Goal: Task Accomplishment & Management: Use online tool/utility

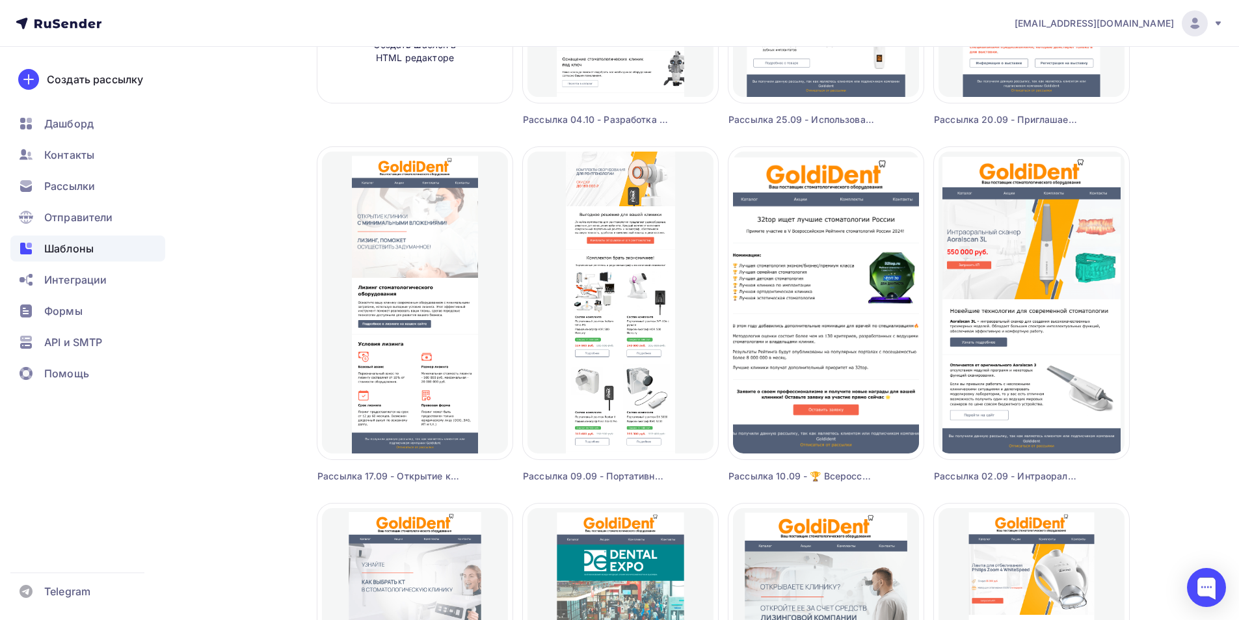
scroll to position [390, 0]
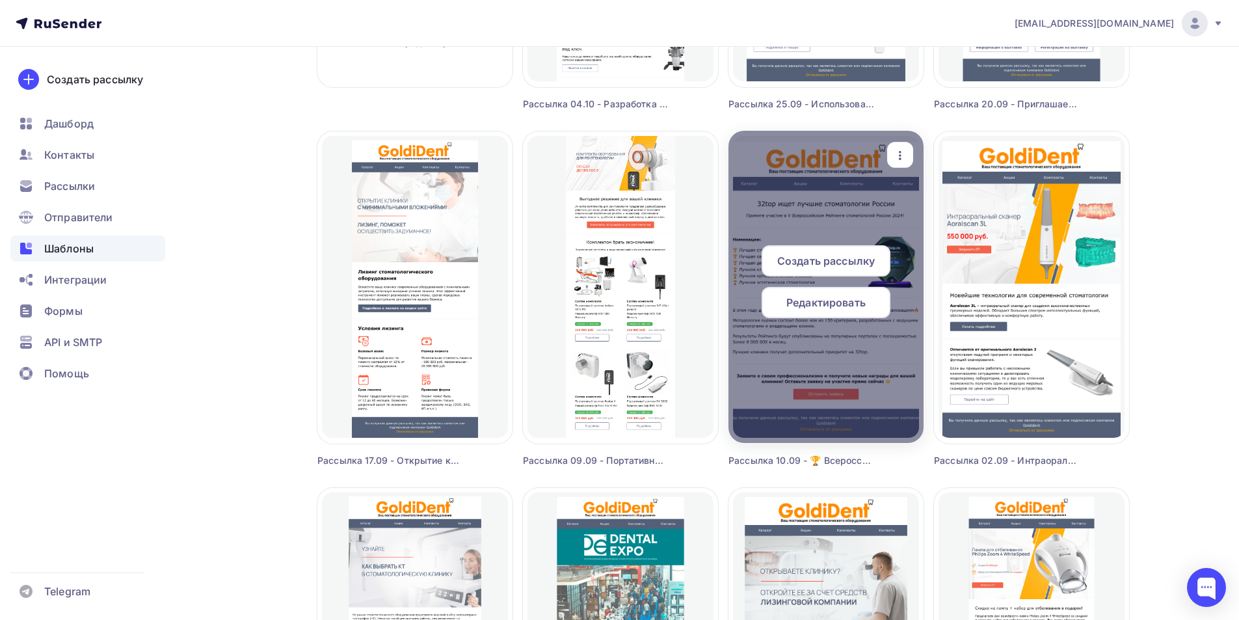
click at [897, 148] on icon "button" at bounding box center [900, 156] width 16 height 16
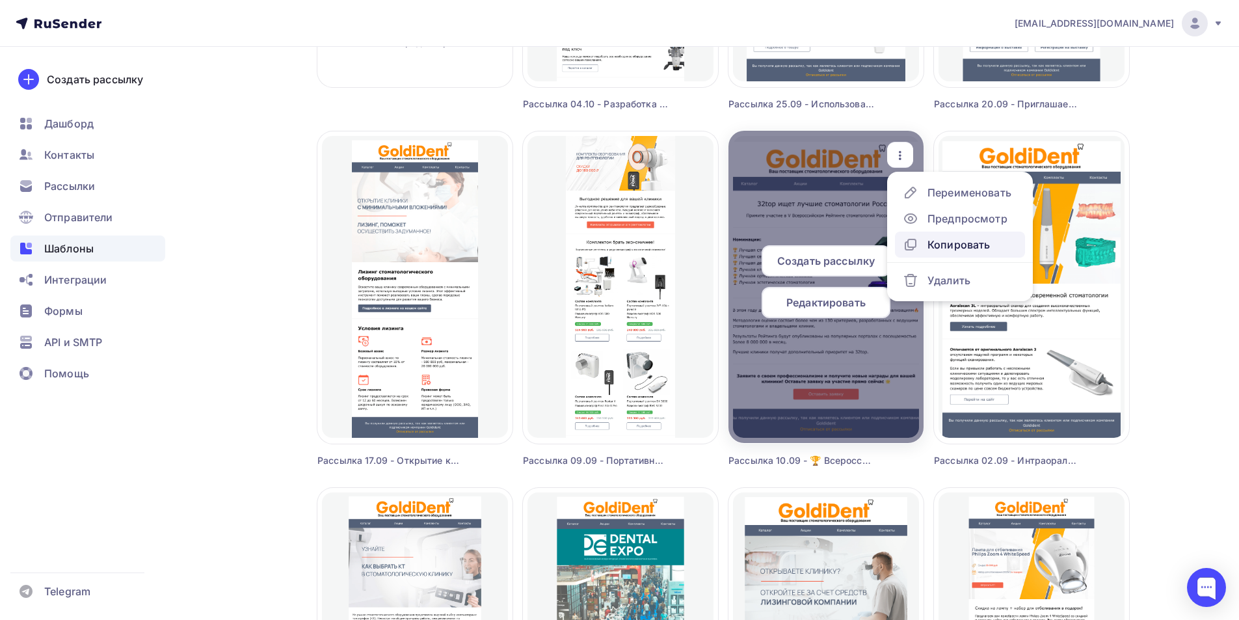
click at [943, 241] on div "Копировать" at bounding box center [958, 245] width 62 height 16
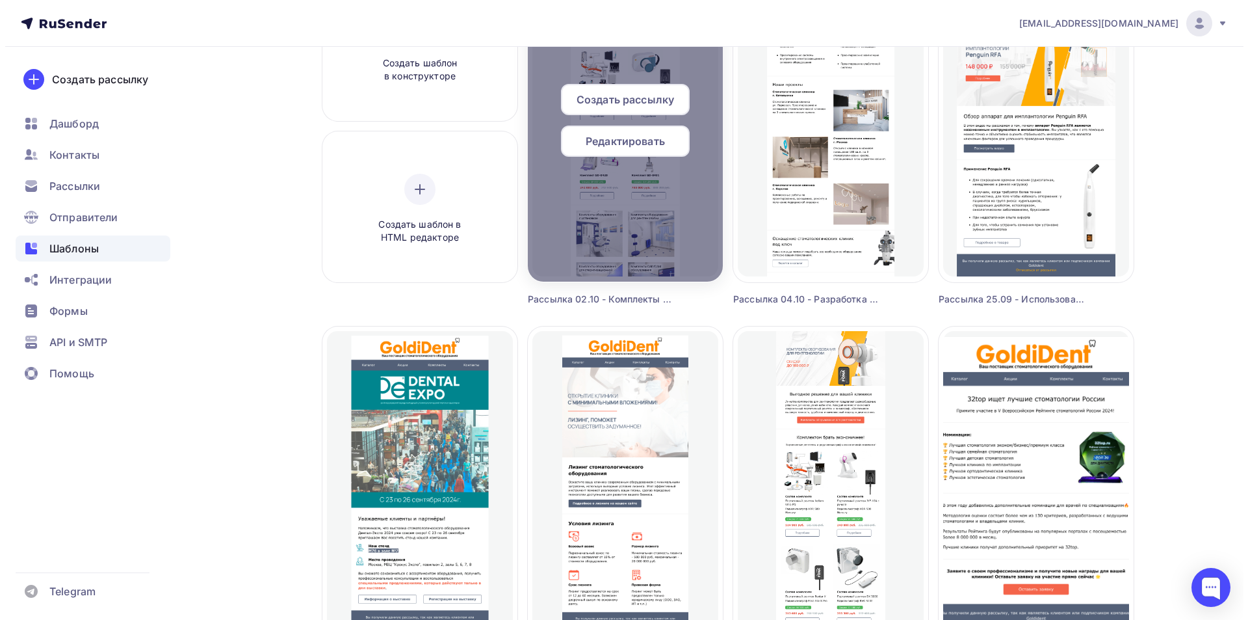
scroll to position [0, 0]
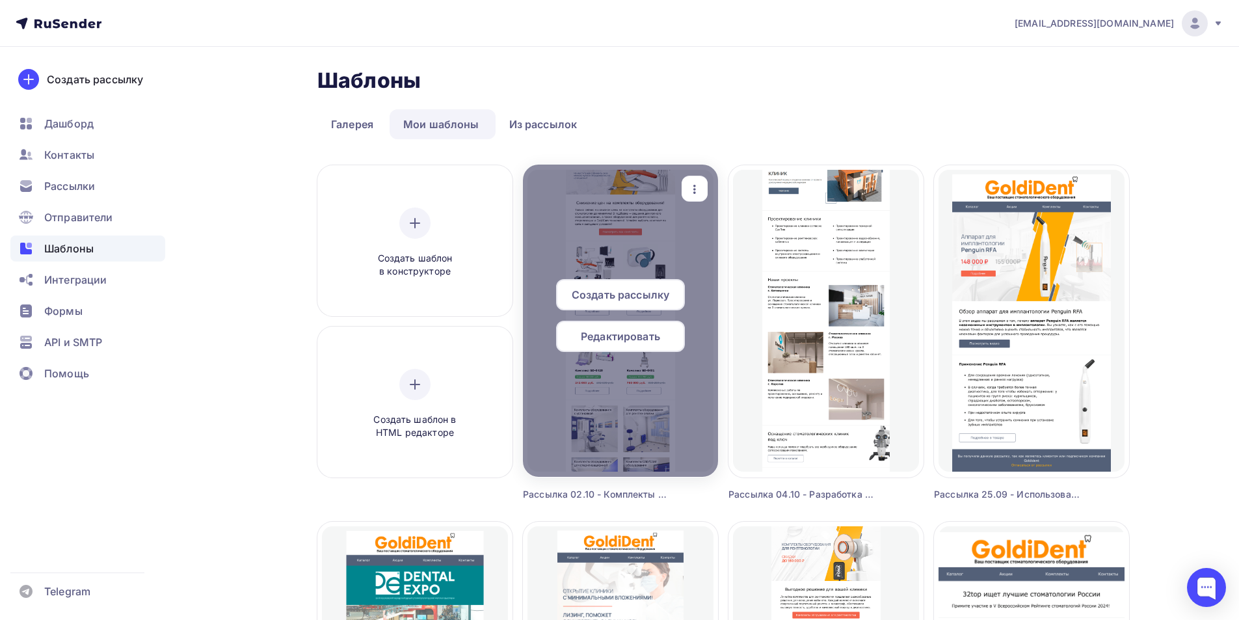
click at [693, 182] on icon "button" at bounding box center [695, 189] width 16 height 16
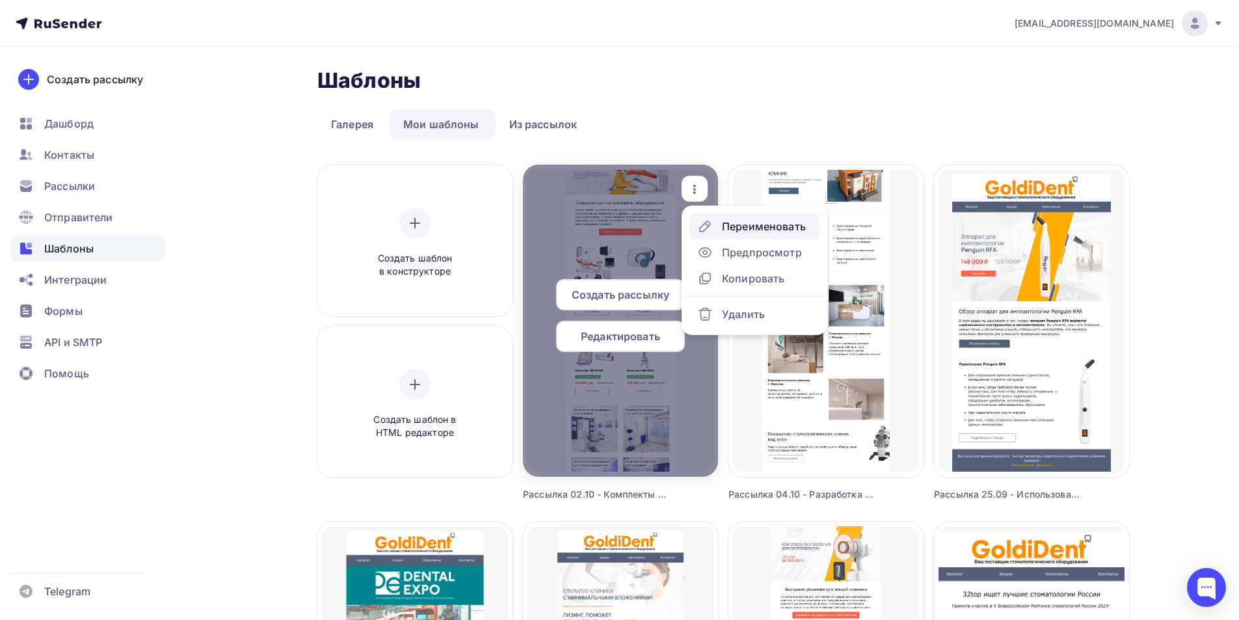
click at [747, 226] on div "Переименовать" at bounding box center [764, 226] width 84 height 16
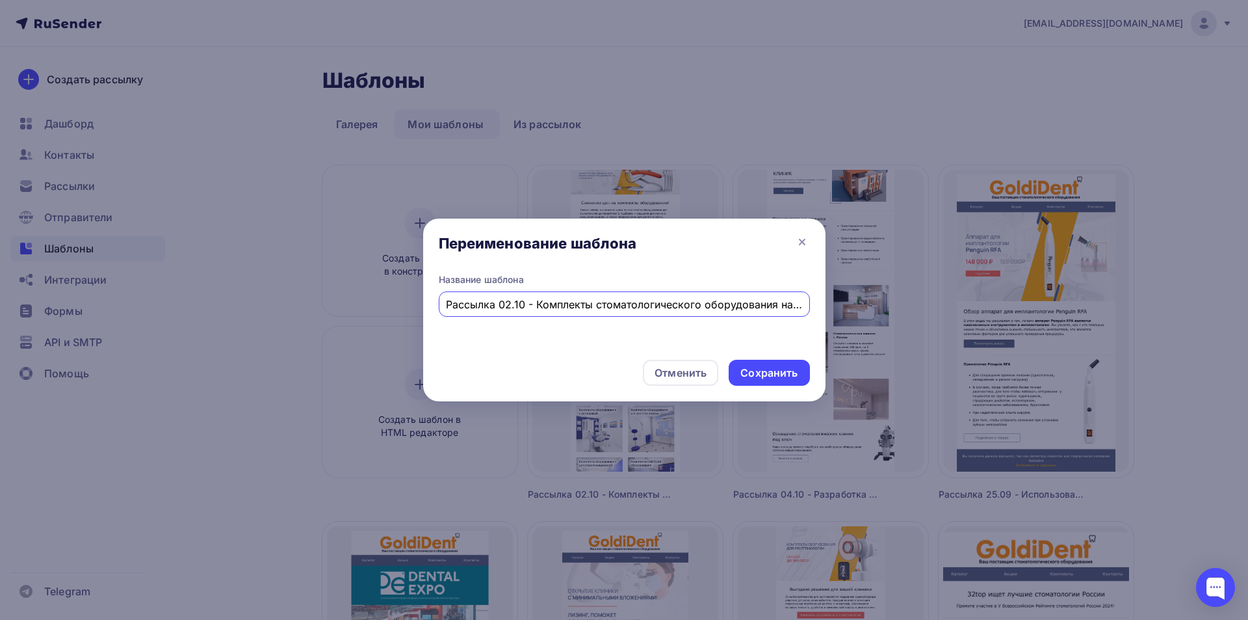
drag, startPoint x: 459, startPoint y: 302, endPoint x: 432, endPoint y: 299, distance: 26.8
click at [432, 300] on div "Название шаблона Рассылка 02.10 - Комплекты стоматологического оборудования на …" at bounding box center [624, 311] width 402 height 76
click at [477, 291] on div "Рассылка 02.10 - Комплекты стоматологического оборудования на Ваш выбор!" at bounding box center [624, 303] width 371 height 25
click at [509, 302] on input "Рассылка 02.10 - Комплекты стоматологического оборудования на Ваш выбор!" at bounding box center [624, 305] width 356 height 16
paste input "ейтинг стоматологий 2025: стартовал прием заявок"
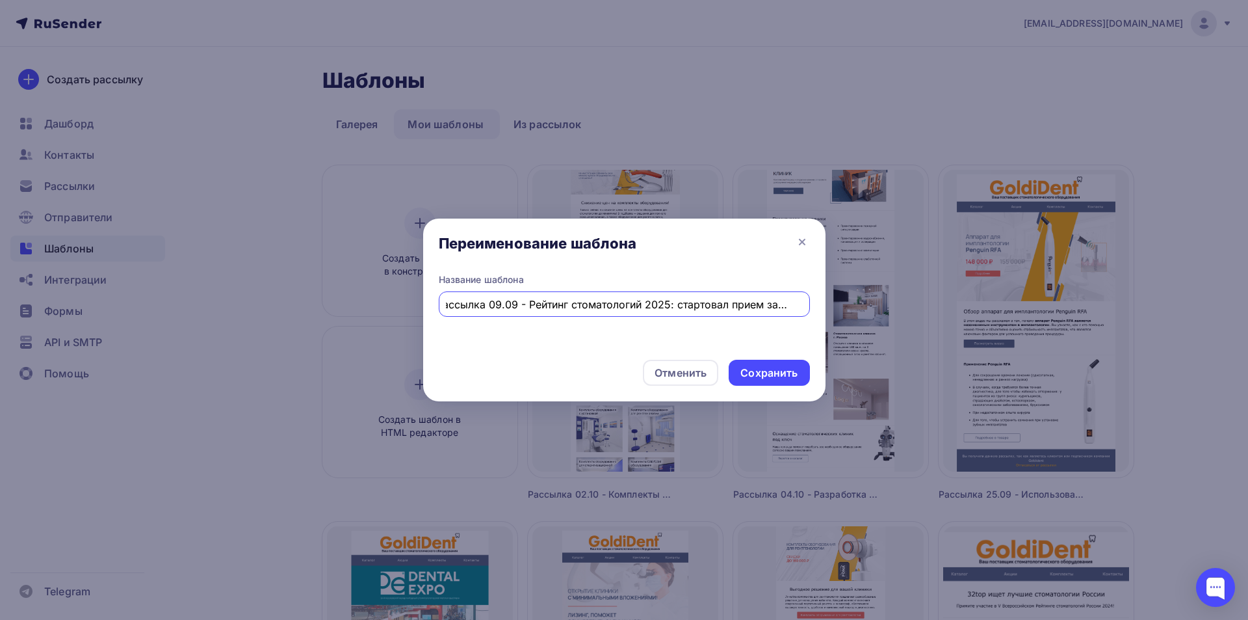
scroll to position [0, 8]
type input "Рассылка 09.09 - Рейтинг стоматологий 2025: стартовал прием заявок"
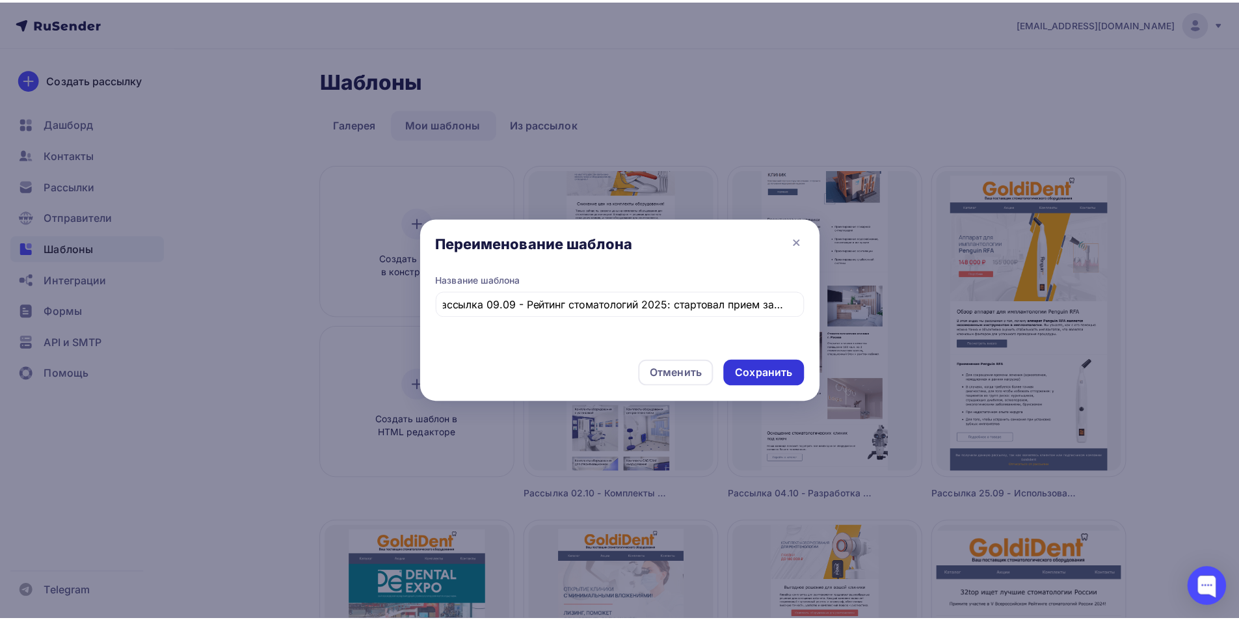
scroll to position [0, 0]
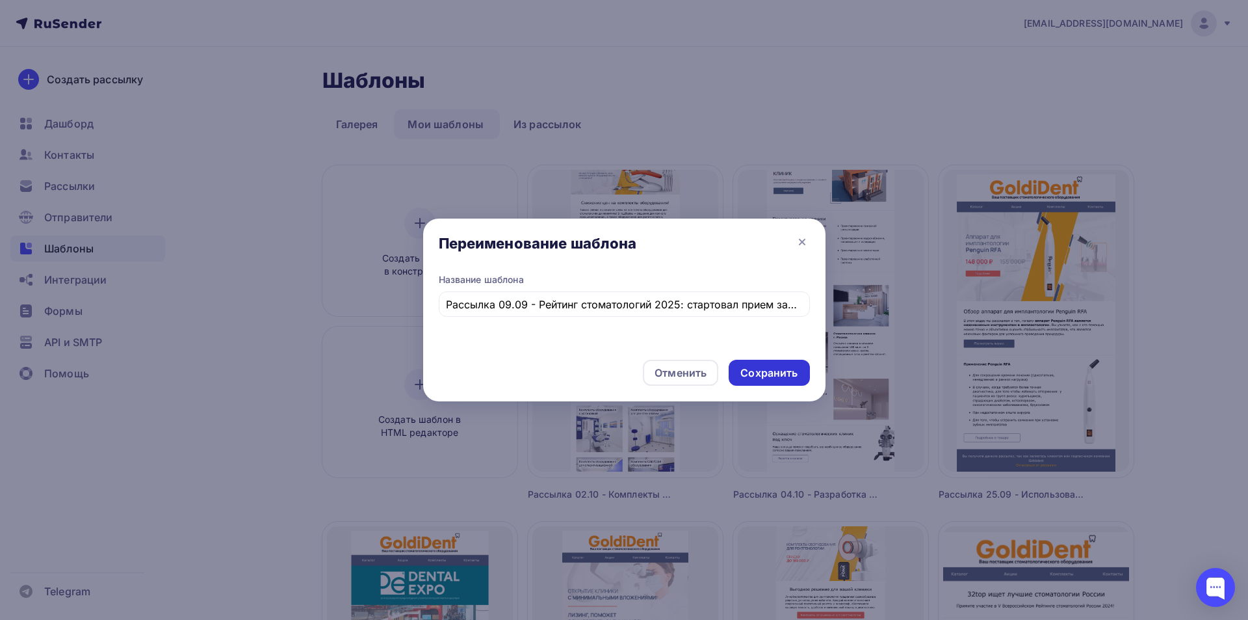
click at [772, 371] on div "Сохранить" at bounding box center [769, 372] width 57 height 15
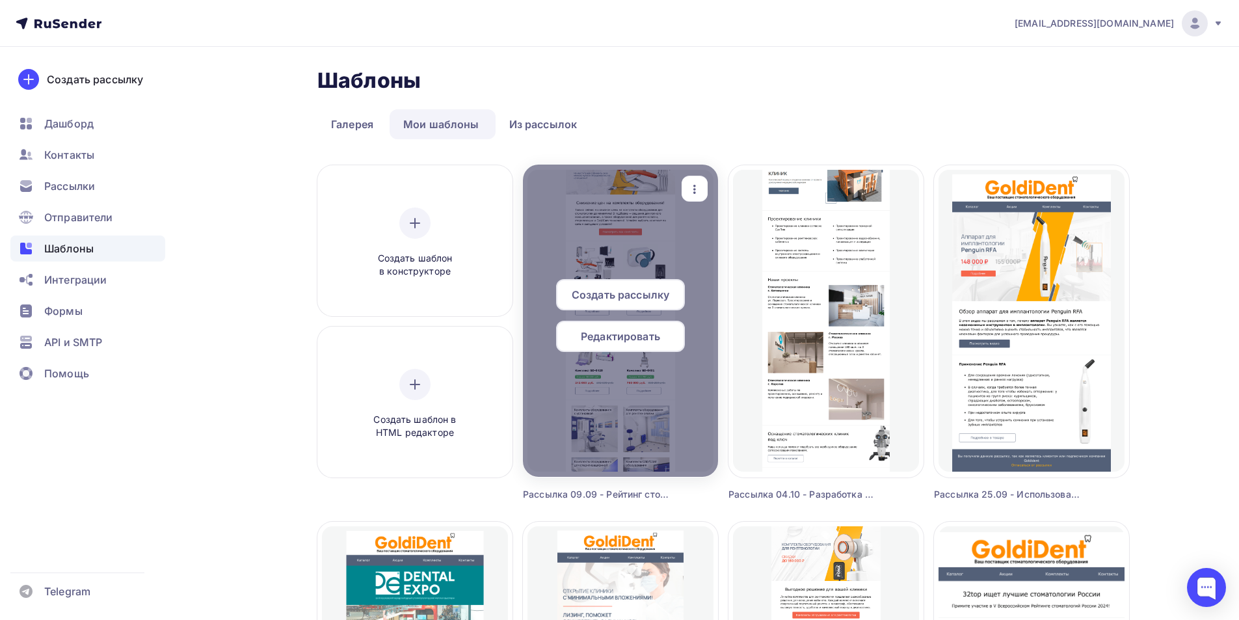
click at [699, 185] on icon "button" at bounding box center [695, 189] width 16 height 16
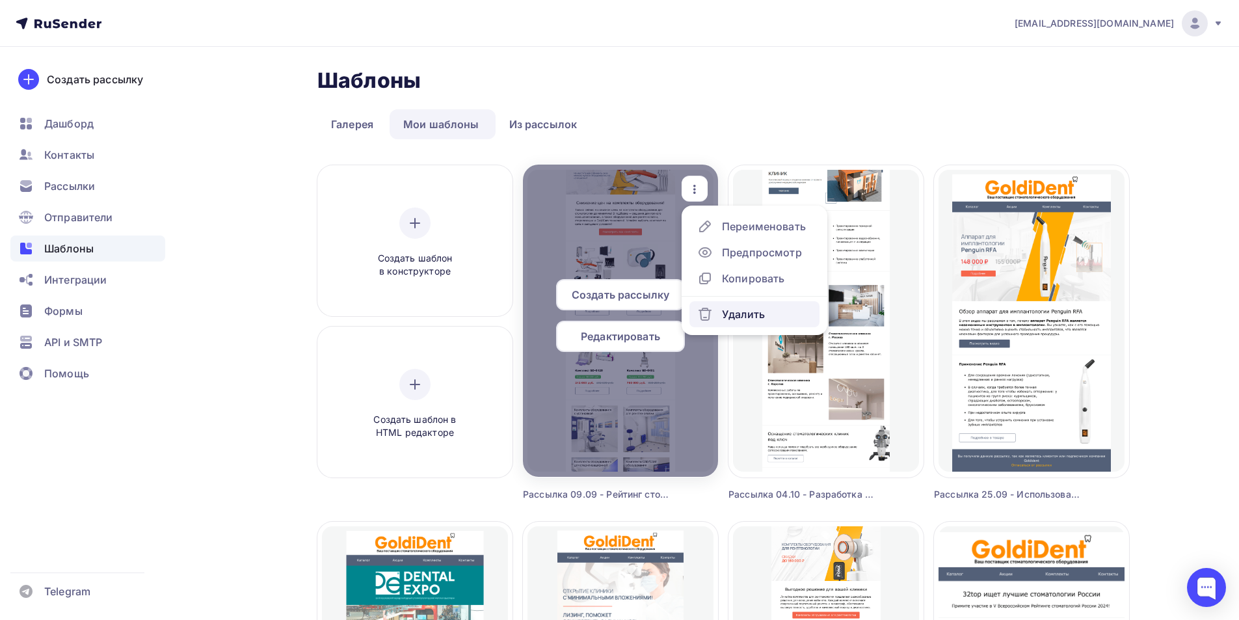
click at [721, 314] on div "Удалить" at bounding box center [731, 314] width 68 height 16
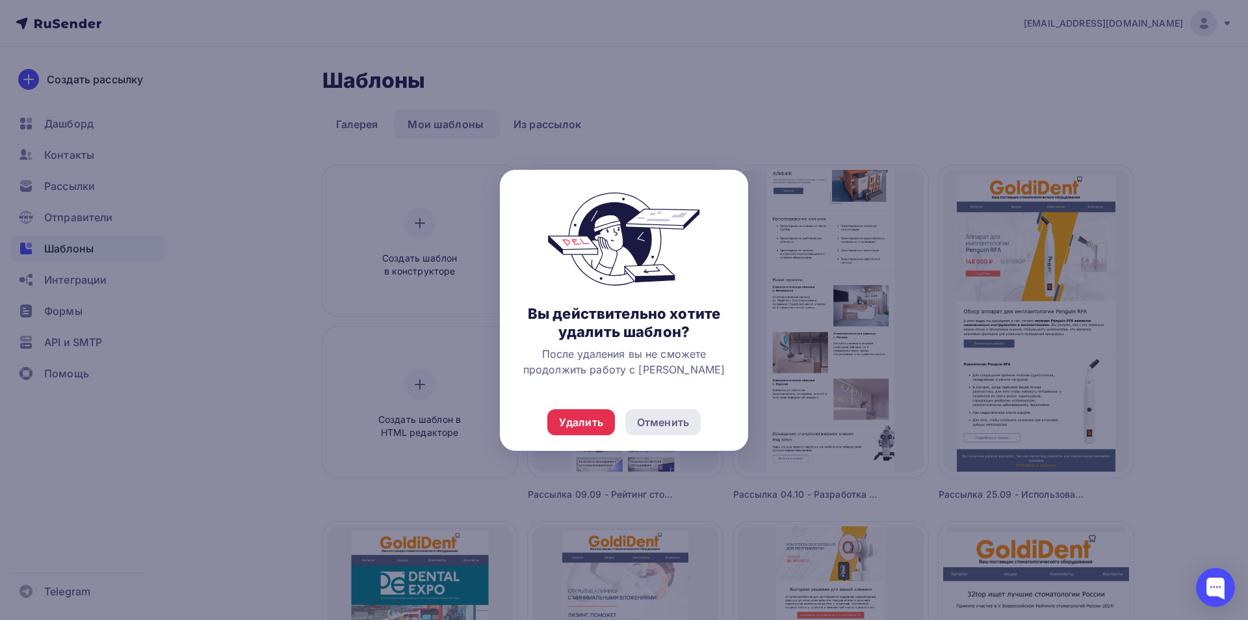
click at [676, 423] on div "Отменить" at bounding box center [663, 422] width 52 height 16
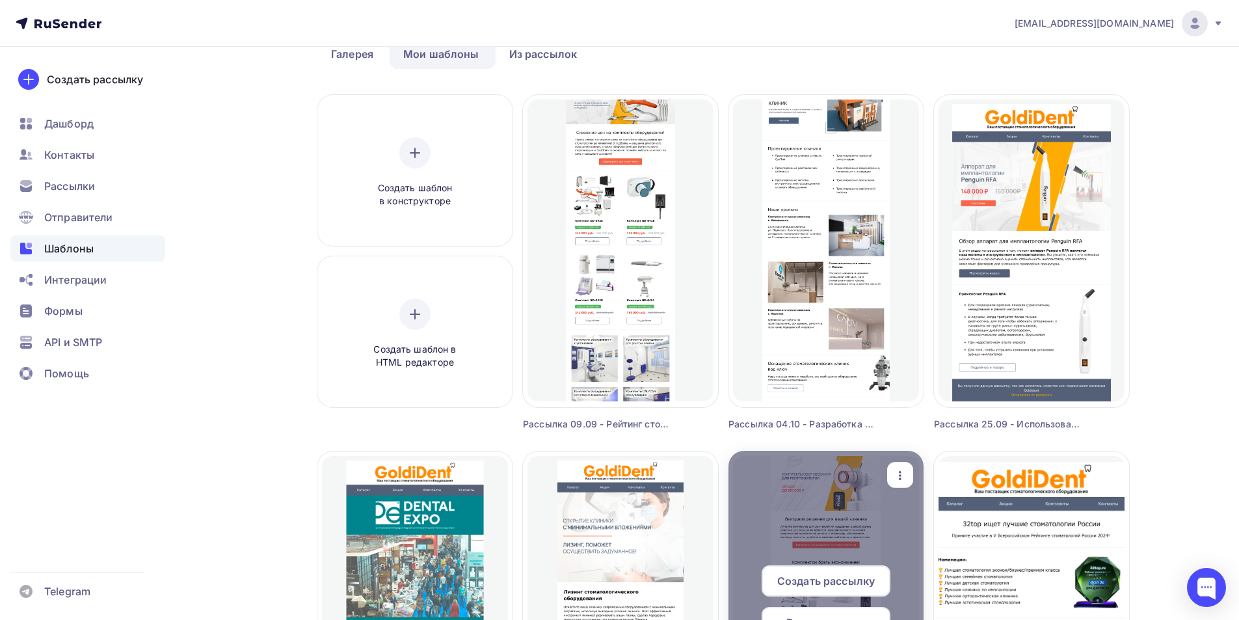
scroll to position [56, 0]
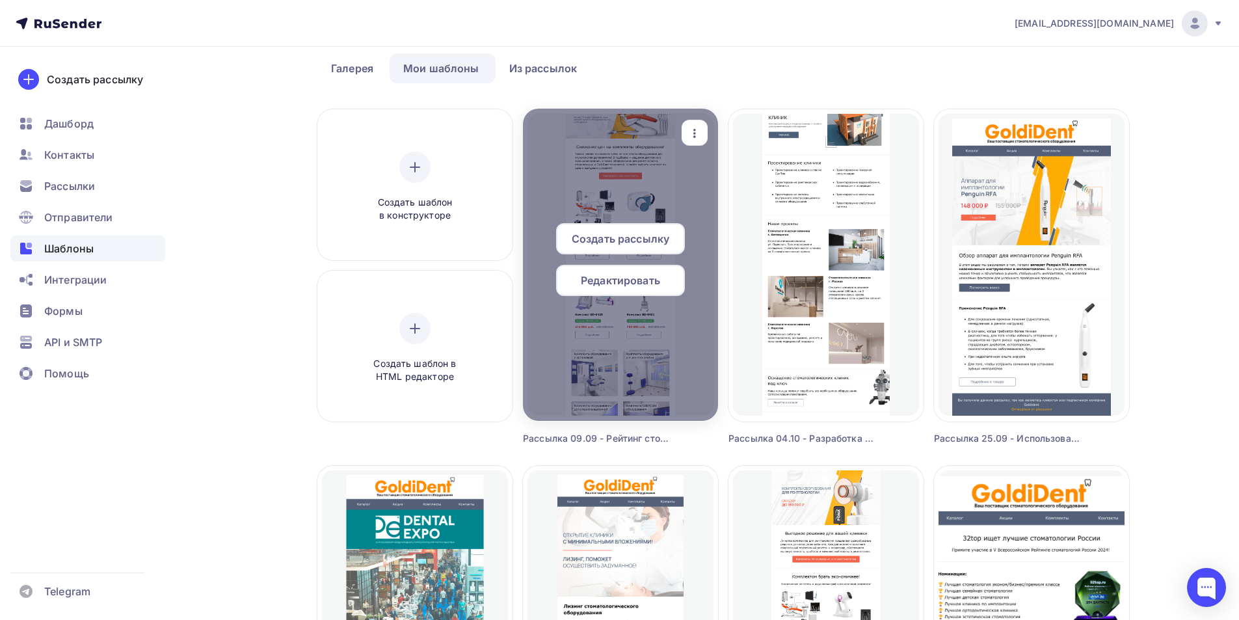
click at [702, 124] on div "button" at bounding box center [694, 132] width 26 height 25
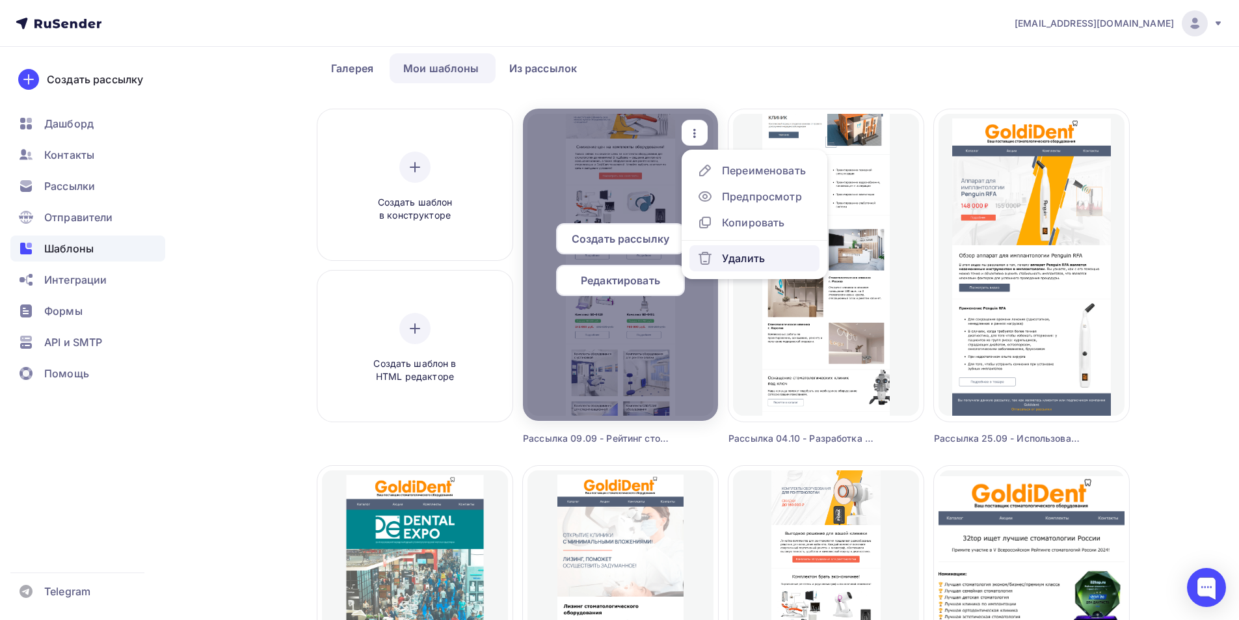
click at [748, 261] on div "Удалить" at bounding box center [743, 258] width 43 height 16
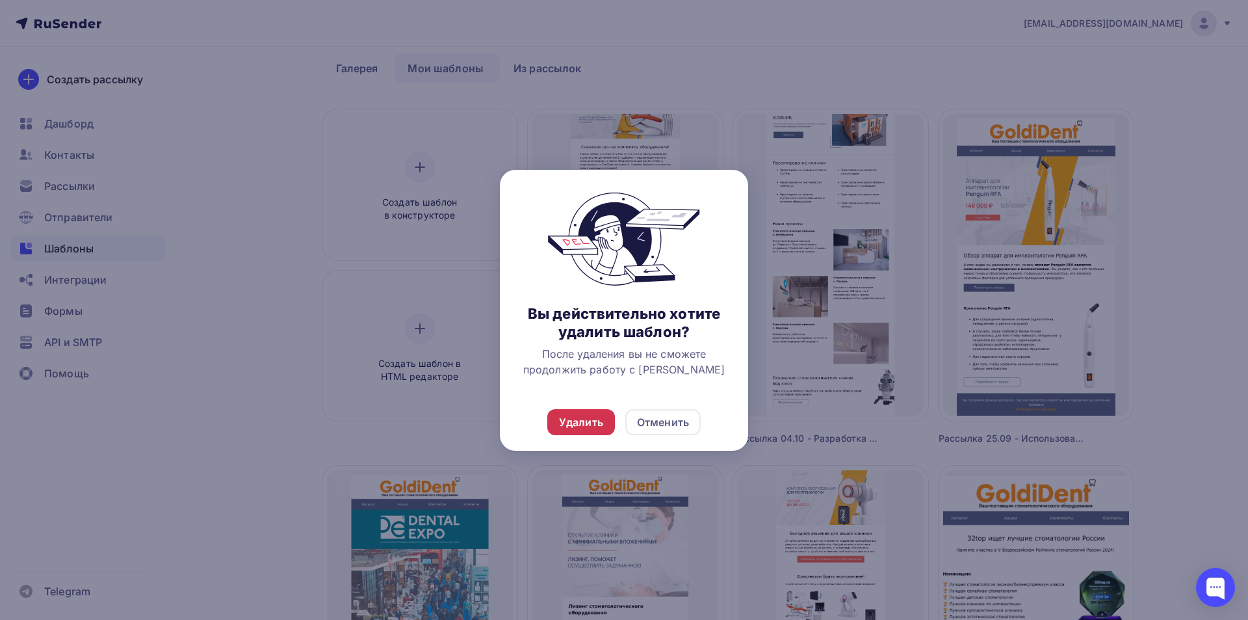
click at [580, 428] on div "Удалить" at bounding box center [581, 422] width 44 height 16
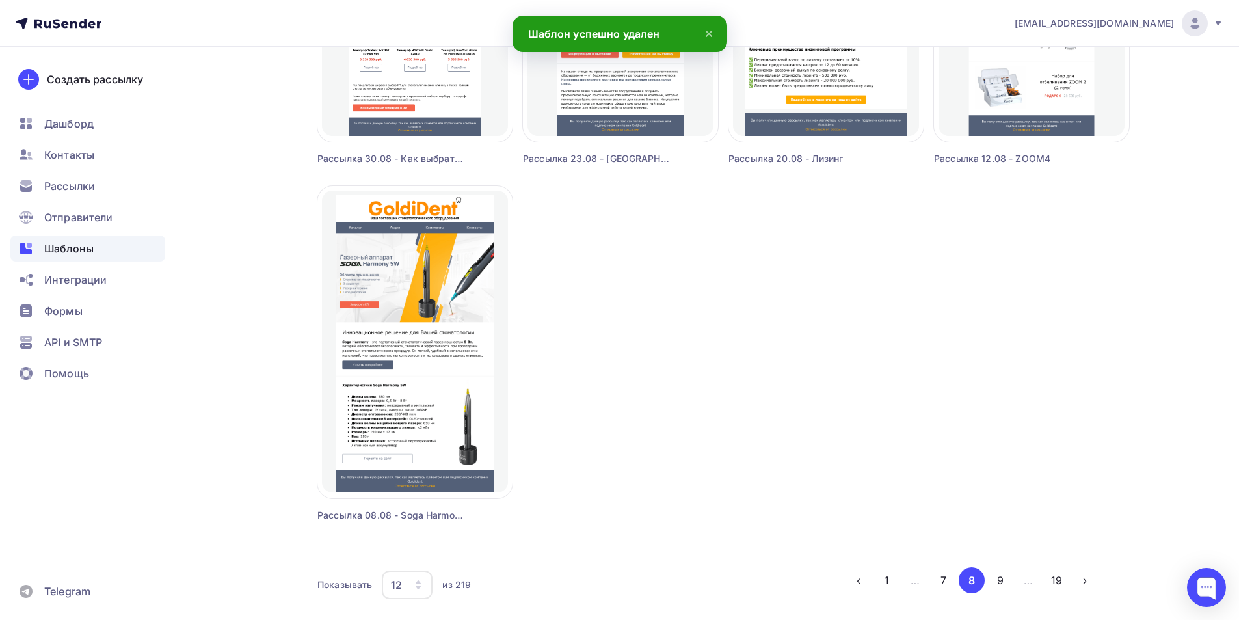
scroll to position [1096, 0]
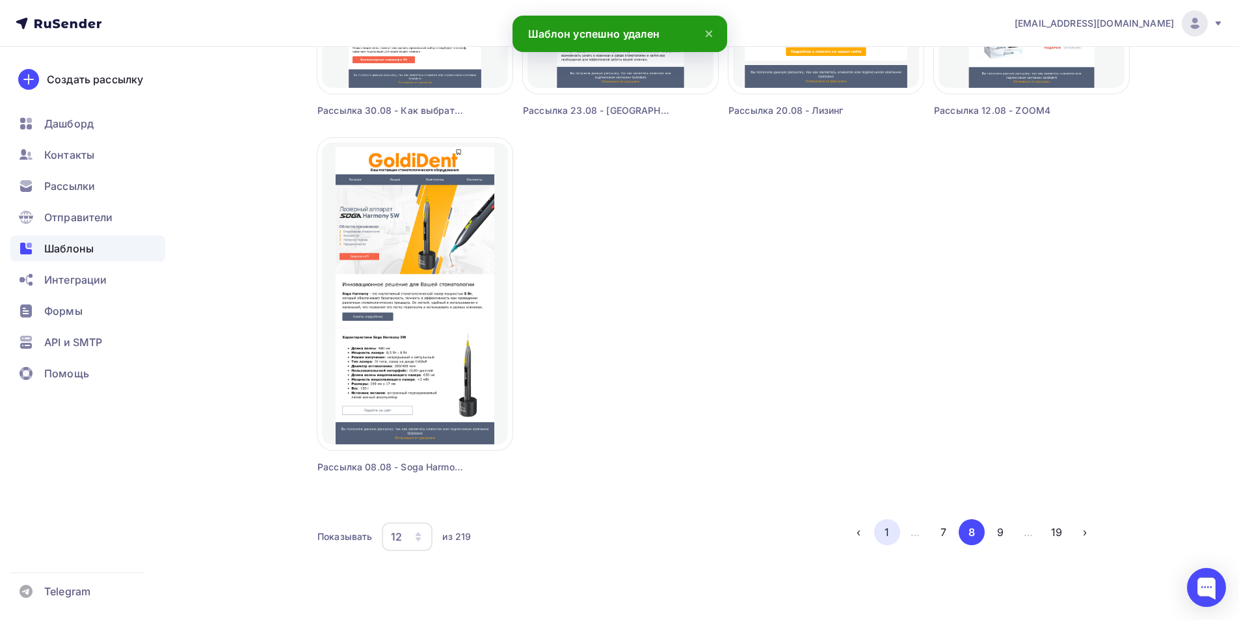
click at [874, 534] on button "1" at bounding box center [887, 532] width 26 height 26
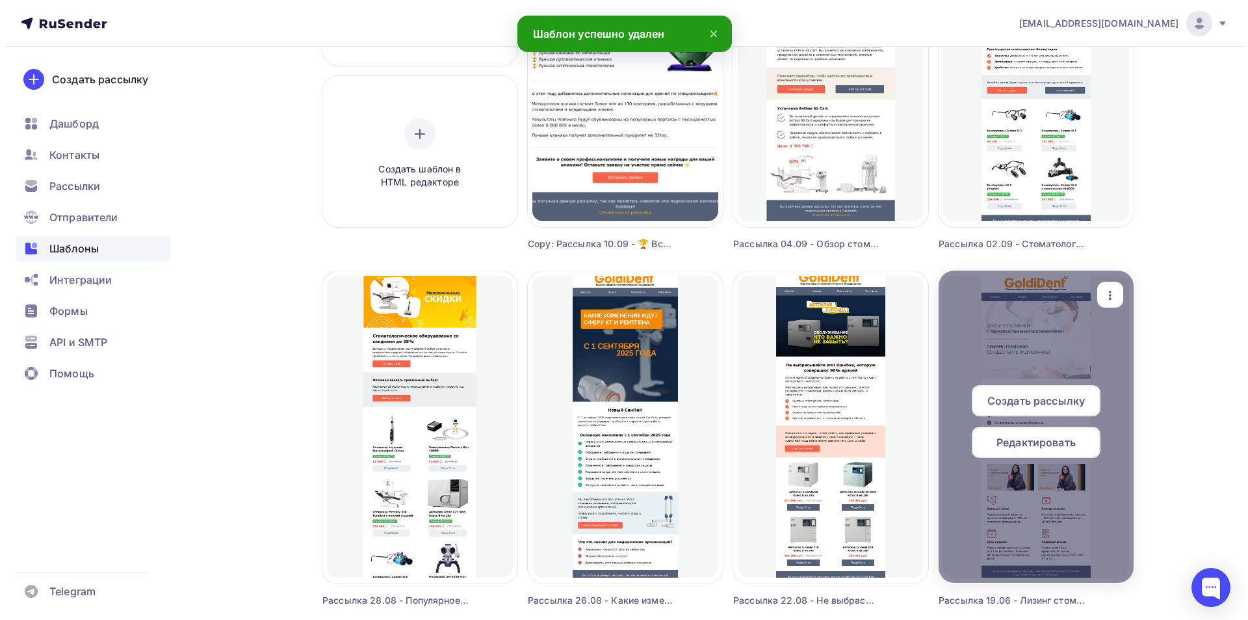
scroll to position [0, 0]
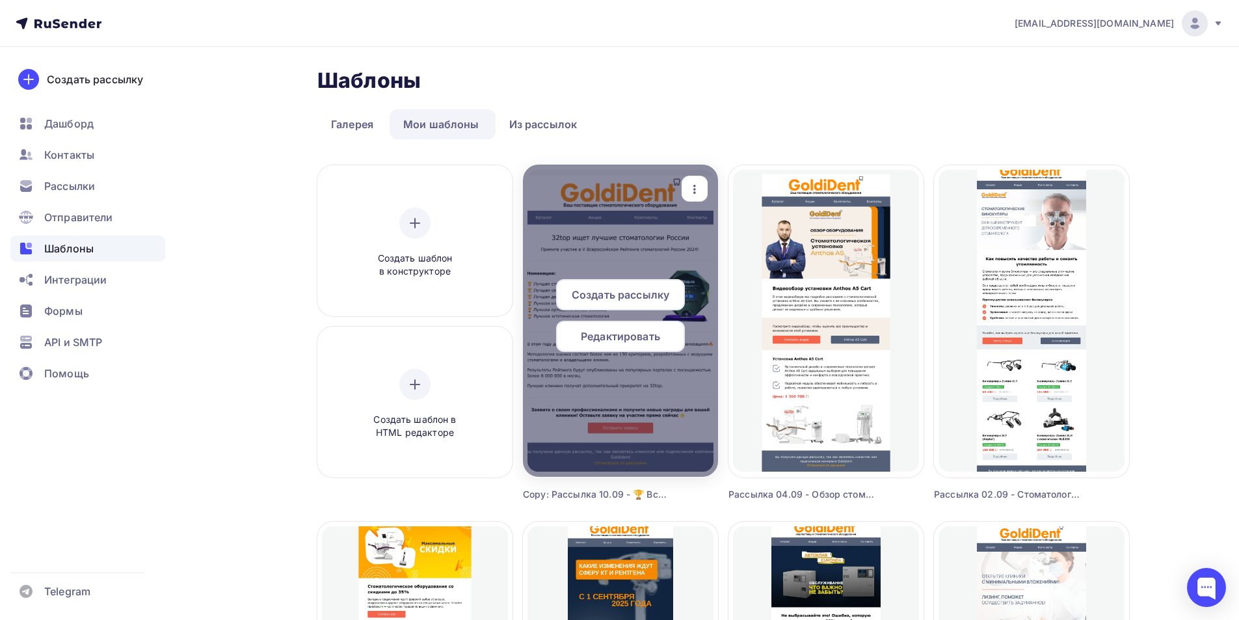
click at [696, 189] on icon "button" at bounding box center [695, 189] width 16 height 16
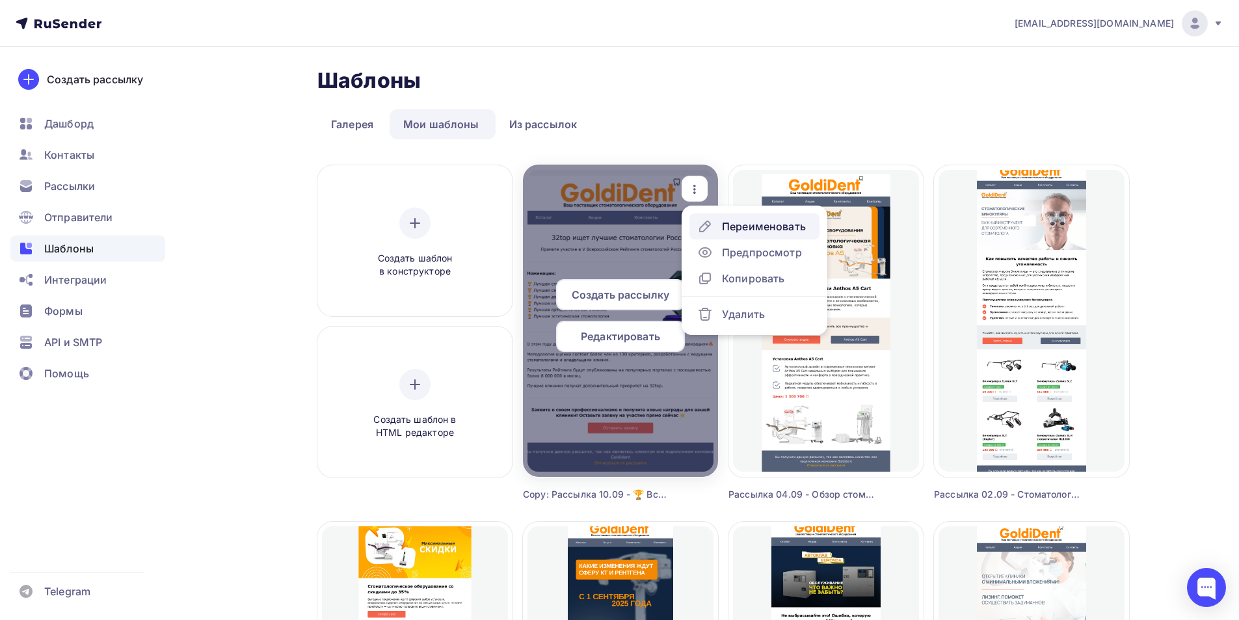
click at [752, 226] on div "Переименовать" at bounding box center [764, 226] width 84 height 16
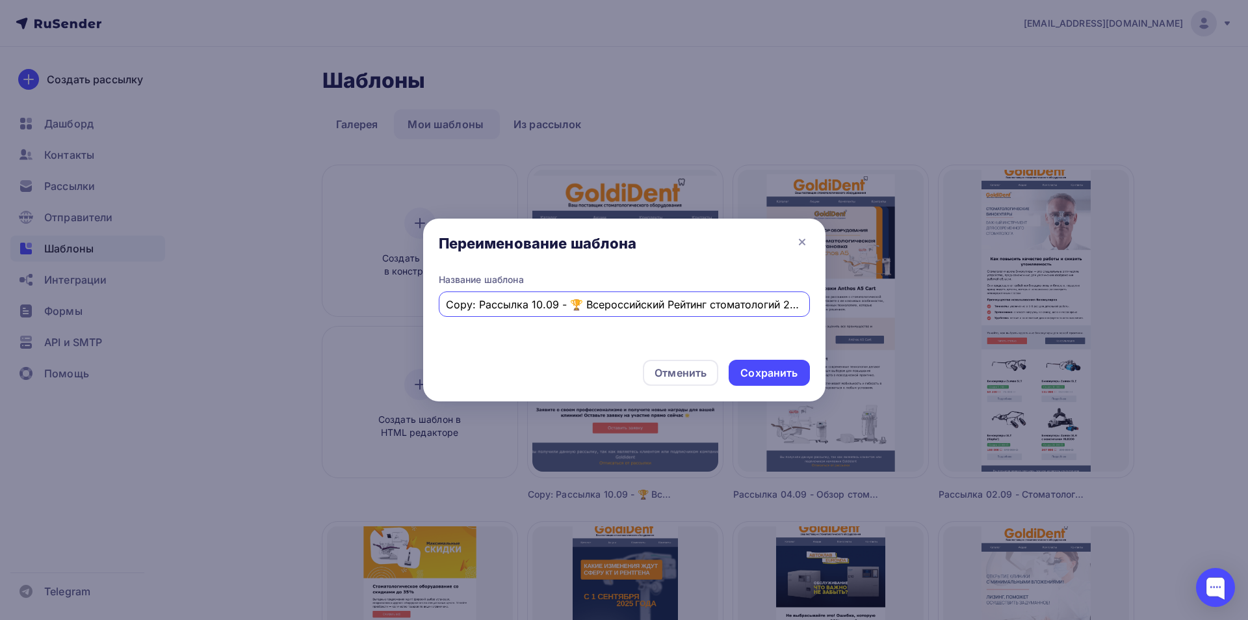
drag, startPoint x: 469, startPoint y: 306, endPoint x: 425, endPoint y: 287, distance: 47.8
click at [421, 289] on div "Переименование шаблона Название шаблона Copy: Рассылка 10.09 - 🏆 Всероссийский …" at bounding box center [624, 310] width 1248 height 620
type input "Рассылка 09.09 - Рейтинг стоматологий 2025: стартовал прием заявок"
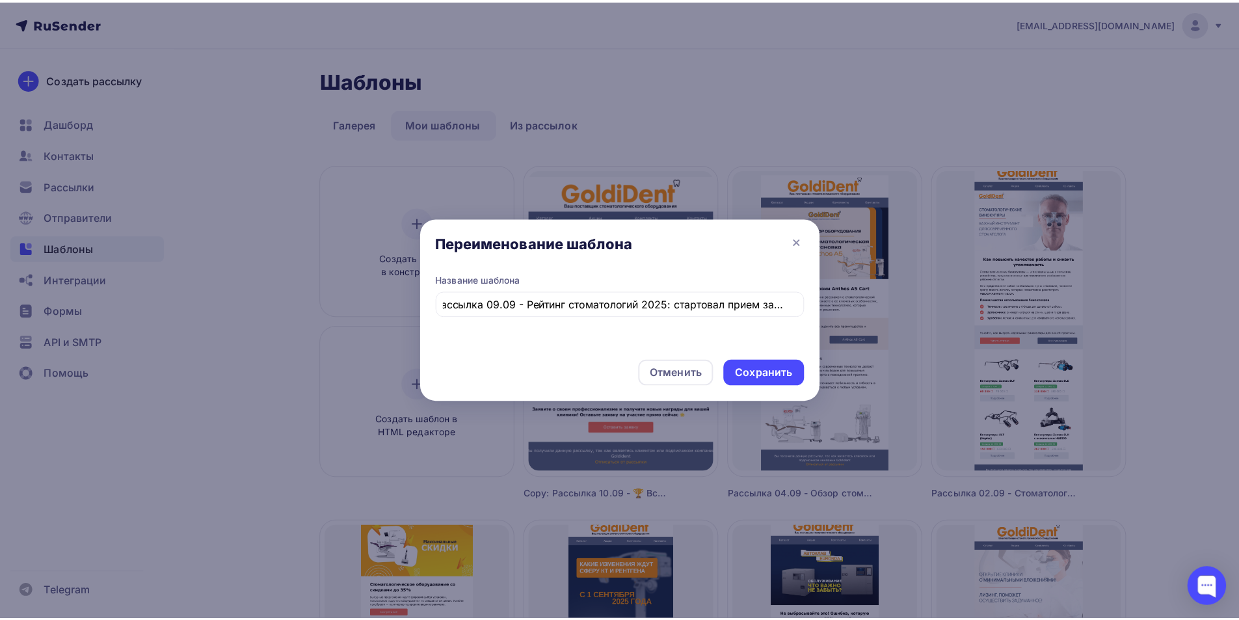
scroll to position [0, 0]
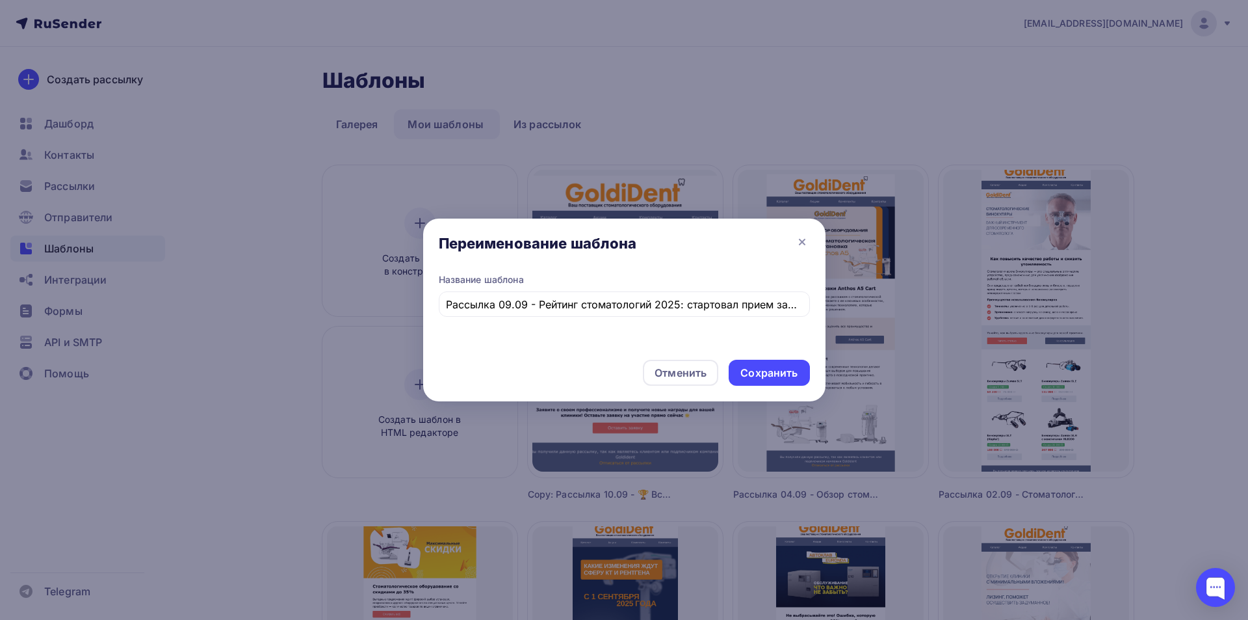
drag, startPoint x: 780, startPoint y: 370, endPoint x: 621, endPoint y: 324, distance: 165.1
click at [779, 370] on div "Сохранить" at bounding box center [769, 372] width 57 height 15
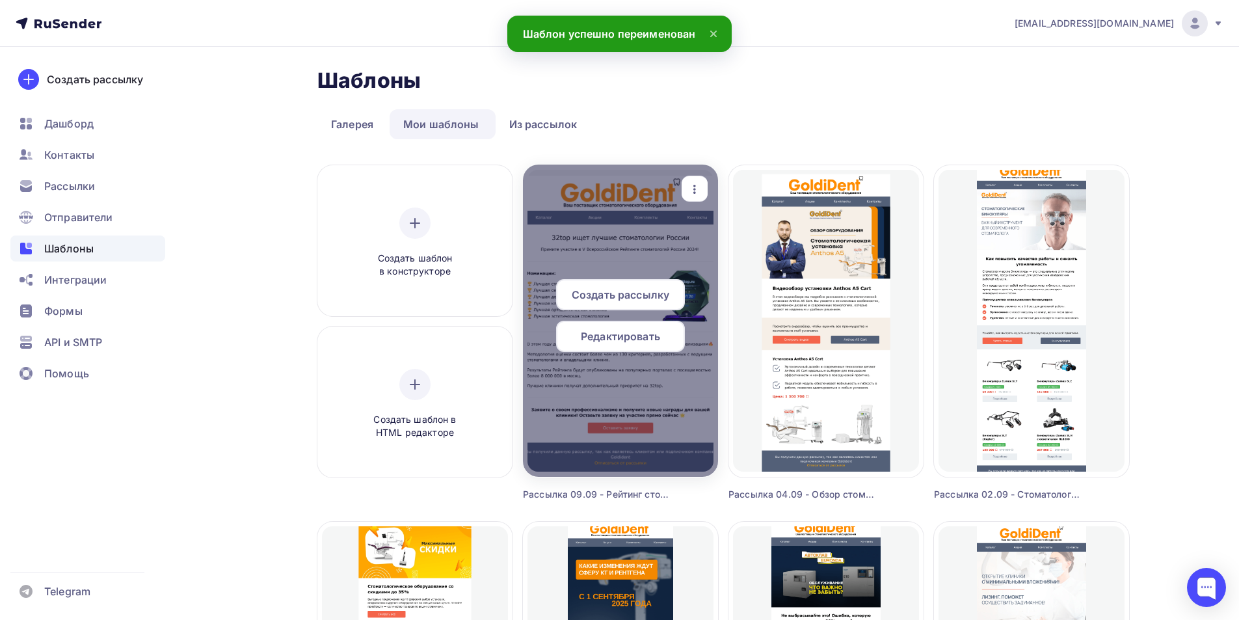
click at [619, 331] on span "Редактировать" at bounding box center [620, 336] width 79 height 16
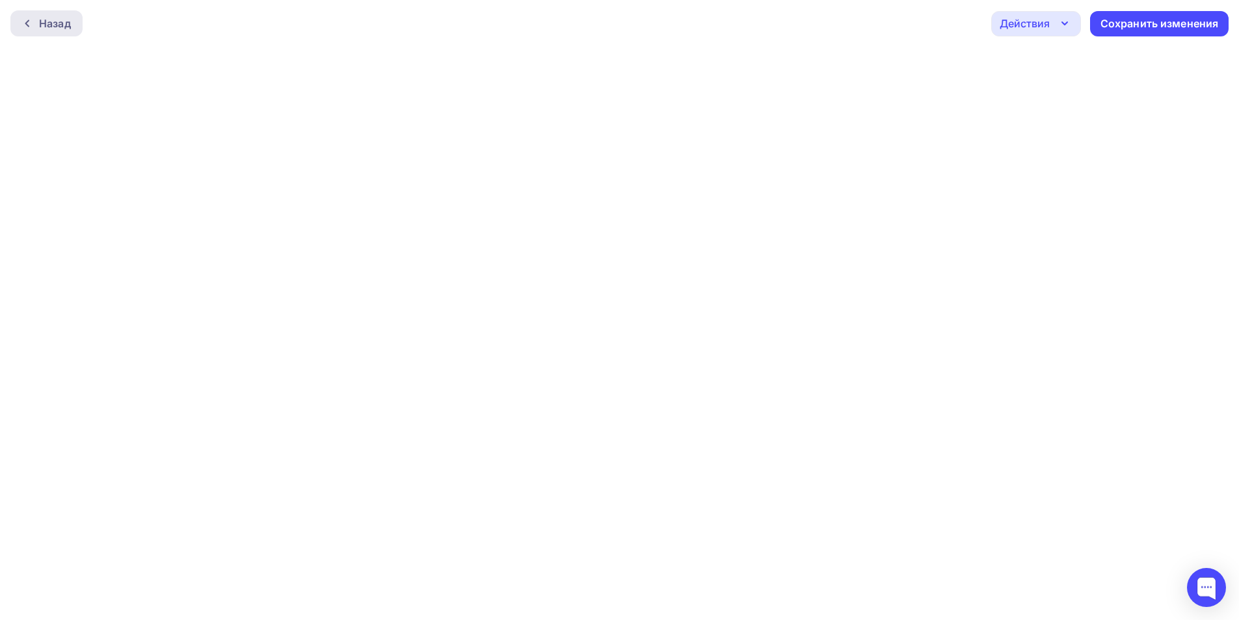
click at [42, 17] on div "Назад" at bounding box center [55, 24] width 32 height 16
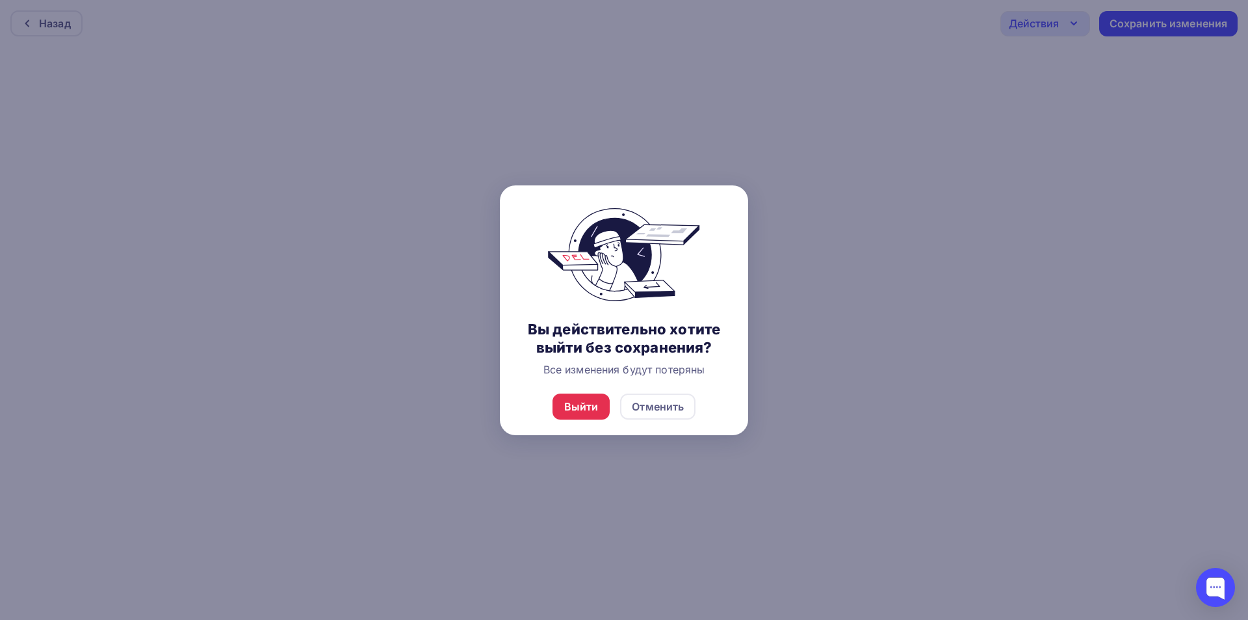
click at [578, 391] on div "Выйти Отменить" at bounding box center [624, 406] width 248 height 57
click at [584, 408] on div "Выйти" at bounding box center [581, 407] width 34 height 16
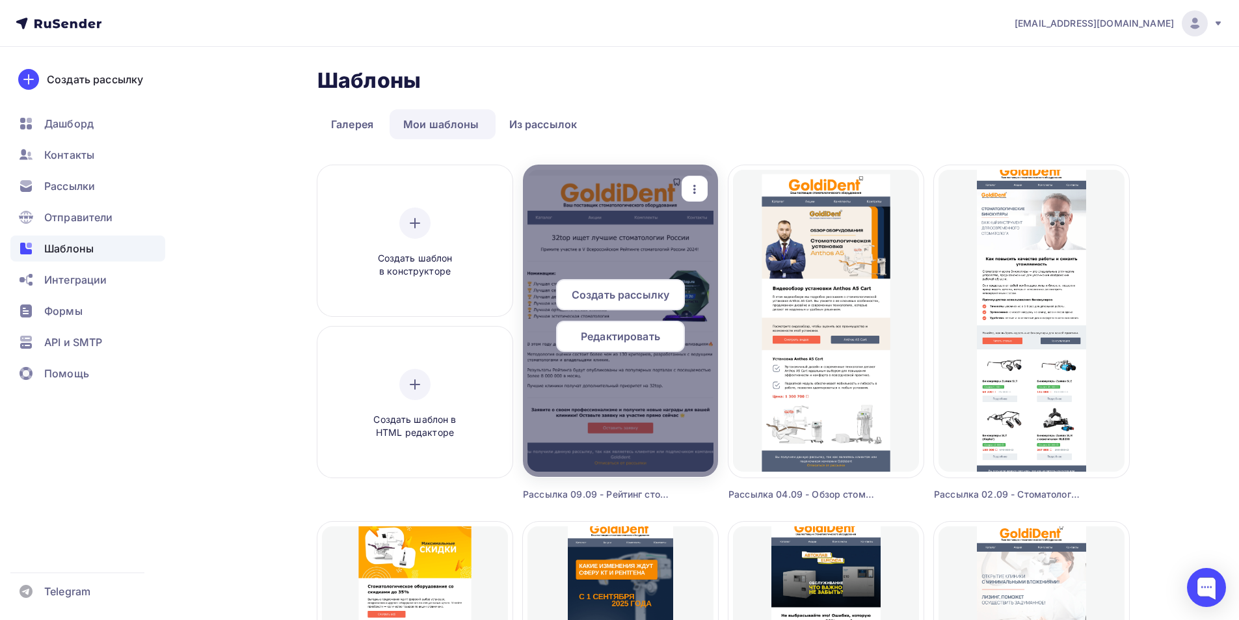
click at [700, 195] on icon "button" at bounding box center [695, 189] width 16 height 16
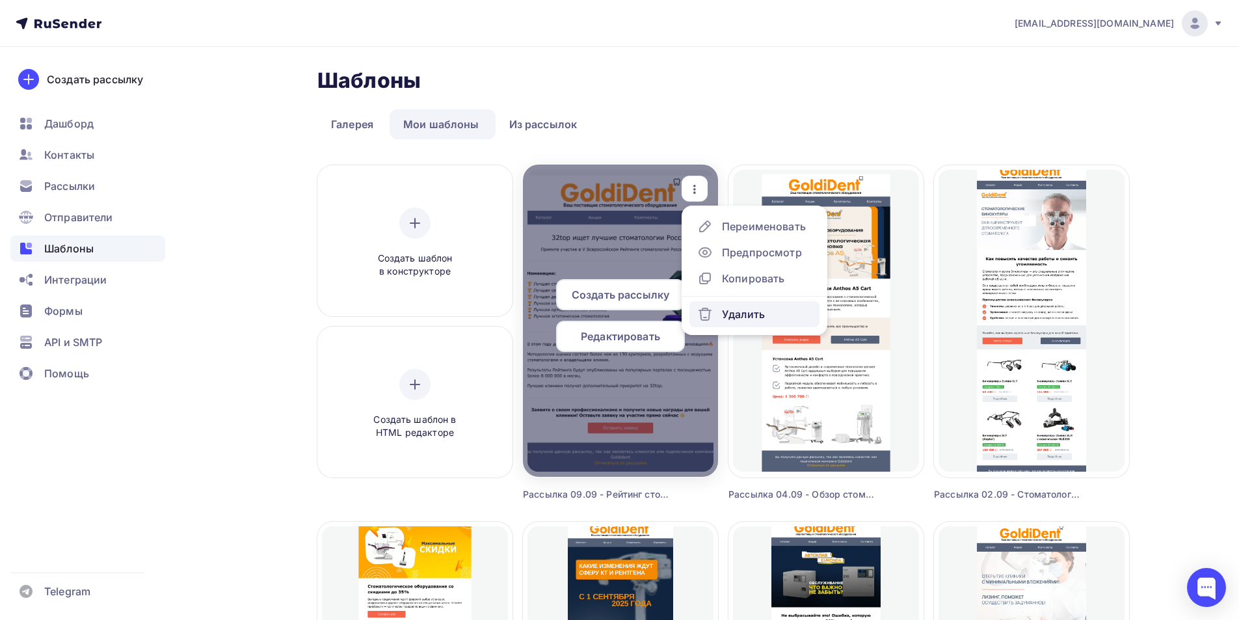
click at [735, 313] on div "Удалить" at bounding box center [743, 314] width 43 height 16
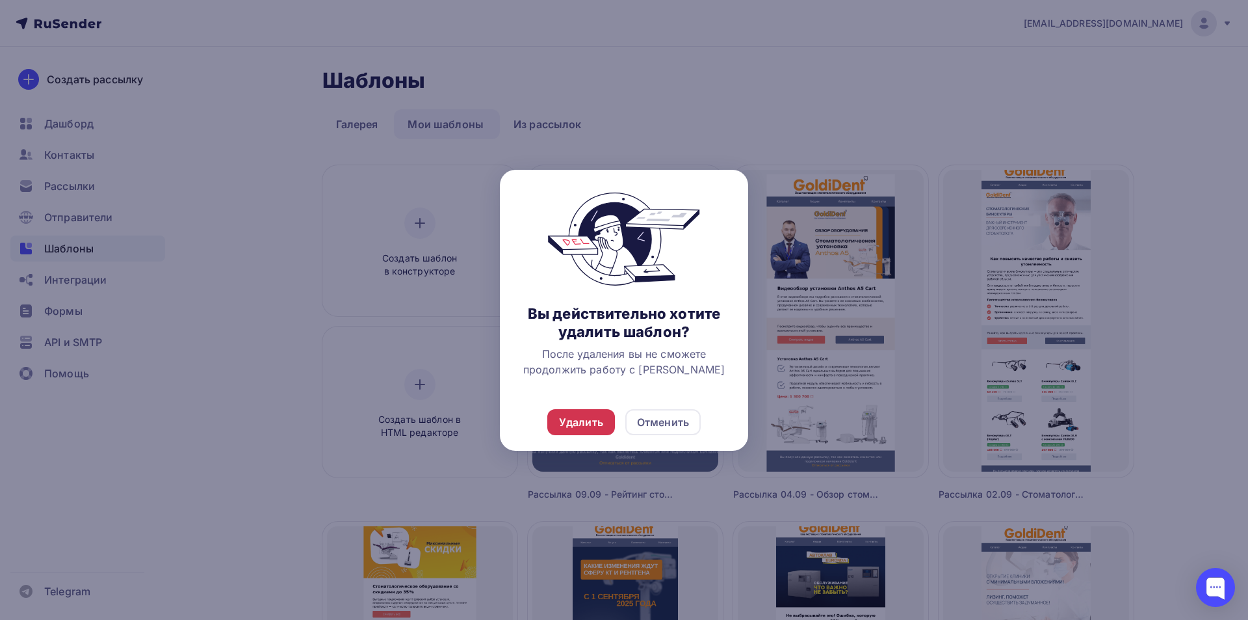
click at [594, 422] on div "Удалить" at bounding box center [581, 422] width 44 height 16
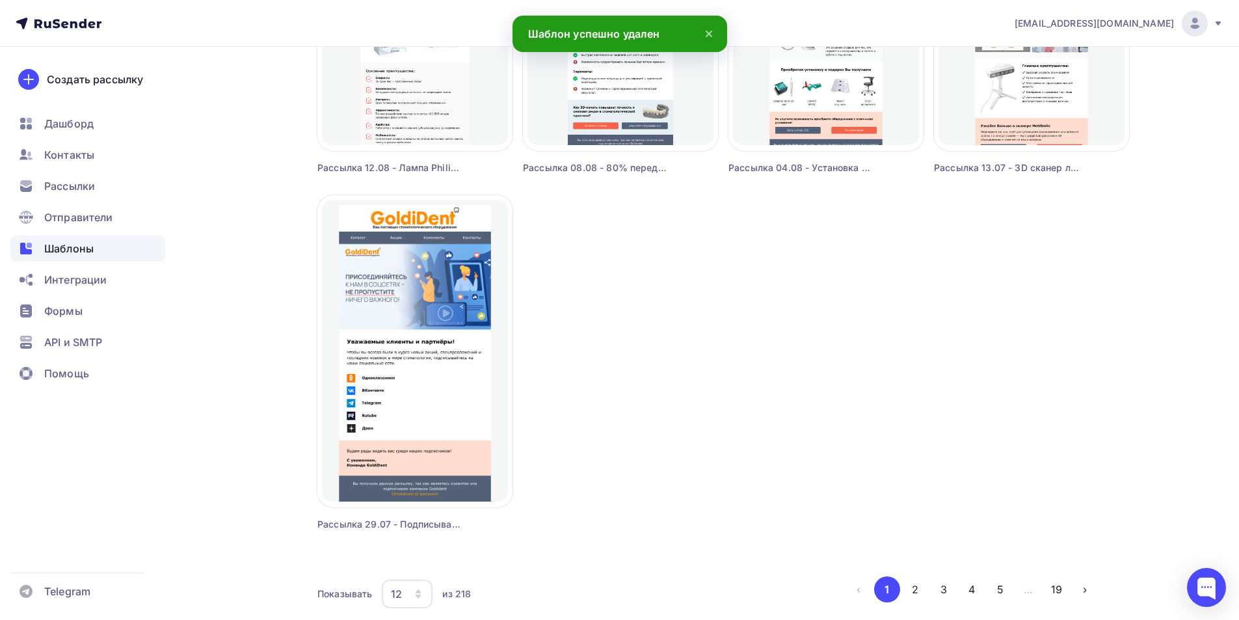
scroll to position [1040, 0]
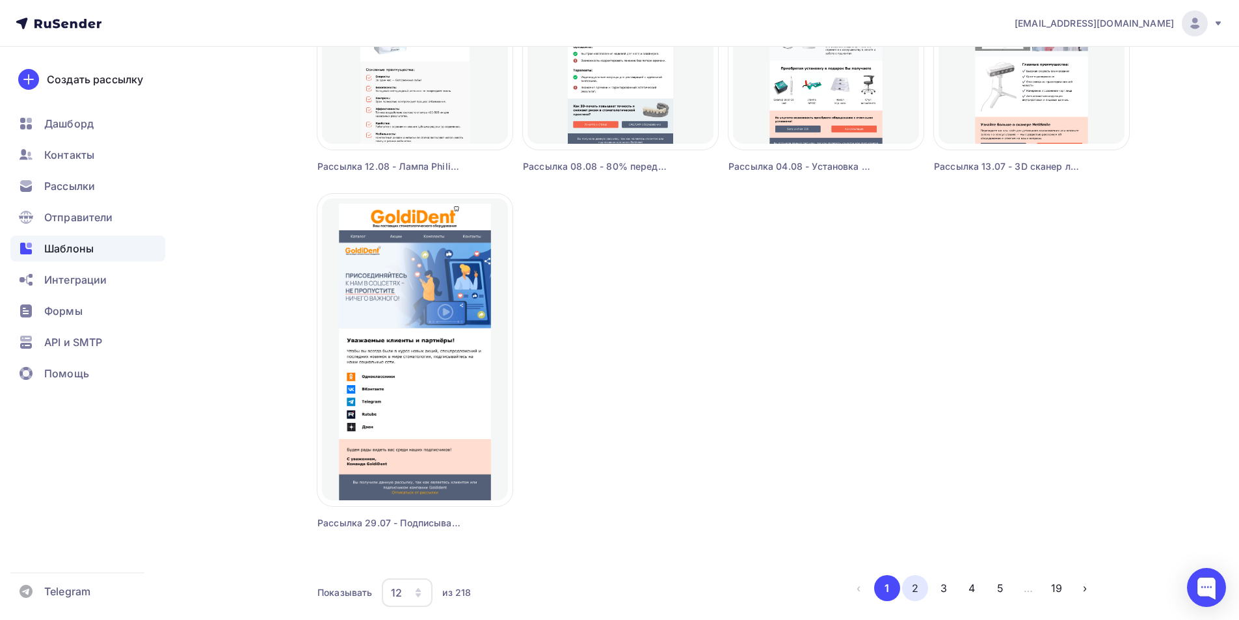
click at [917, 587] on button "2" at bounding box center [915, 588] width 26 height 26
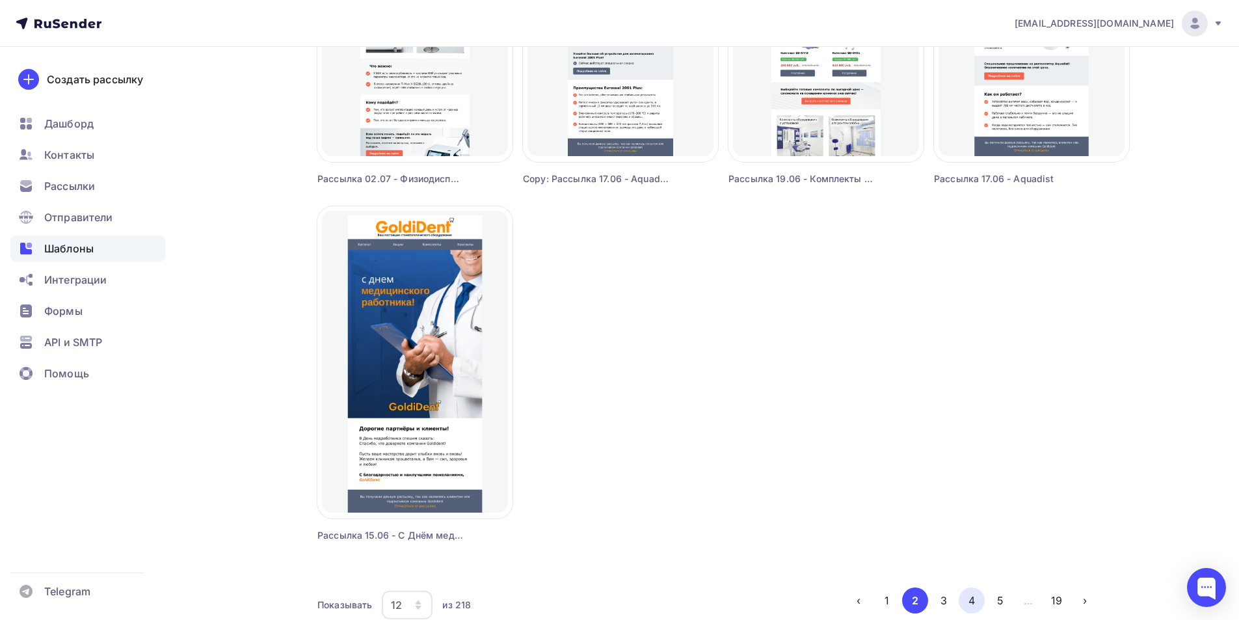
scroll to position [1096, 0]
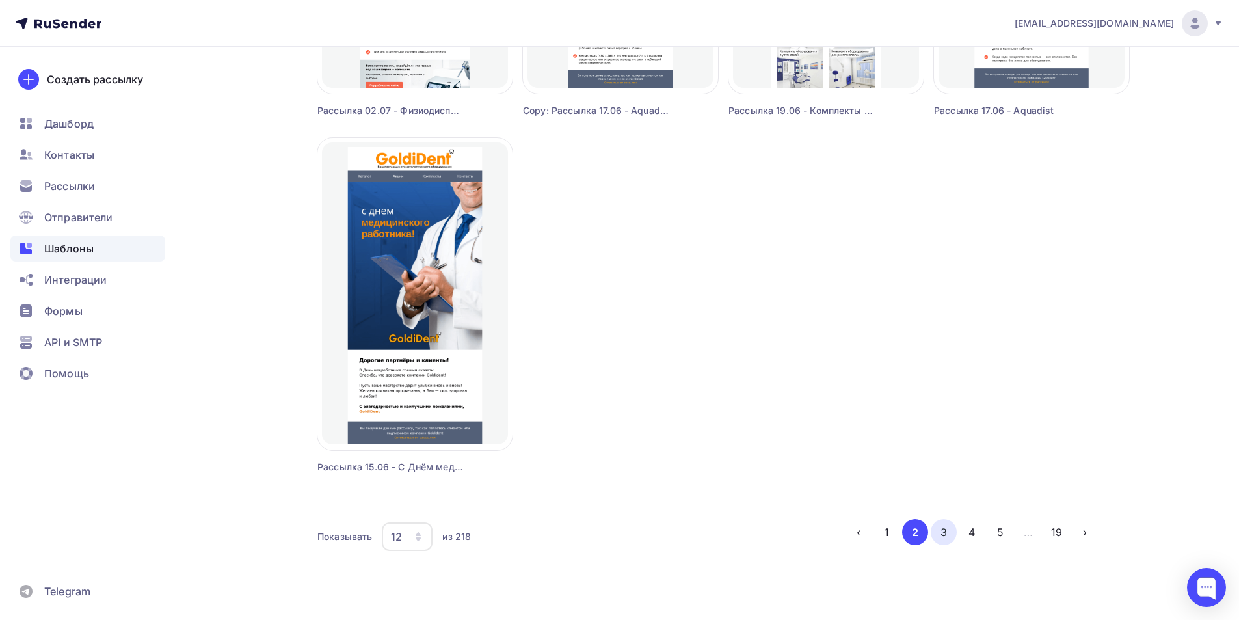
click at [939, 535] on button "3" at bounding box center [943, 532] width 26 height 26
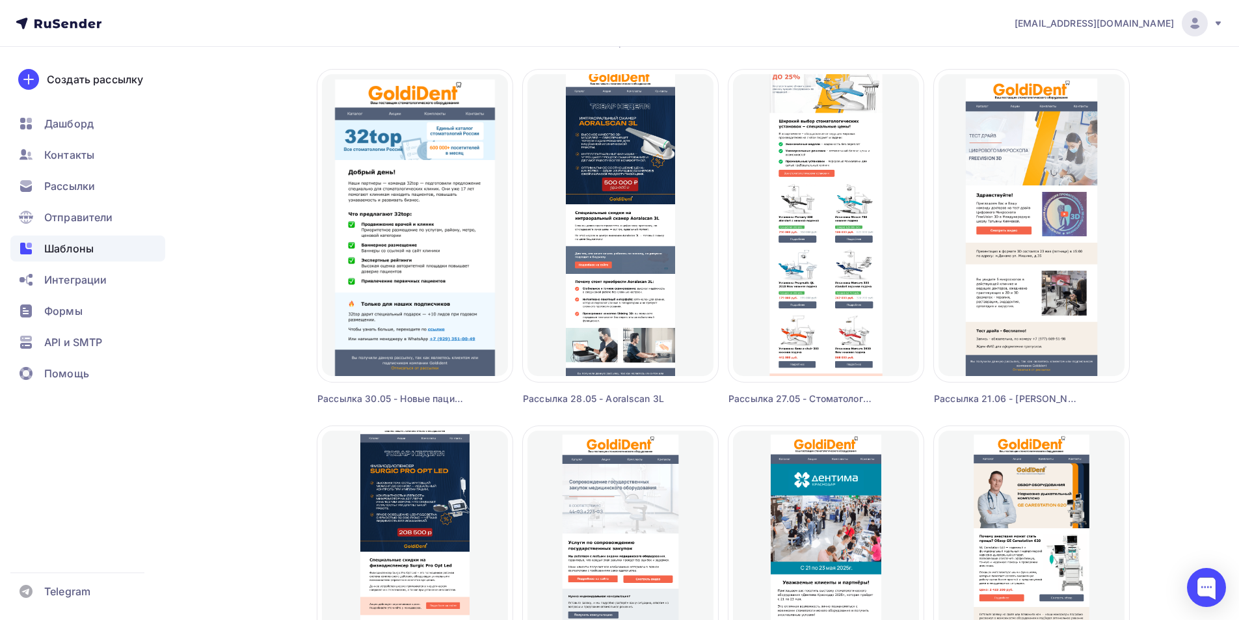
scroll to position [455, 0]
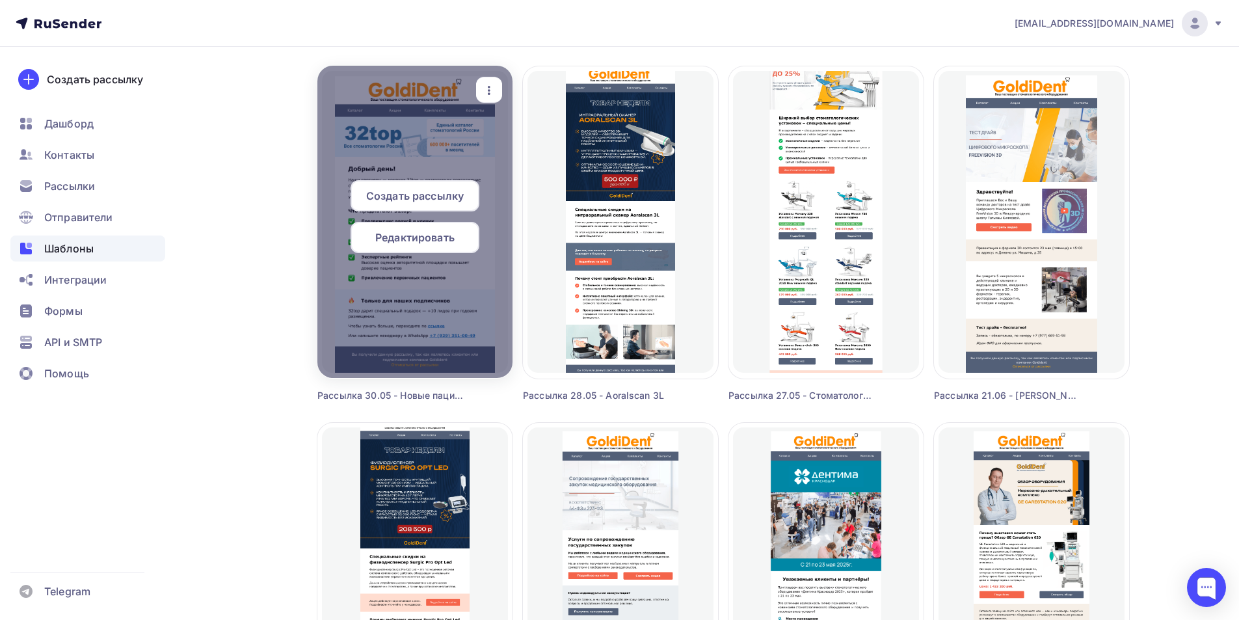
click at [487, 96] on icon "button" at bounding box center [489, 91] width 16 height 16
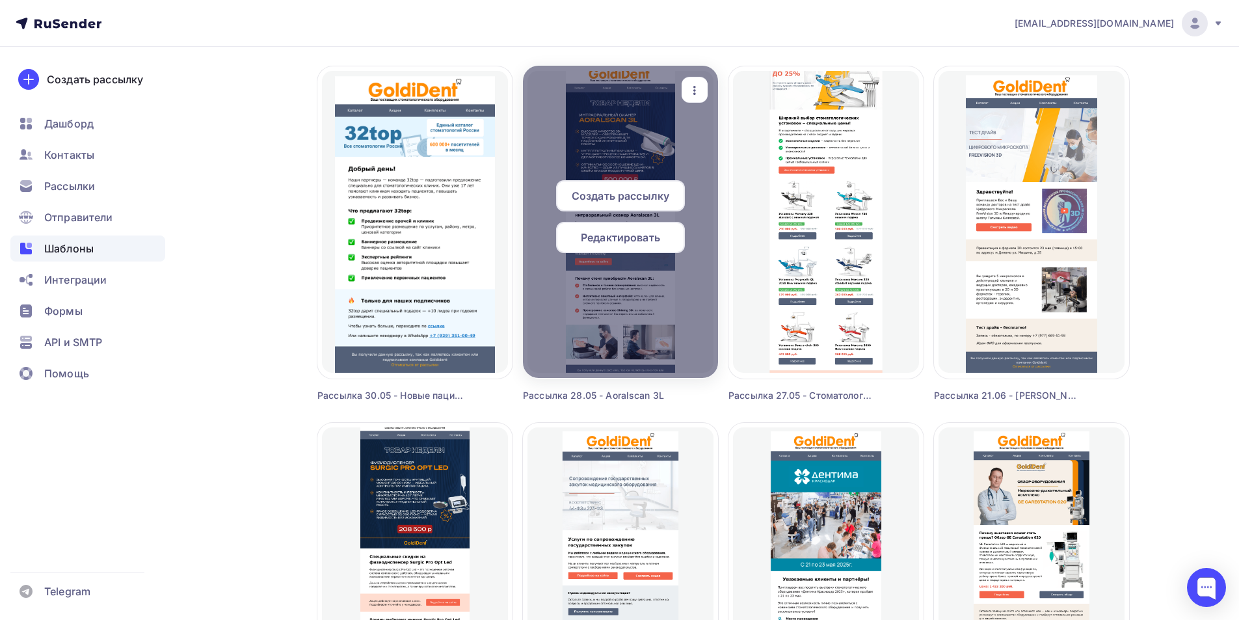
click at [542, 181] on div "Копировать" at bounding box center [547, 173] width 62 height 16
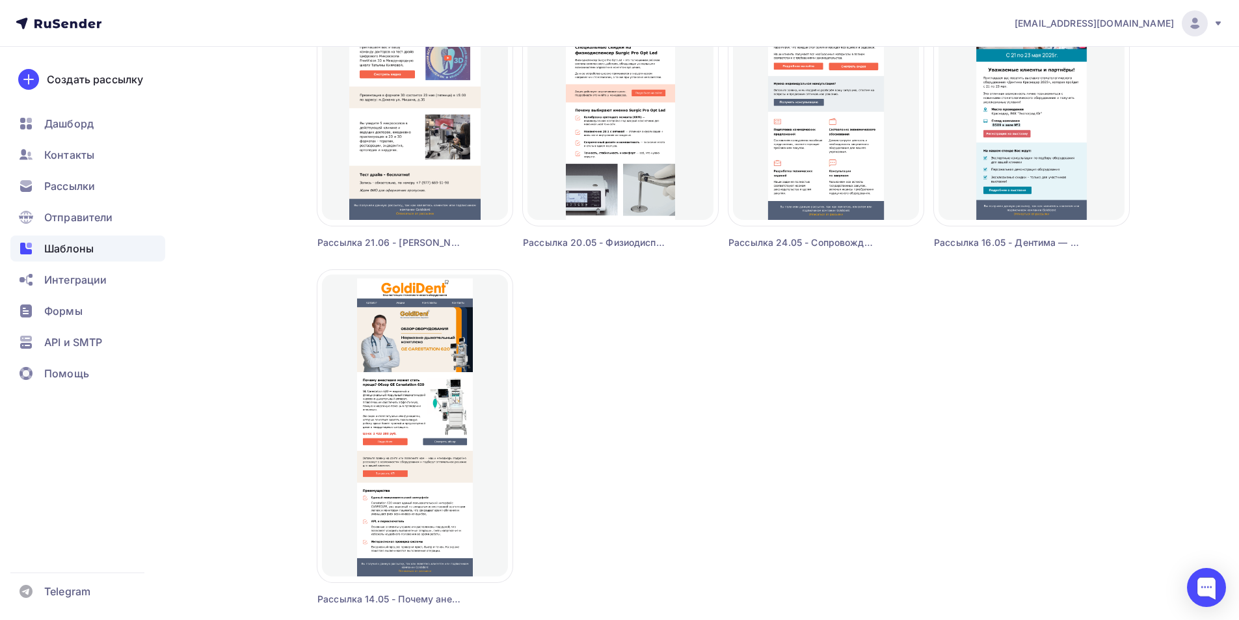
scroll to position [1096, 0]
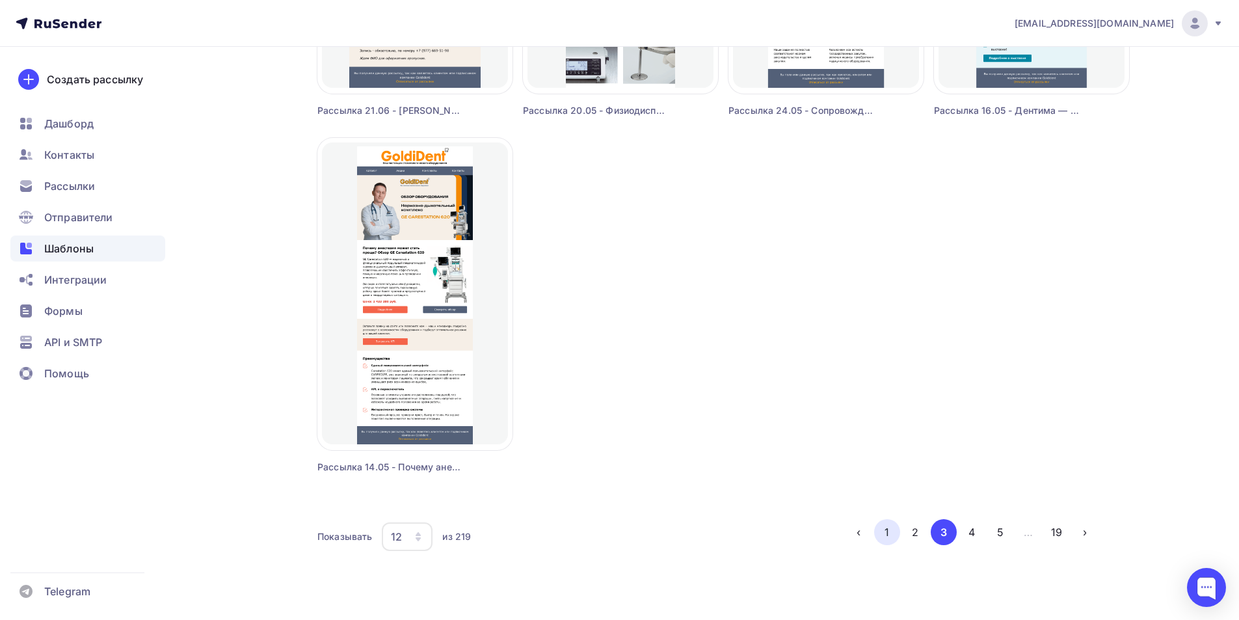
drag, startPoint x: 891, startPoint y: 530, endPoint x: 874, endPoint y: 521, distance: 19.2
click at [890, 530] on button "1" at bounding box center [887, 532] width 26 height 26
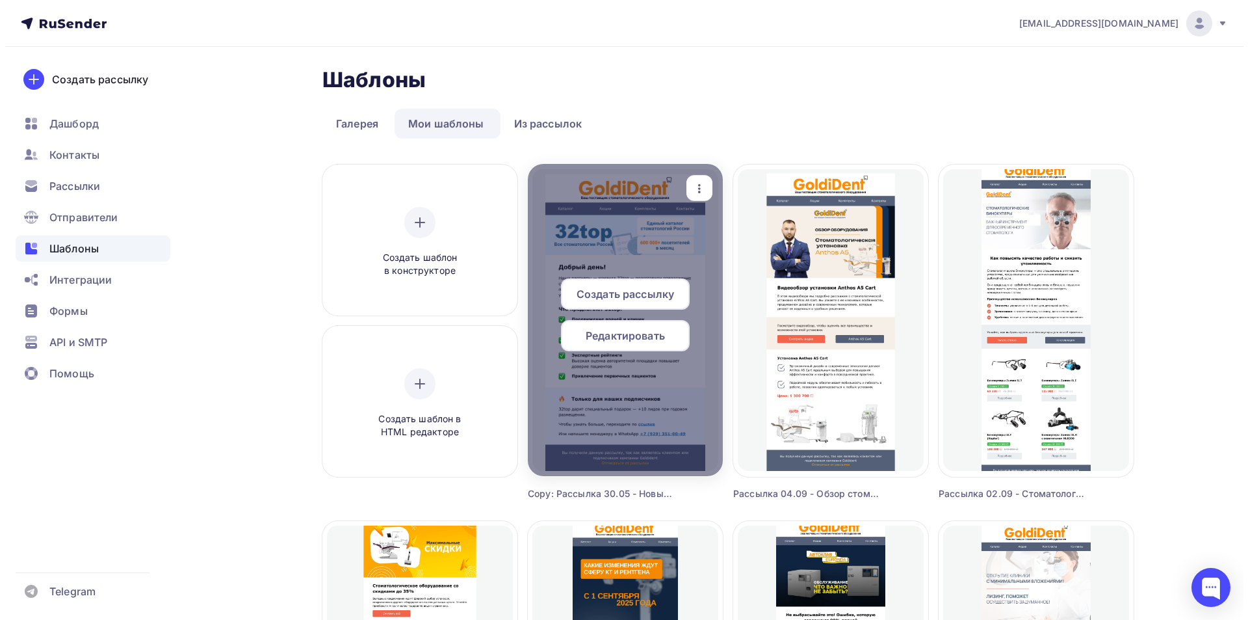
scroll to position [0, 0]
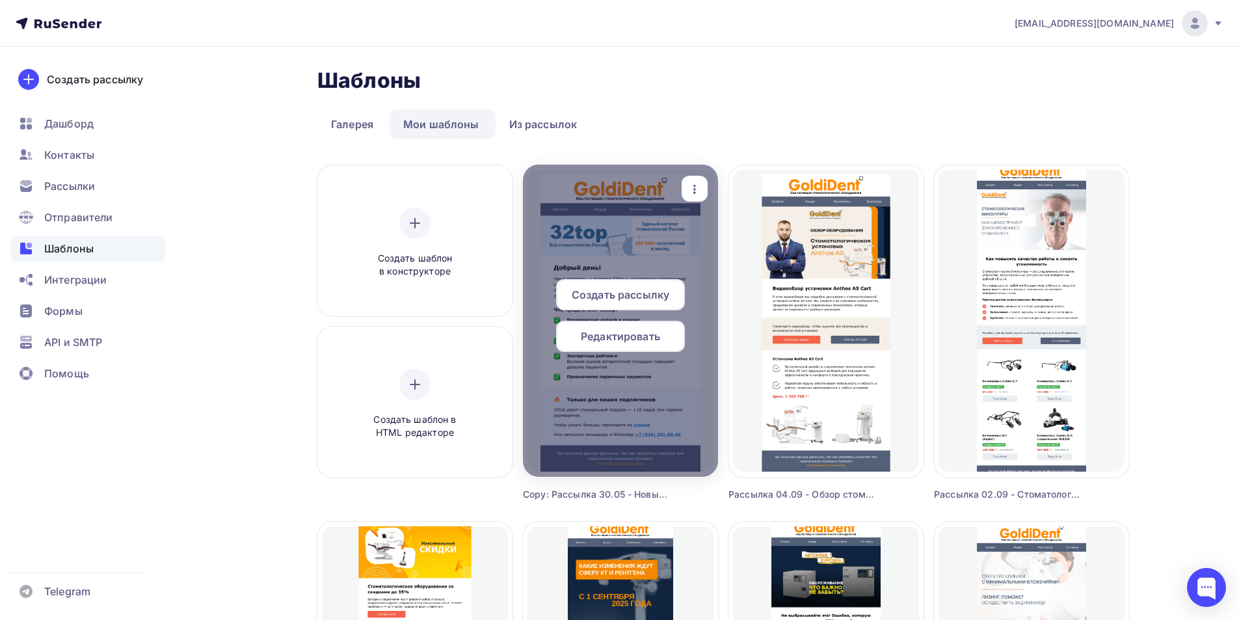
click at [698, 186] on icon "button" at bounding box center [695, 189] width 16 height 16
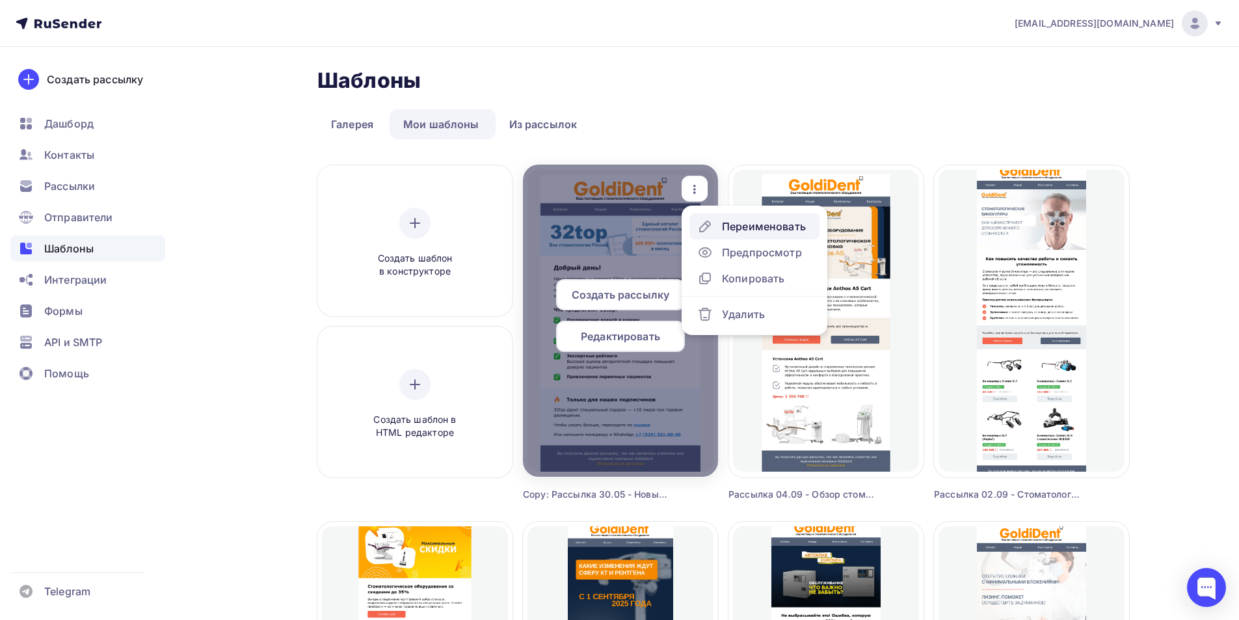
click at [754, 226] on div "Переименовать" at bounding box center [764, 226] width 84 height 16
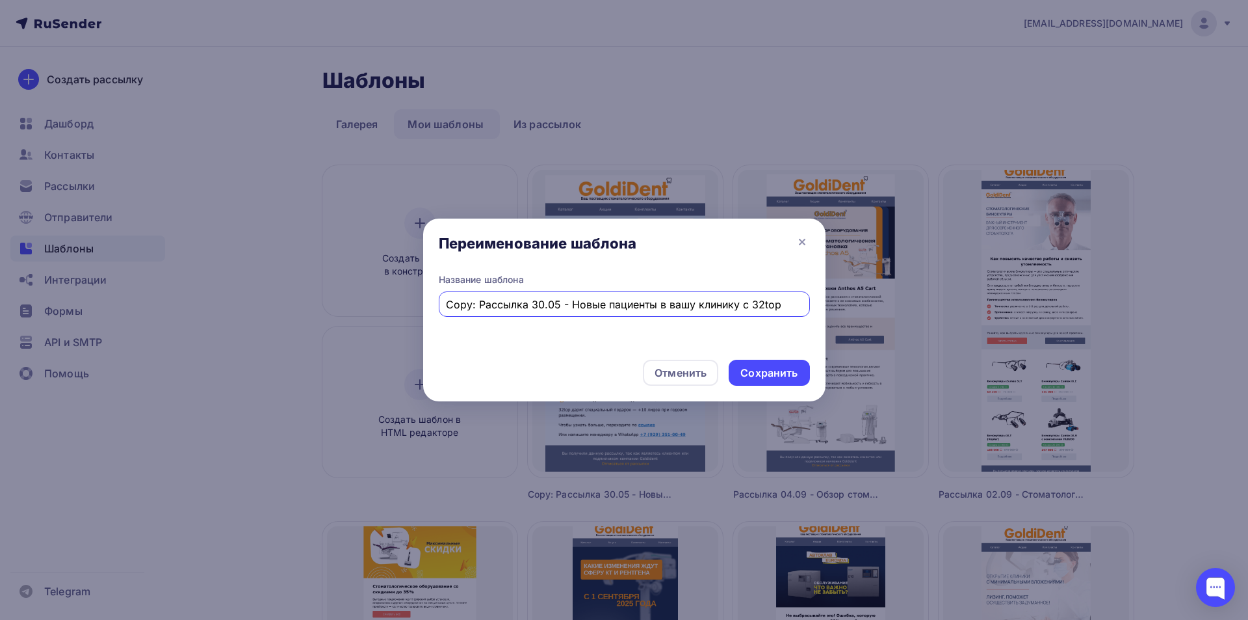
drag, startPoint x: 477, startPoint y: 302, endPoint x: 427, endPoint y: 280, distance: 53.9
click at [422, 285] on div "Переименование шаблона Название шаблона Copy: Рассылка 30.05 - Новые пациенты в…" at bounding box center [624, 310] width 1248 height 620
drag, startPoint x: 541, startPoint y: 305, endPoint x: 645, endPoint y: 300, distance: 104.2
click at [644, 300] on input "Рассылка 09.09 - Добрый день!" at bounding box center [624, 305] width 356 height 16
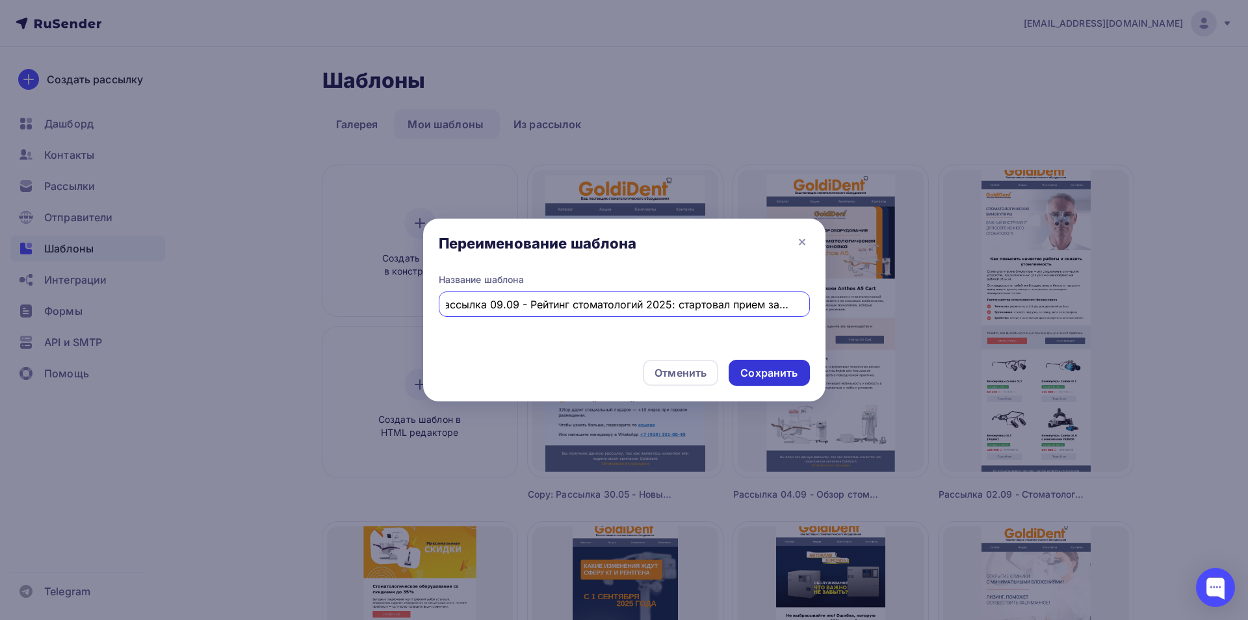
type input "Рассылка 09.09 - Рейтинг стоматологий 2025: стартовал прием заявок"
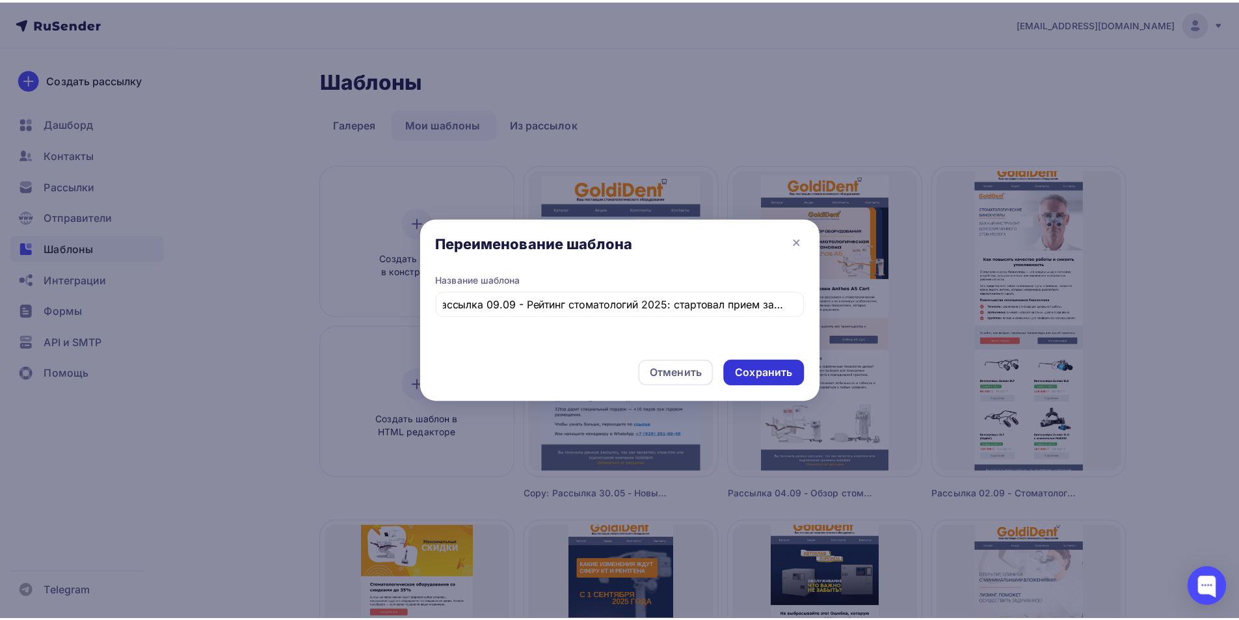
scroll to position [0, 0]
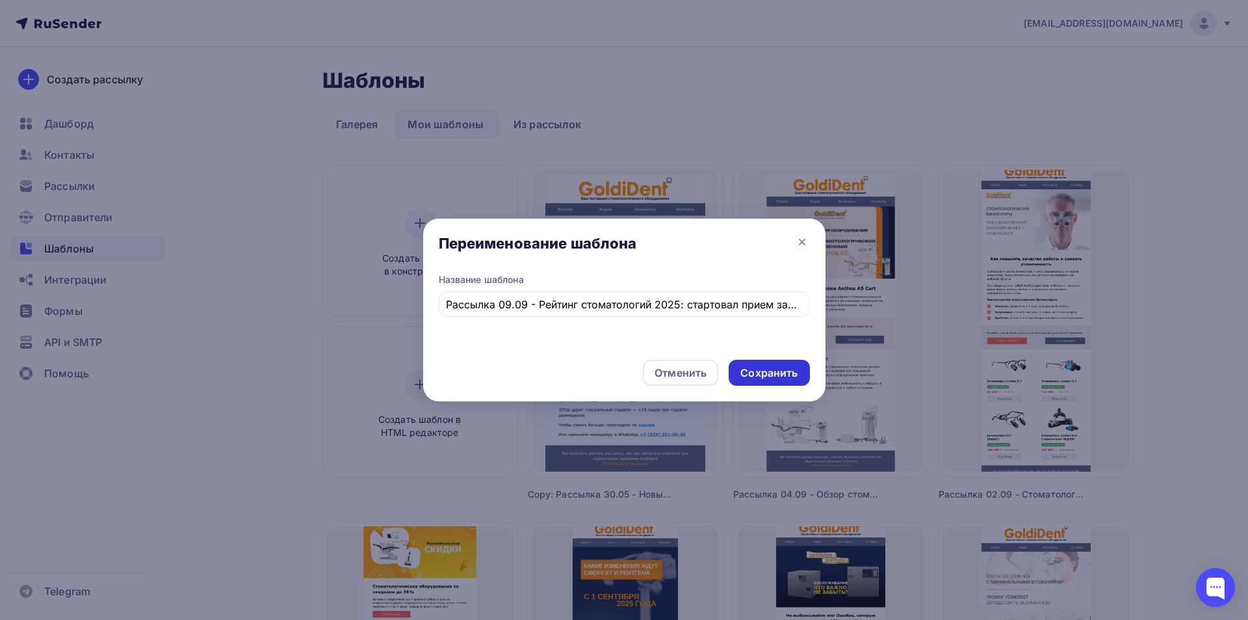
click at [749, 373] on div "Сохранить" at bounding box center [769, 372] width 57 height 15
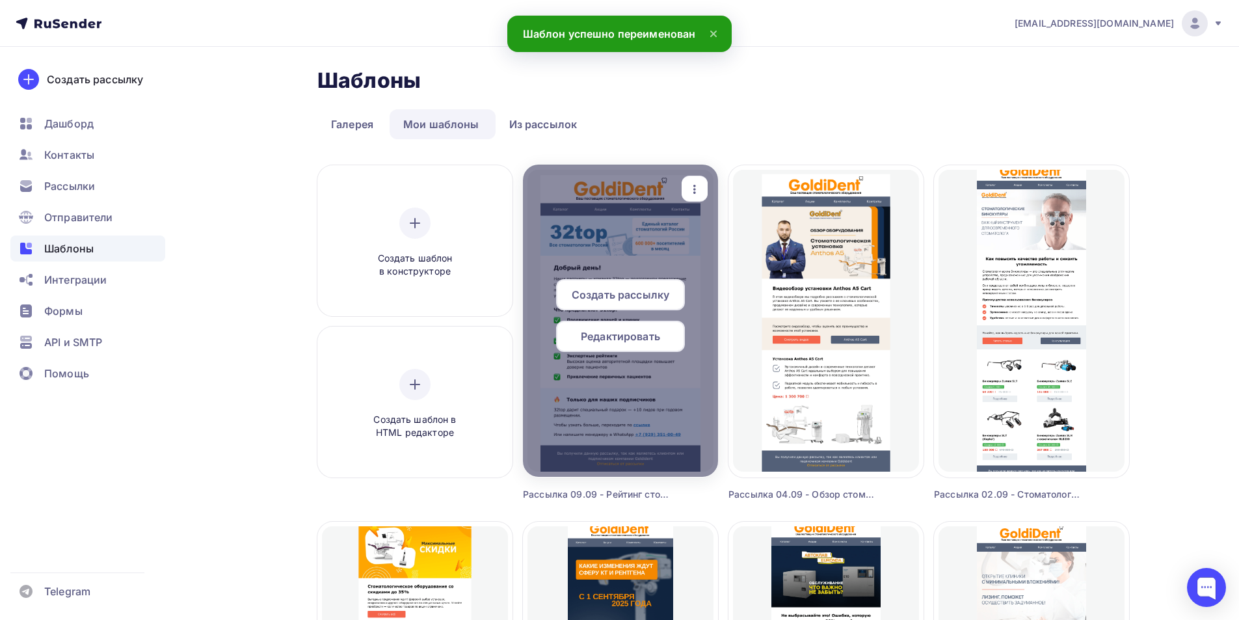
click at [617, 323] on div "Редактировать" at bounding box center [620, 336] width 129 height 31
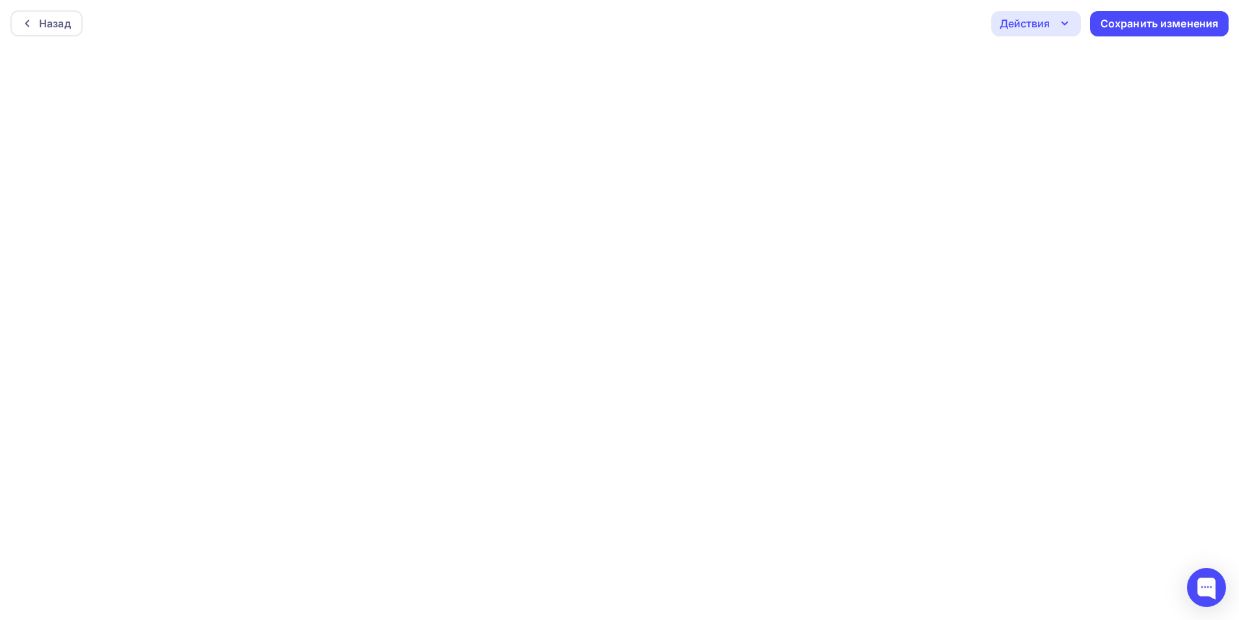
scroll to position [3, 0]
click at [1154, 9] on div "Сохранить изменения" at bounding box center [1159, 20] width 138 height 25
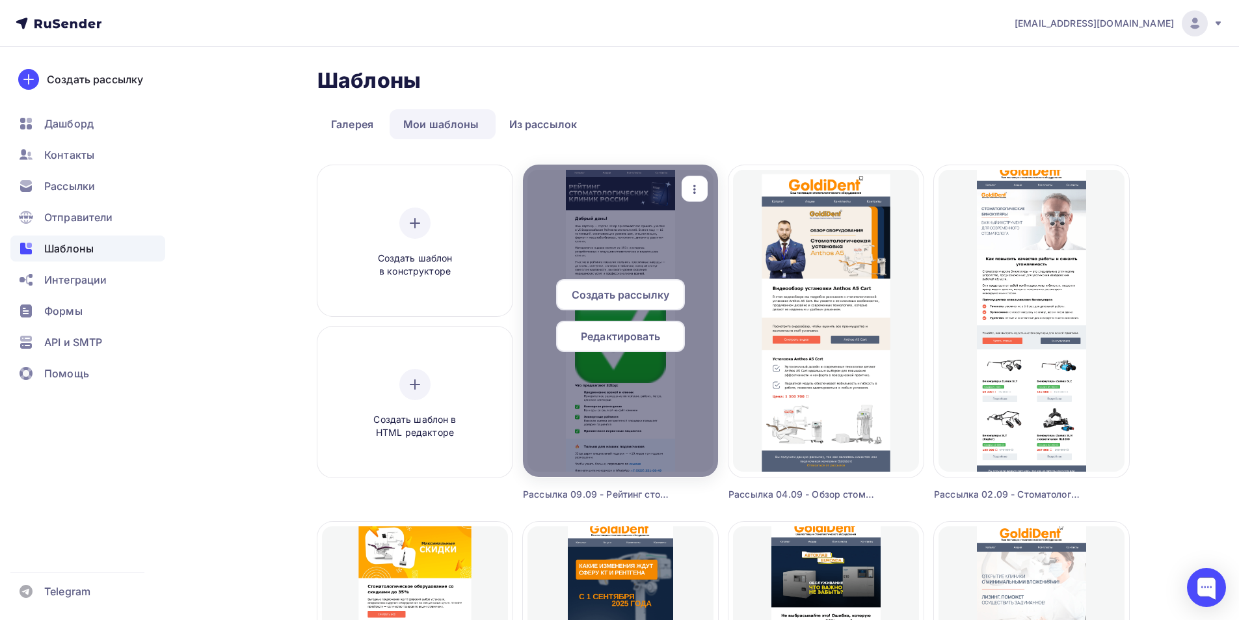
click at [639, 334] on span "Редактировать" at bounding box center [620, 336] width 79 height 16
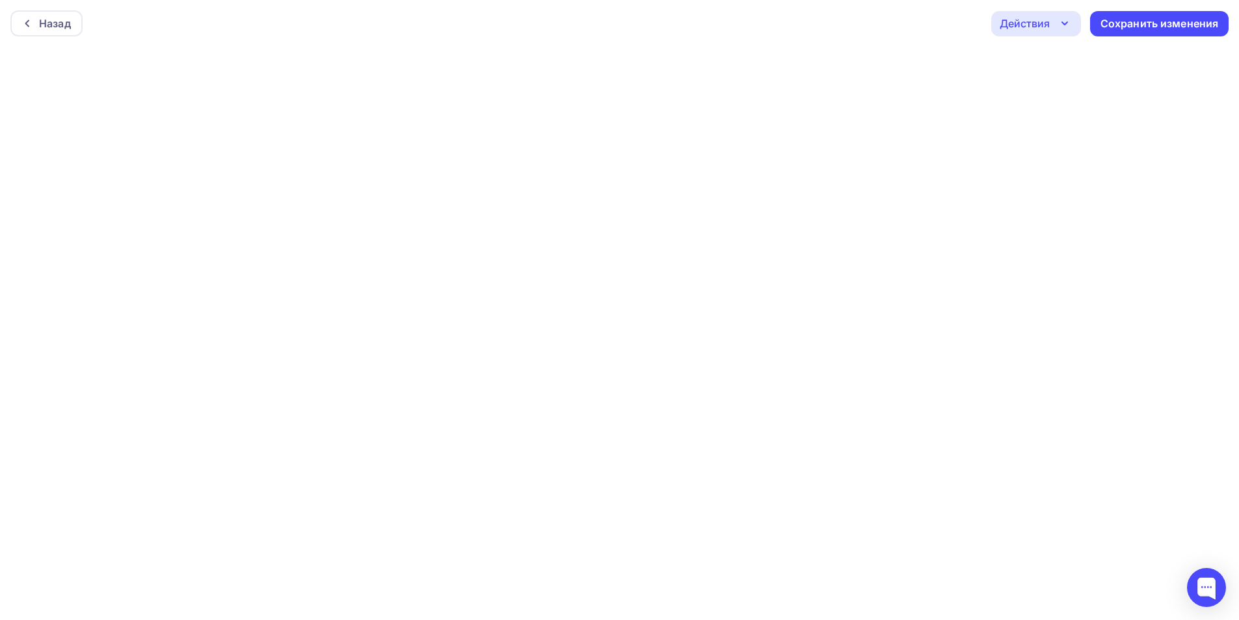
scroll to position [3, 0]
click at [1055, 23] on div "Действия" at bounding box center [1036, 20] width 90 height 25
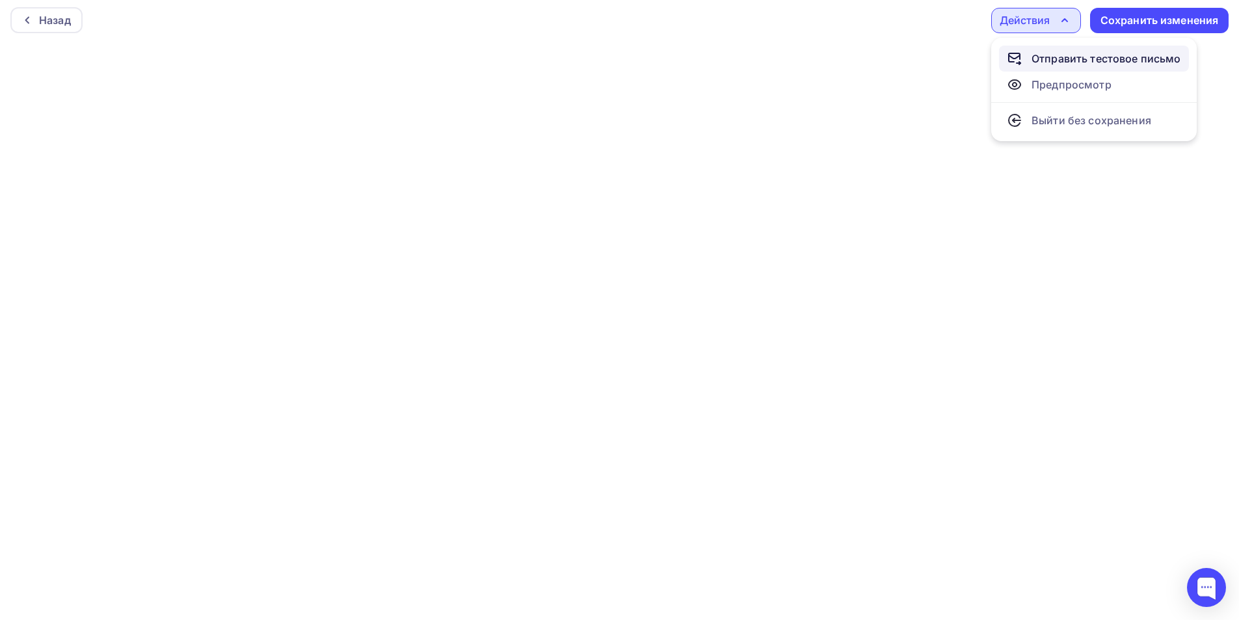
click at [1064, 47] on link "Отправить тестовое письмо" at bounding box center [1094, 59] width 190 height 26
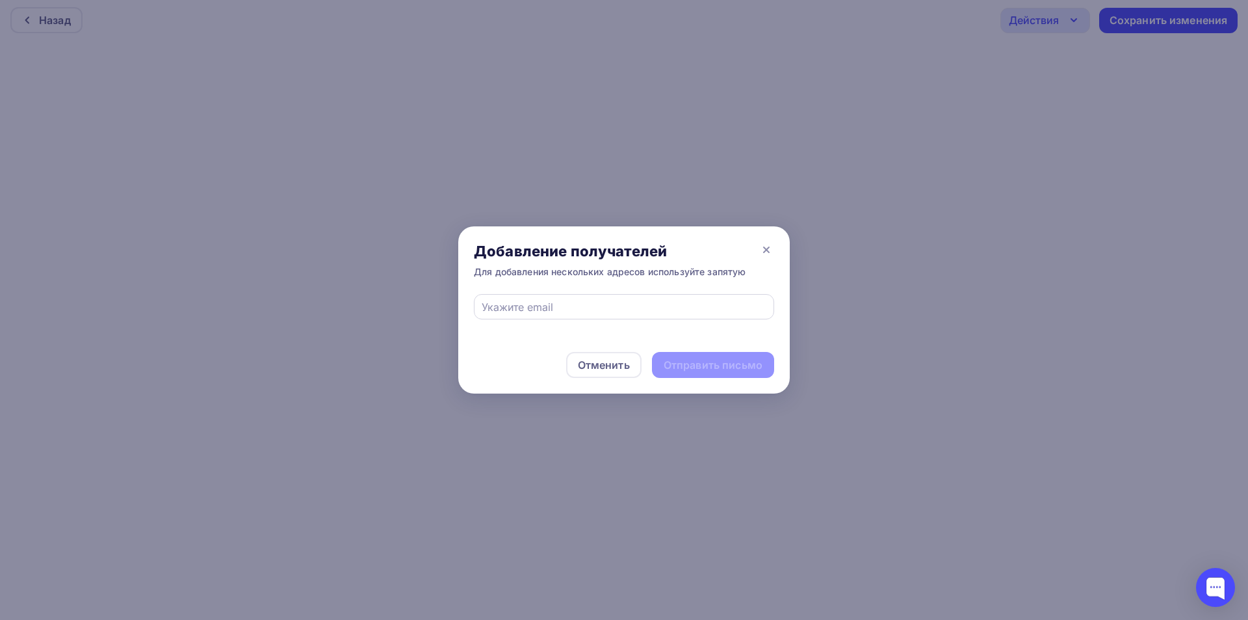
click at [527, 297] on div at bounding box center [624, 306] width 300 height 25
click at [547, 313] on input "text" at bounding box center [624, 307] width 285 height 16
type input "[EMAIL_ADDRESS][DOMAIN_NAME]"
click at [702, 365] on div "Отправить письмо" at bounding box center [713, 365] width 99 height 15
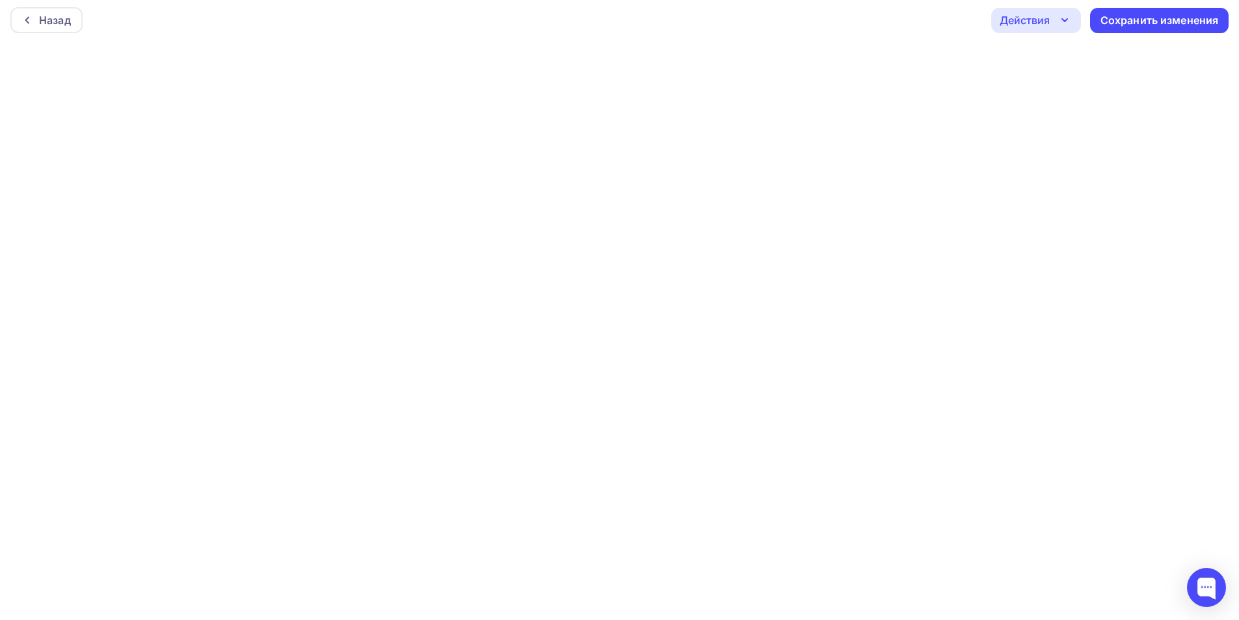
click at [1055, 17] on div "Действия" at bounding box center [1036, 20] width 90 height 25
click at [1062, 60] on div "Отправить тестовое письмо" at bounding box center [1106, 59] width 150 height 16
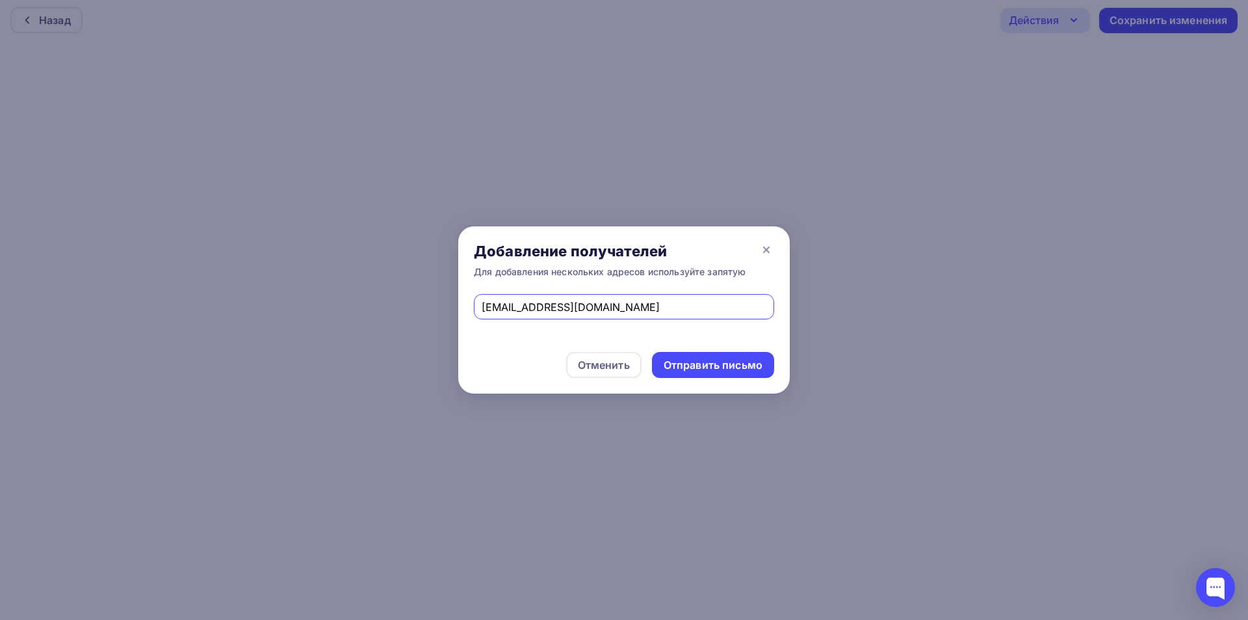
drag, startPoint x: 611, startPoint y: 306, endPoint x: 355, endPoint y: 323, distance: 256.1
click at [355, 323] on div "Добавление получателей Для добавления нескольких адресов используйте запятую [E…" at bounding box center [624, 310] width 1248 height 620
click at [536, 308] on input "text" at bounding box center [624, 307] width 285 height 16
type input "[PERSON_NAME][EMAIL_ADDRESS][DOMAIN_NAME]"
click at [705, 367] on div "Отправить письмо" at bounding box center [713, 365] width 99 height 15
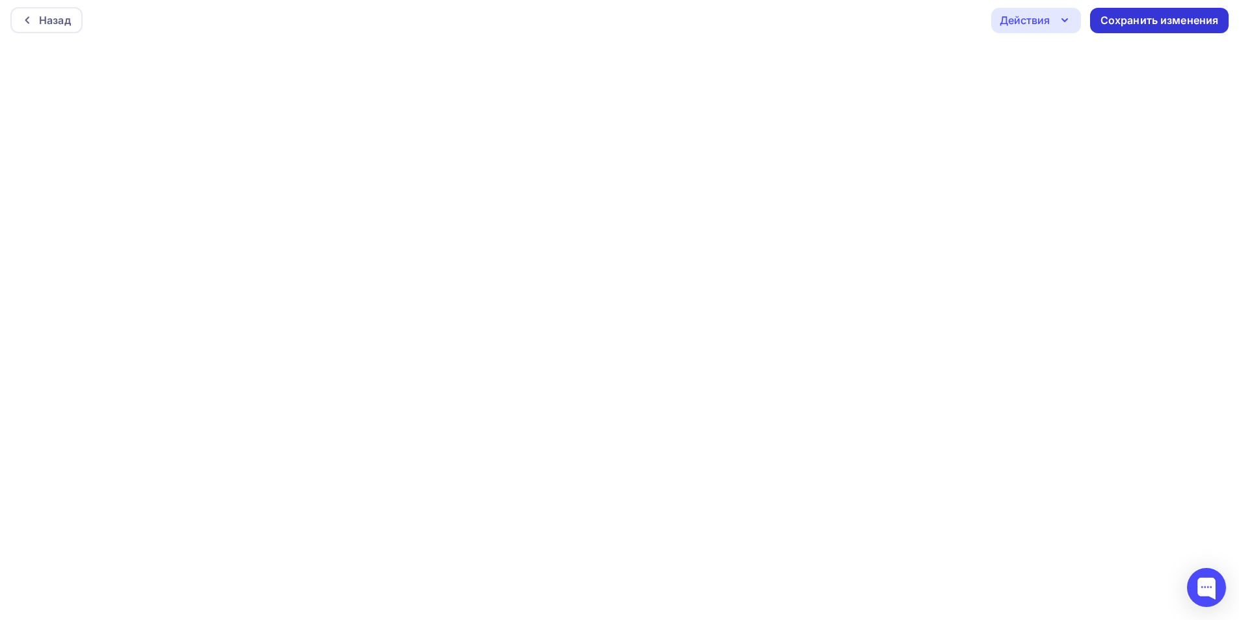
click at [1185, 23] on div "Сохранить изменения" at bounding box center [1159, 20] width 118 height 15
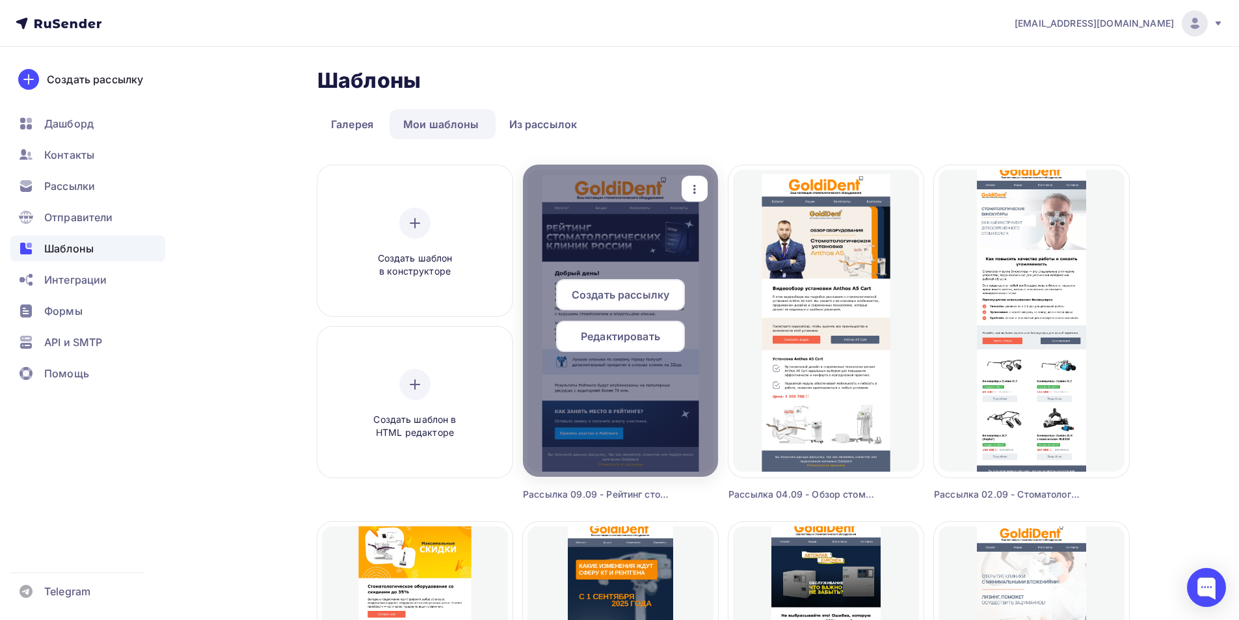
click at [633, 336] on span "Редактировать" at bounding box center [620, 336] width 79 height 16
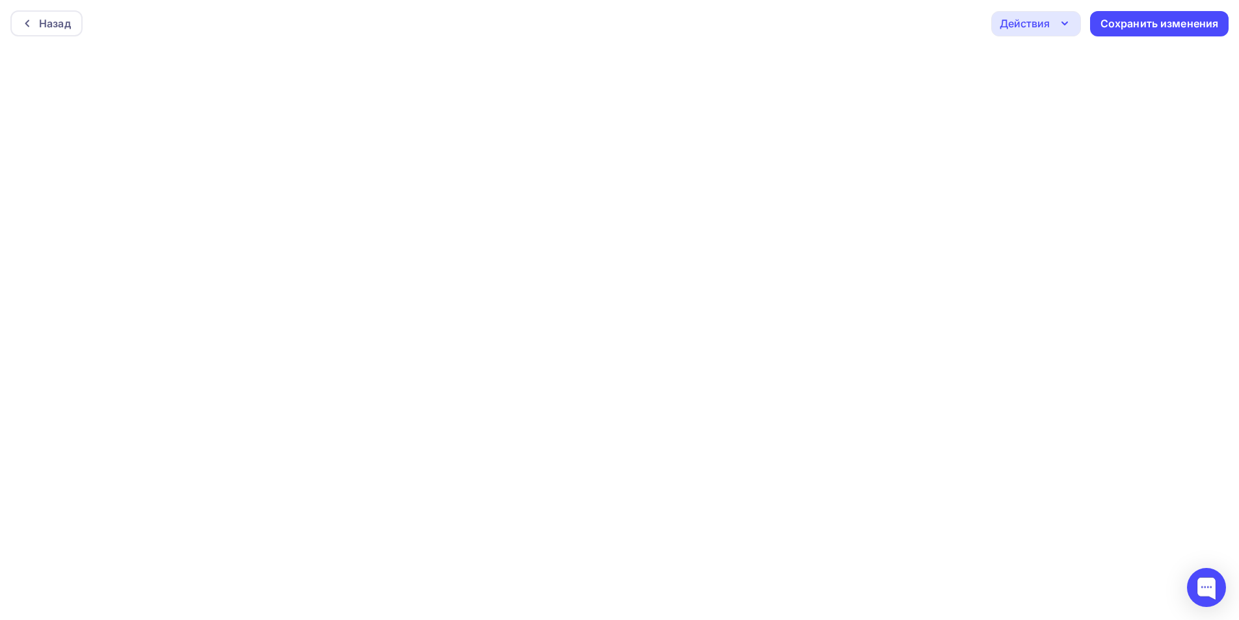
scroll to position [3, 0]
click at [1033, 23] on div "Действия" at bounding box center [1024, 20] width 50 height 16
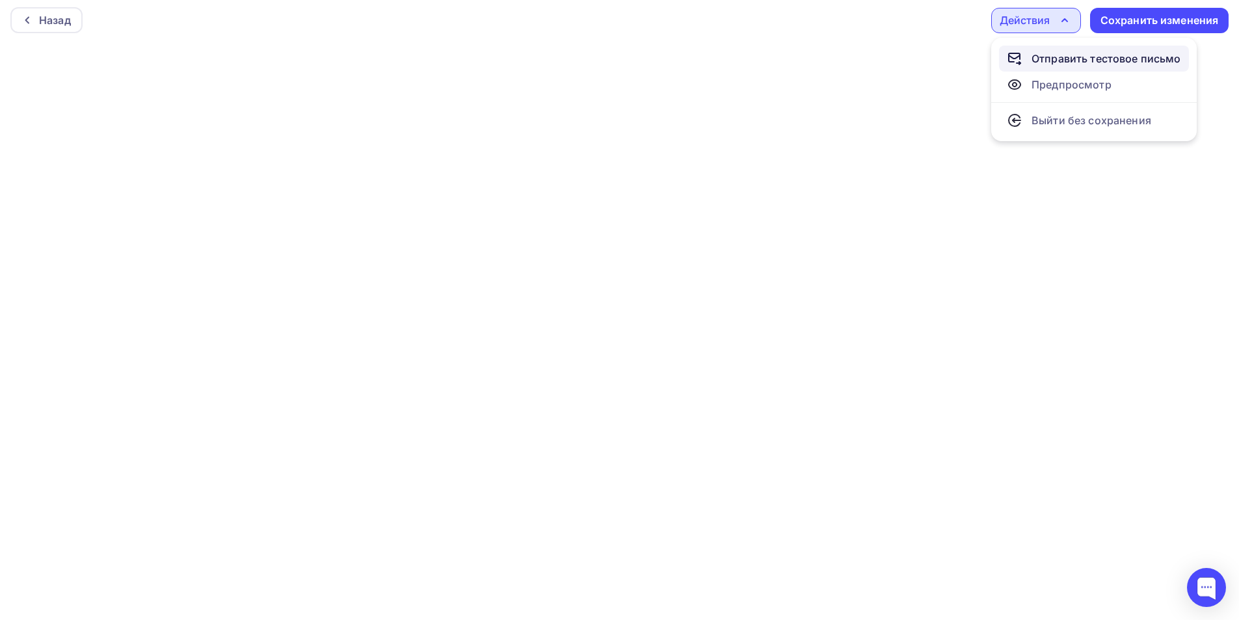
click at [1031, 58] on div "Отправить тестовое письмо" at bounding box center [1106, 59] width 150 height 16
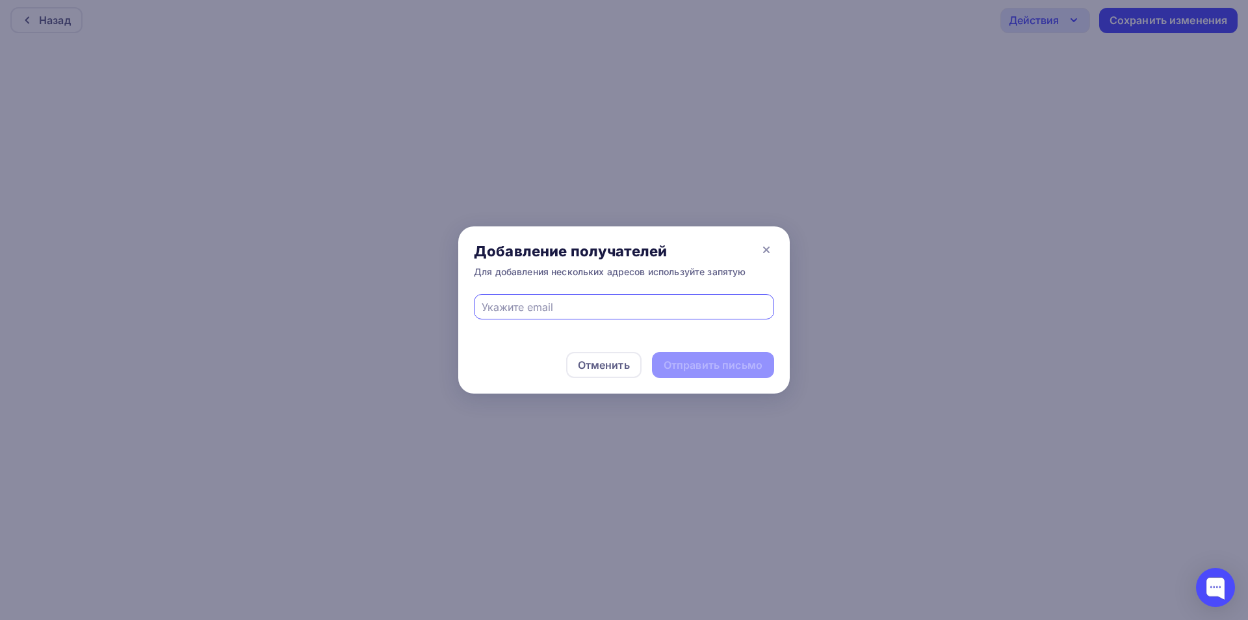
click at [656, 304] on input "text" at bounding box center [624, 307] width 285 height 16
type input "[EMAIL_ADDRESS][DOMAIN_NAME]"
click at [739, 365] on div "Отправить письмо" at bounding box center [713, 365] width 99 height 15
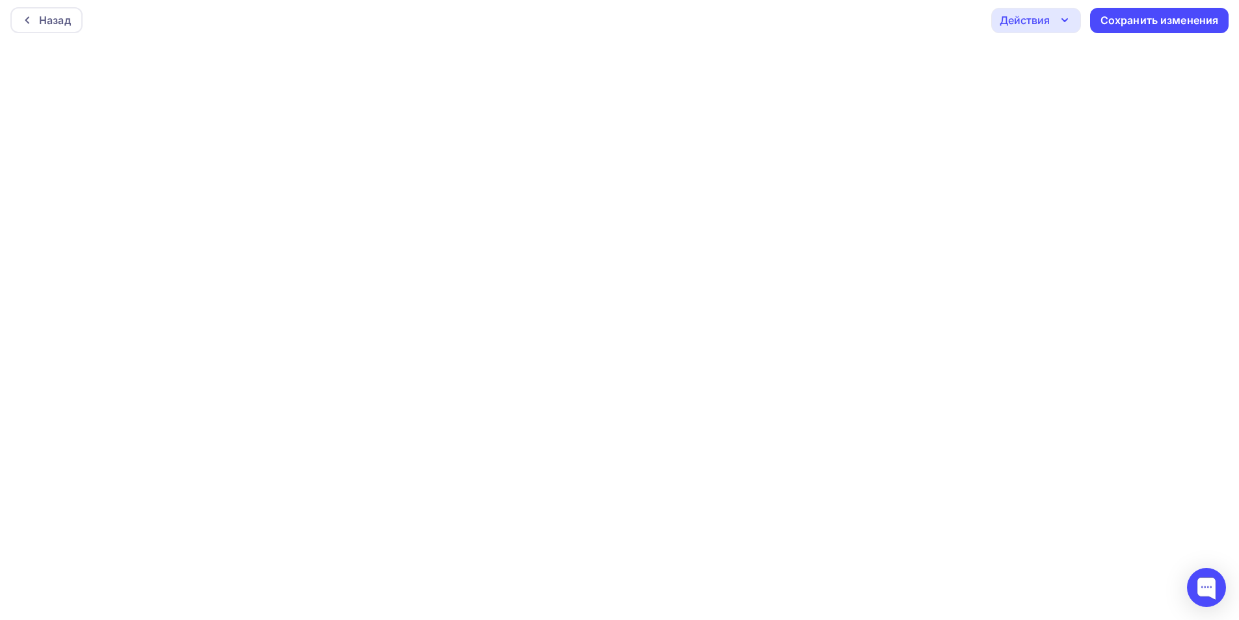
drag, startPoint x: 1044, startPoint y: 25, endPoint x: 1042, endPoint y: 33, distance: 8.0
click at [1044, 27] on div "Действия" at bounding box center [1024, 20] width 50 height 16
click at [1044, 62] on div "Отправить тестовое письмо" at bounding box center [1106, 59] width 150 height 16
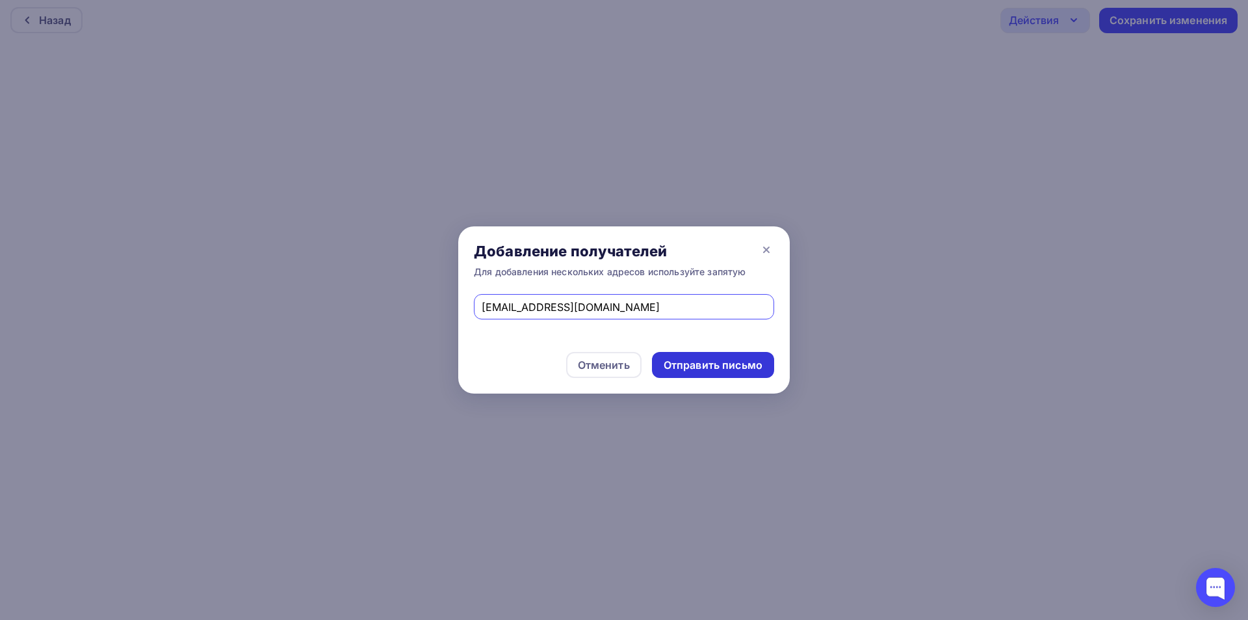
click at [702, 358] on div "Отправить письмо" at bounding box center [713, 365] width 99 height 15
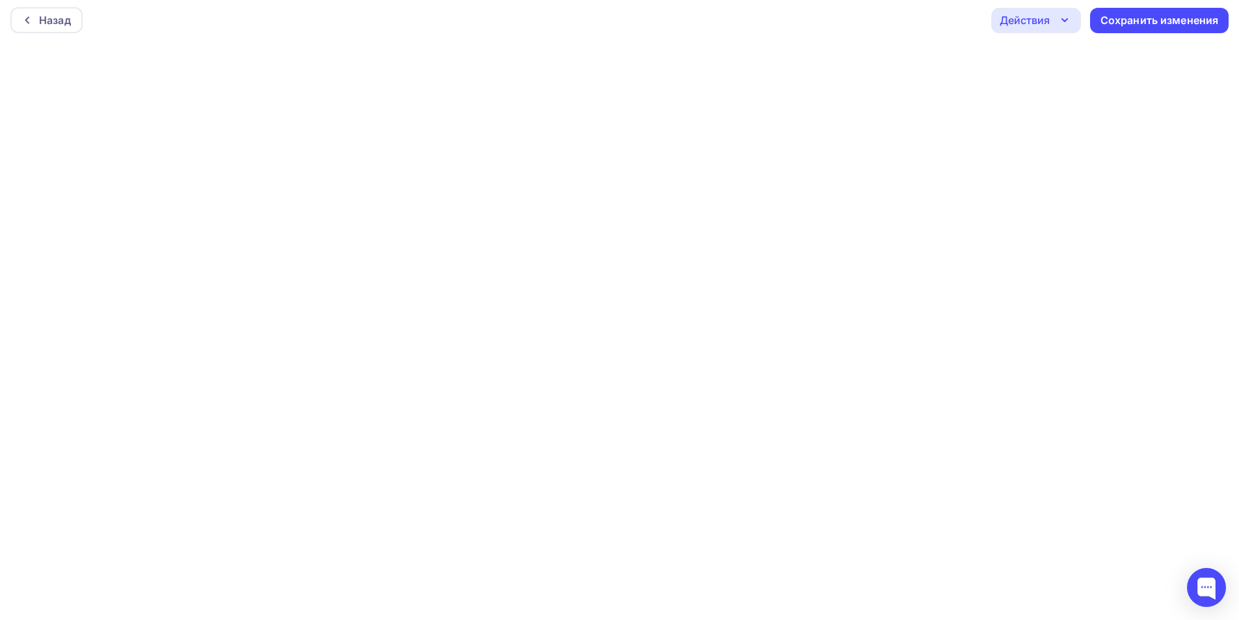
click at [1048, 19] on div "Действия" at bounding box center [1024, 20] width 50 height 16
click at [1061, 55] on div "Отправить тестовое письмо" at bounding box center [1106, 59] width 150 height 16
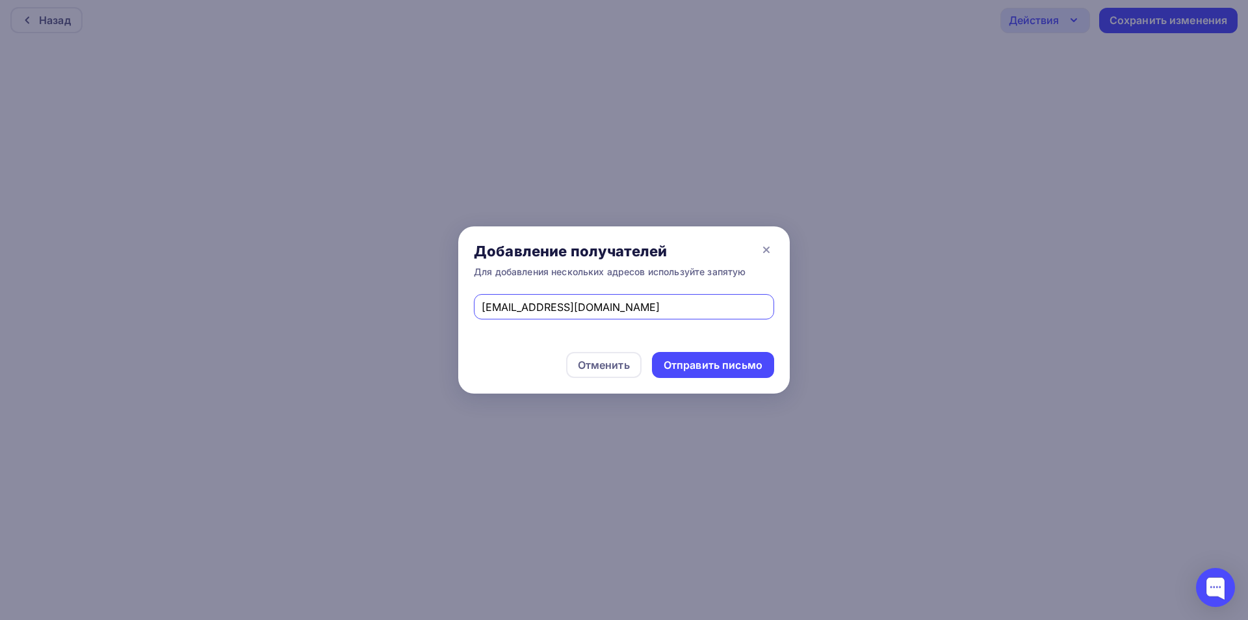
drag, startPoint x: 521, startPoint y: 302, endPoint x: 336, endPoint y: 318, distance: 186.7
click at [326, 311] on div "Добавление получателей Для добавления нескольких адресов используйте запятую [E…" at bounding box center [624, 310] width 1248 height 620
click at [525, 313] on input "text" at bounding box center [624, 307] width 285 height 16
type input "[EMAIL_ADDRESS][DOMAIN_NAME]"
click at [713, 365] on div "Отправить письмо" at bounding box center [713, 365] width 99 height 15
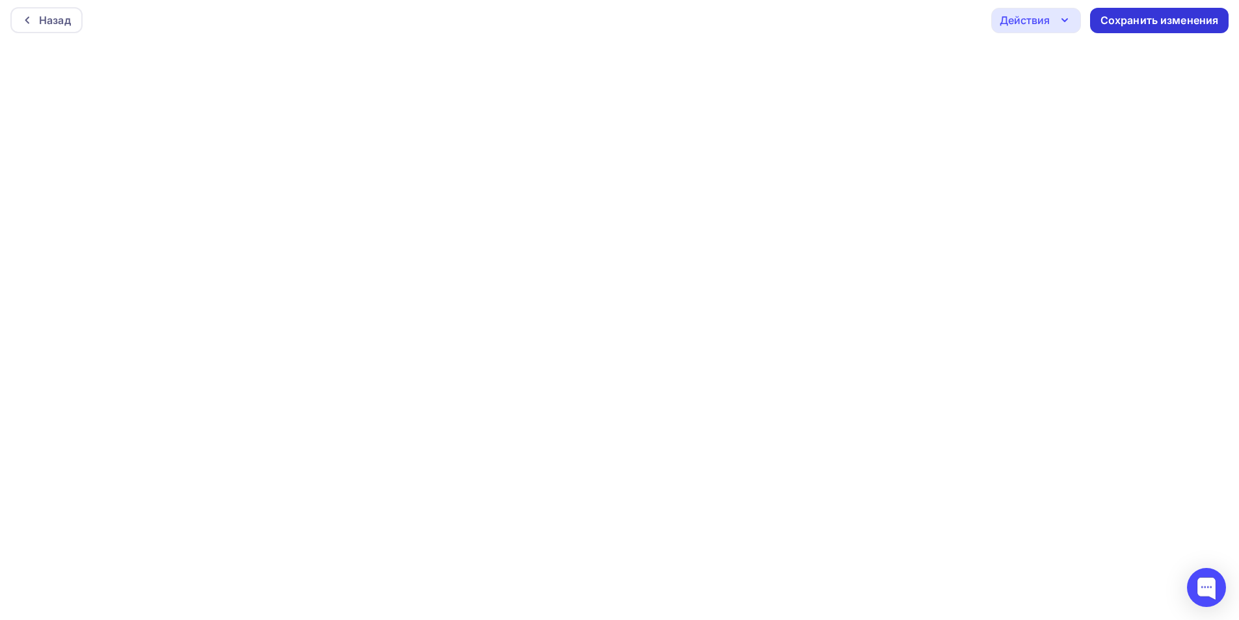
click at [1118, 21] on div "Сохранить изменения" at bounding box center [1159, 20] width 118 height 15
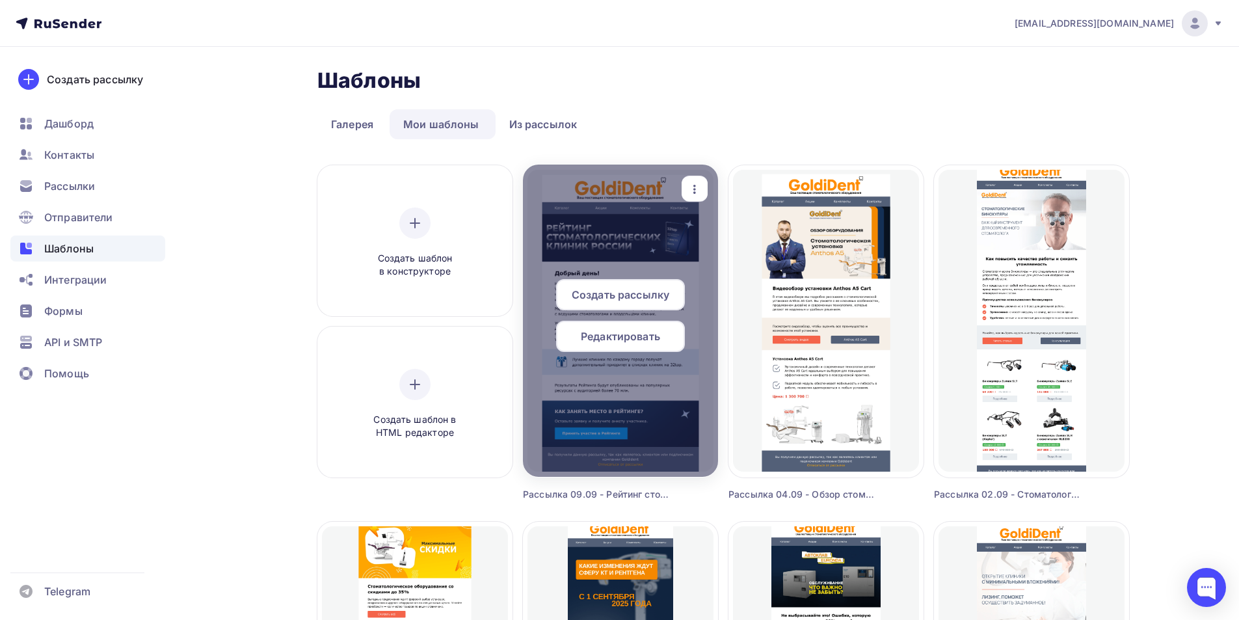
click at [594, 291] on span "Создать рассылку" at bounding box center [621, 295] width 98 height 16
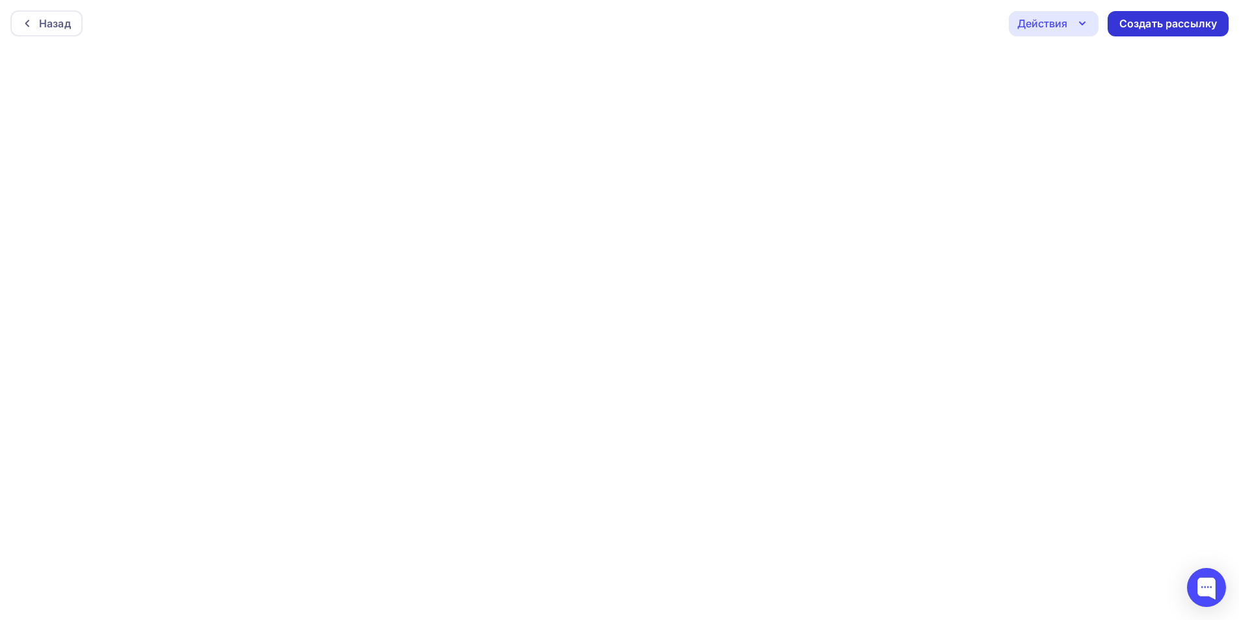
click at [1180, 29] on div "Создать рассылку" at bounding box center [1168, 23] width 98 height 15
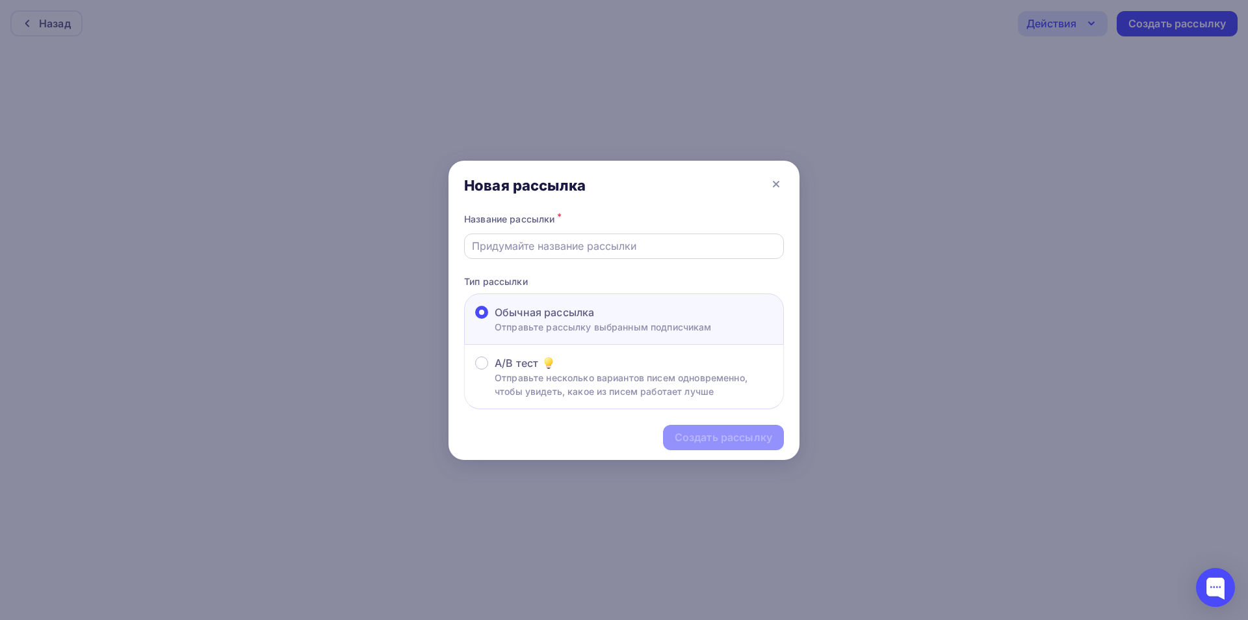
click at [598, 246] on input "text" at bounding box center [624, 246] width 305 height 16
click at [534, 244] on input "Рассылка 07.08 - Тест" at bounding box center [624, 246] width 305 height 16
paste input "ейтинг стоматологий 2025: стартовал прием заявок"
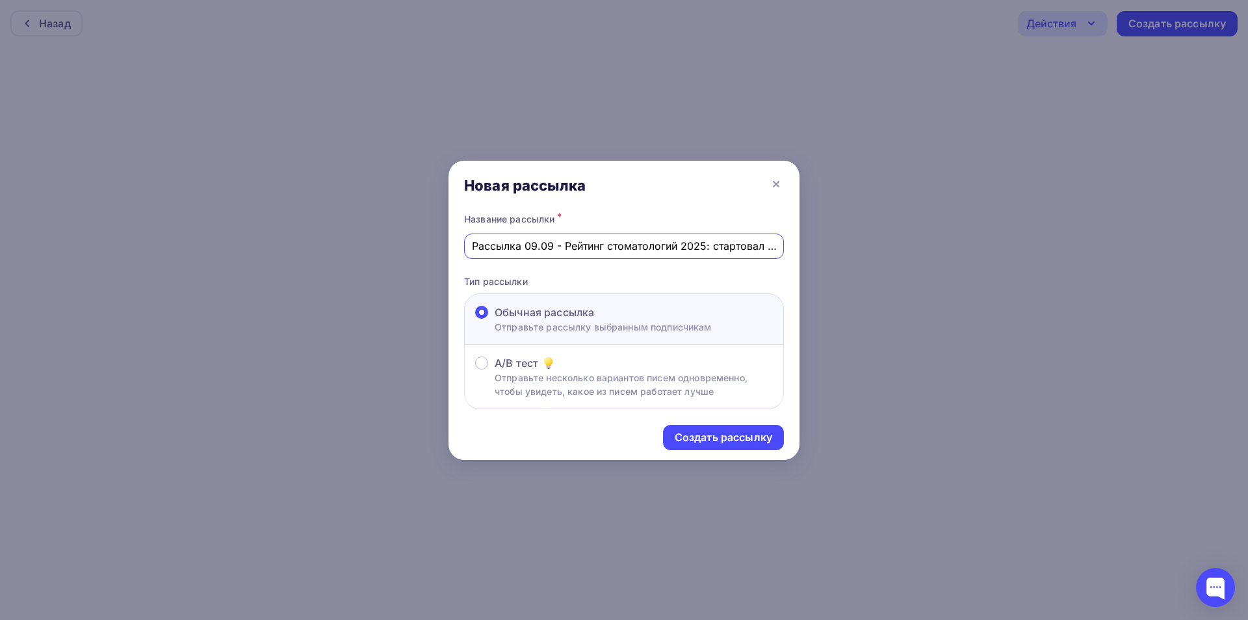
scroll to position [0, 60]
type input "Рассылка 09.09 - Рейтинг стоматологий 2025: стартовал прием заявок"
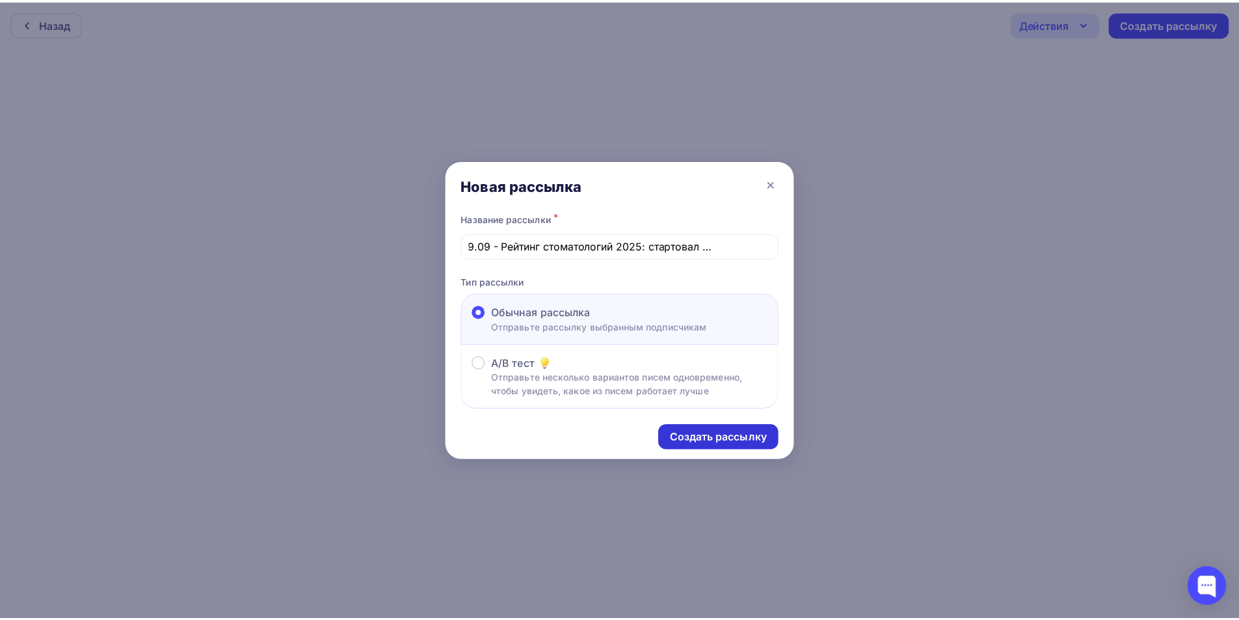
scroll to position [0, 0]
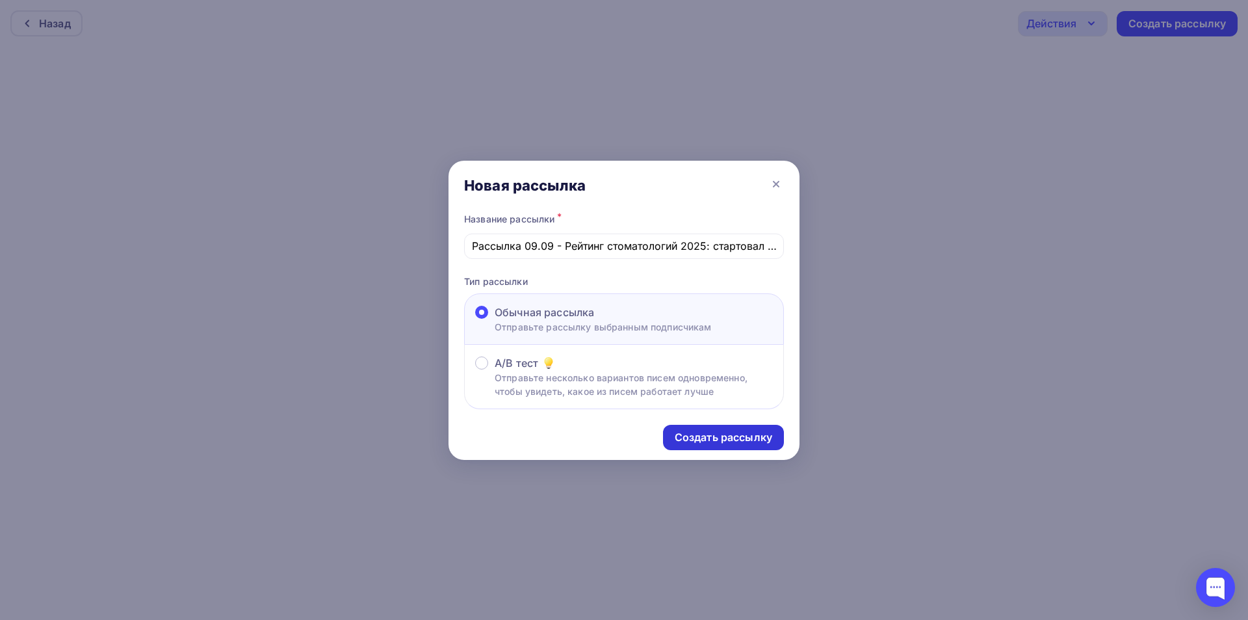
click at [752, 427] on div "Создать рассылку" at bounding box center [723, 437] width 121 height 25
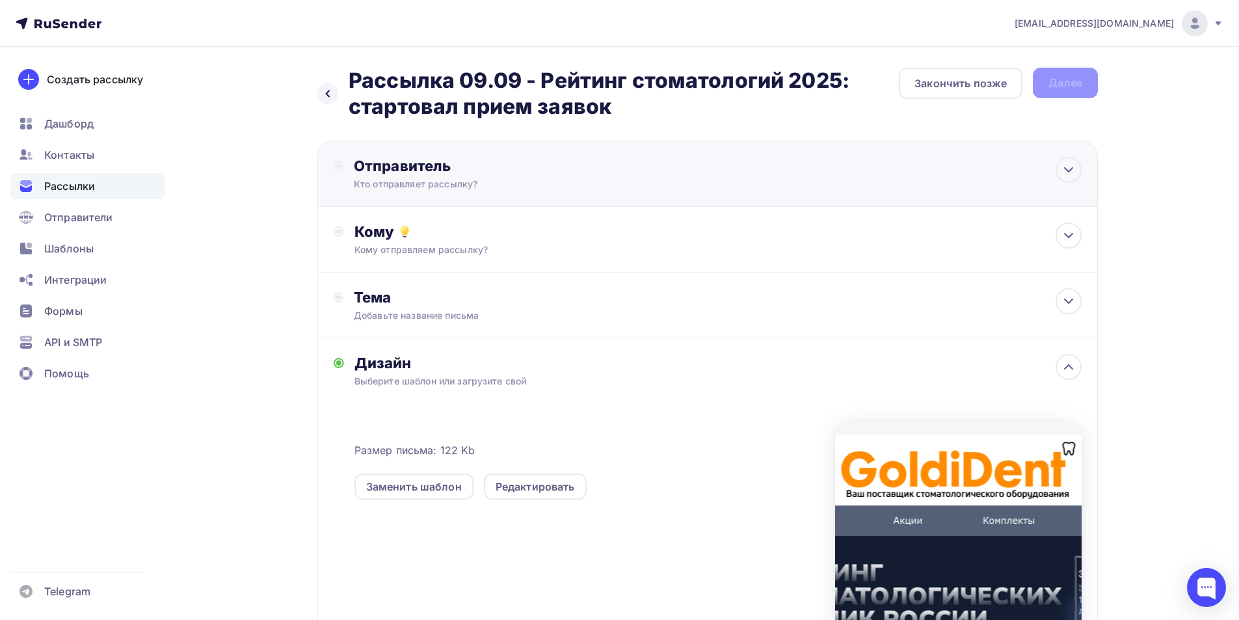
drag, startPoint x: 429, startPoint y: 174, endPoint x: 440, endPoint y: 194, distance: 23.0
click at [429, 173] on div "Отправитель" at bounding box center [495, 166] width 282 height 18
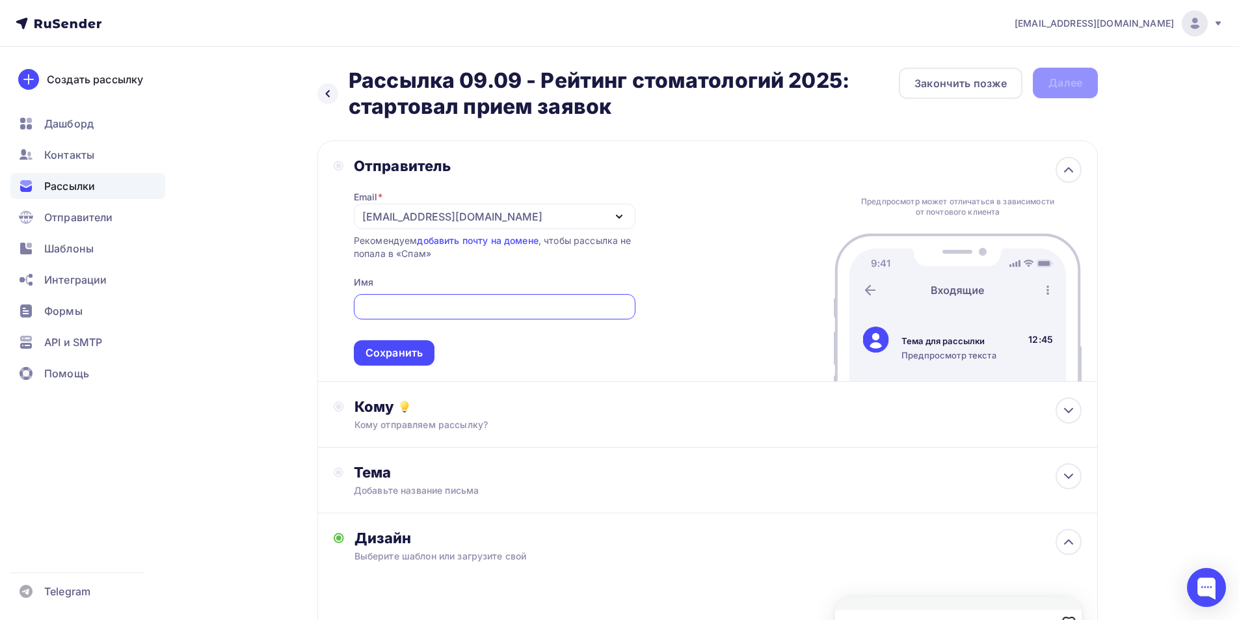
click at [434, 209] on div "[EMAIL_ADDRESS][DOMAIN_NAME]" at bounding box center [452, 217] width 180 height 16
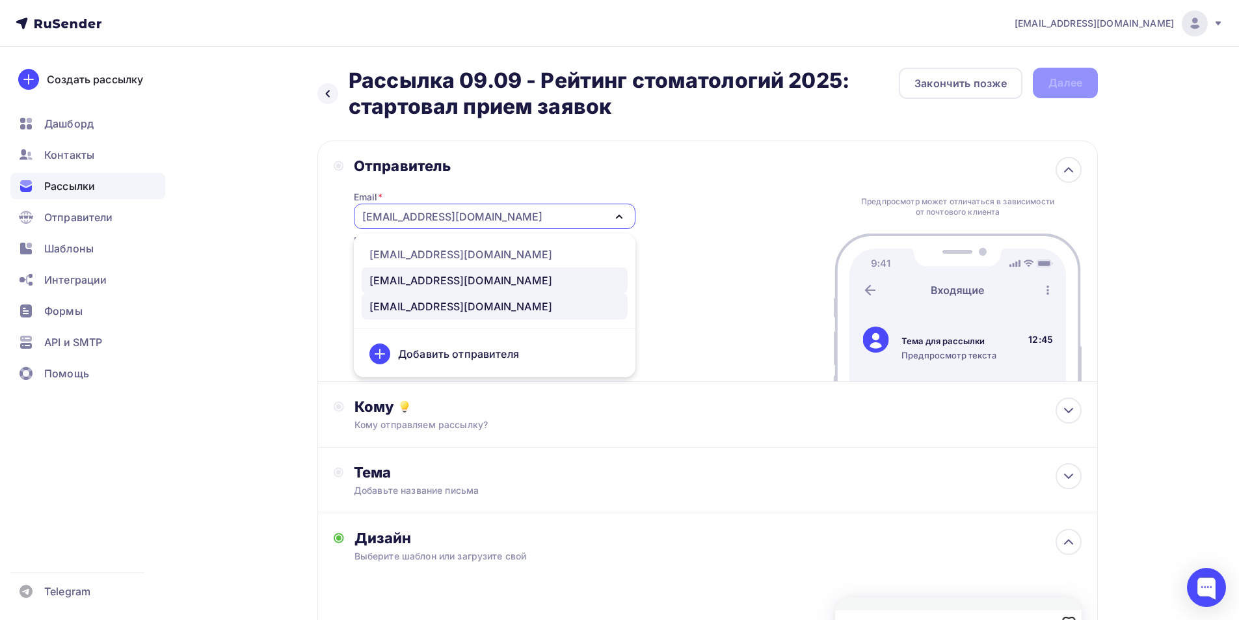
click at [399, 278] on div "[EMAIL_ADDRESS][DOMAIN_NAME]" at bounding box center [460, 280] width 183 height 16
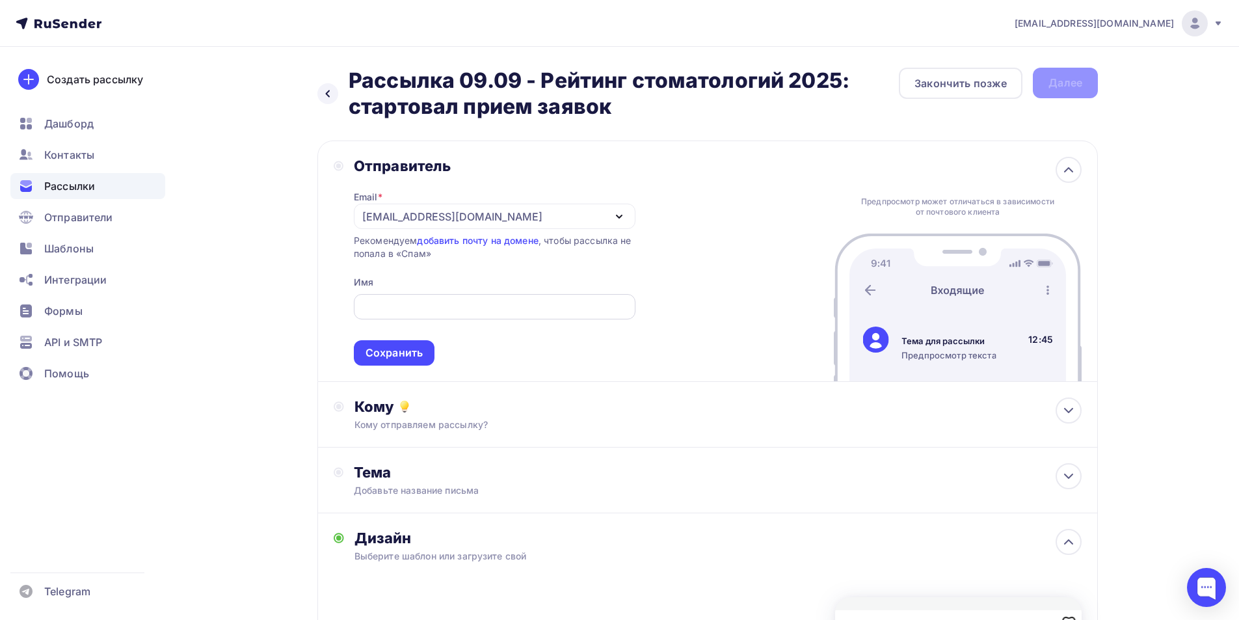
click at [430, 297] on div at bounding box center [495, 306] width 282 height 25
click at [488, 300] on input "text" at bounding box center [494, 307] width 267 height 16
type input "GoldiDent"
click at [418, 346] on div "Сохранить" at bounding box center [393, 352] width 57 height 15
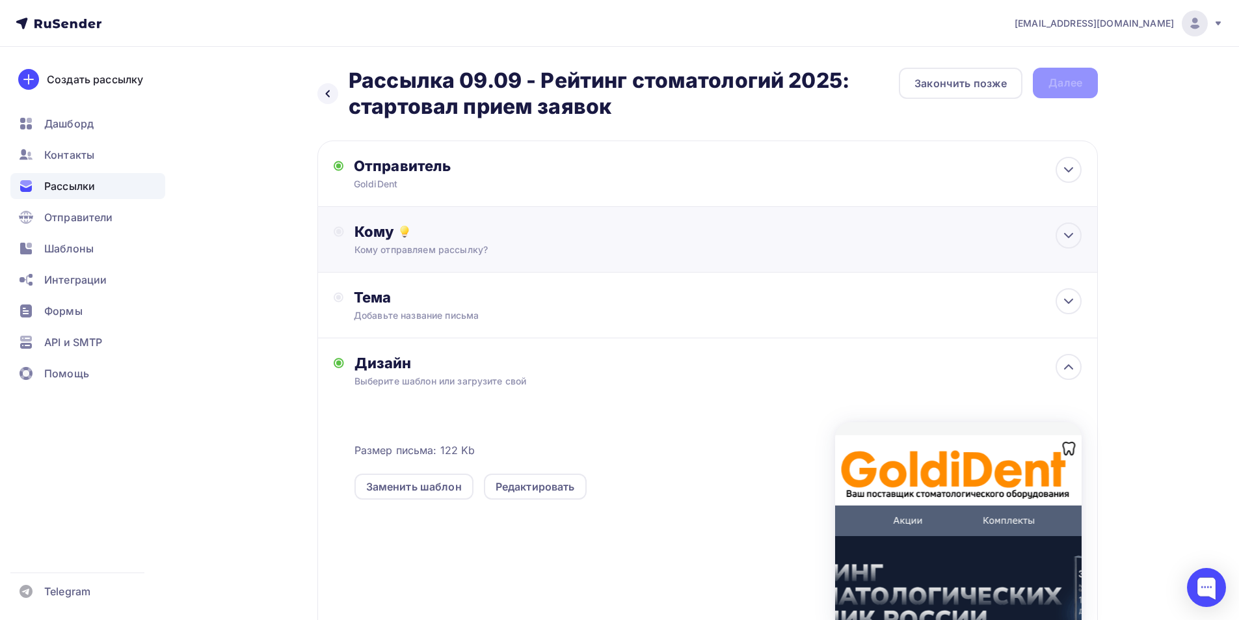
click at [434, 243] on div "Кому Кому отправляем рассылку? Списки получателей Выберите список Все списки id…" at bounding box center [717, 239] width 727 height 34
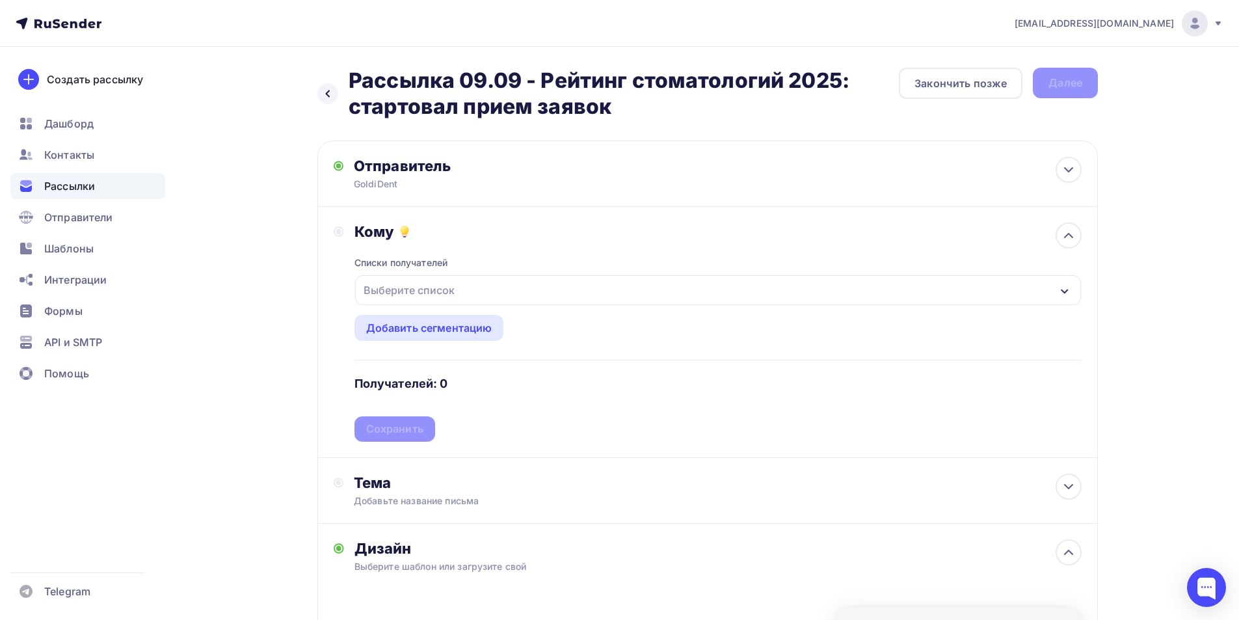
click at [423, 290] on div "Выберите список" at bounding box center [408, 289] width 101 height 23
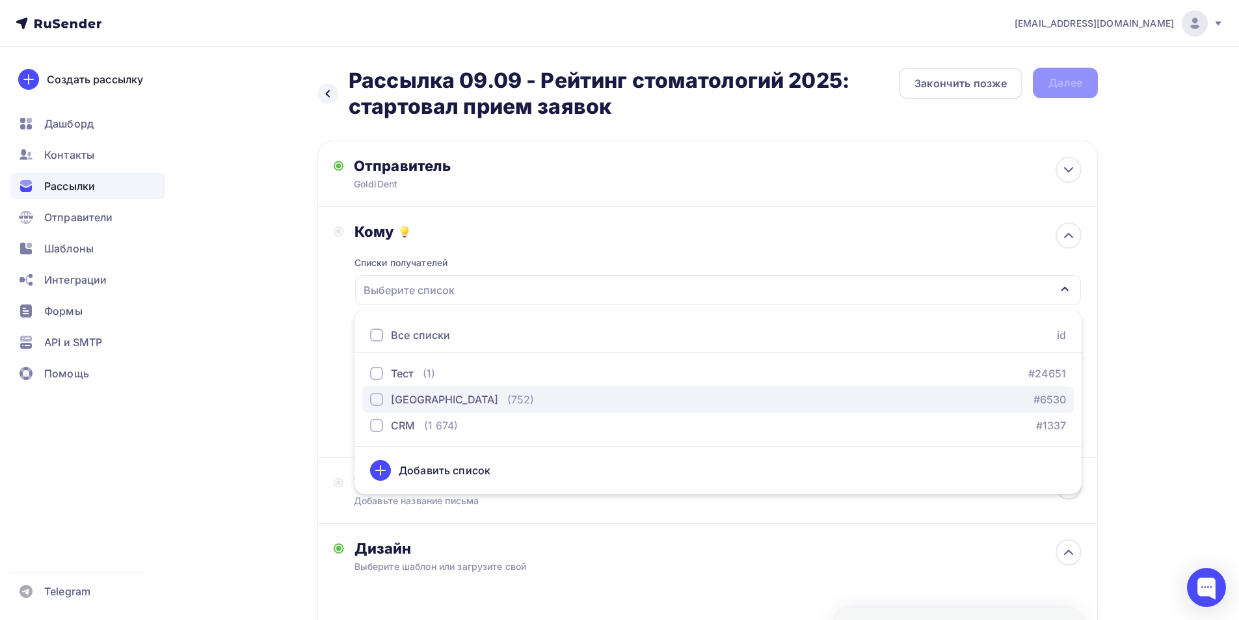
click at [414, 397] on div "[GEOGRAPHIC_DATA]" at bounding box center [444, 399] width 107 height 16
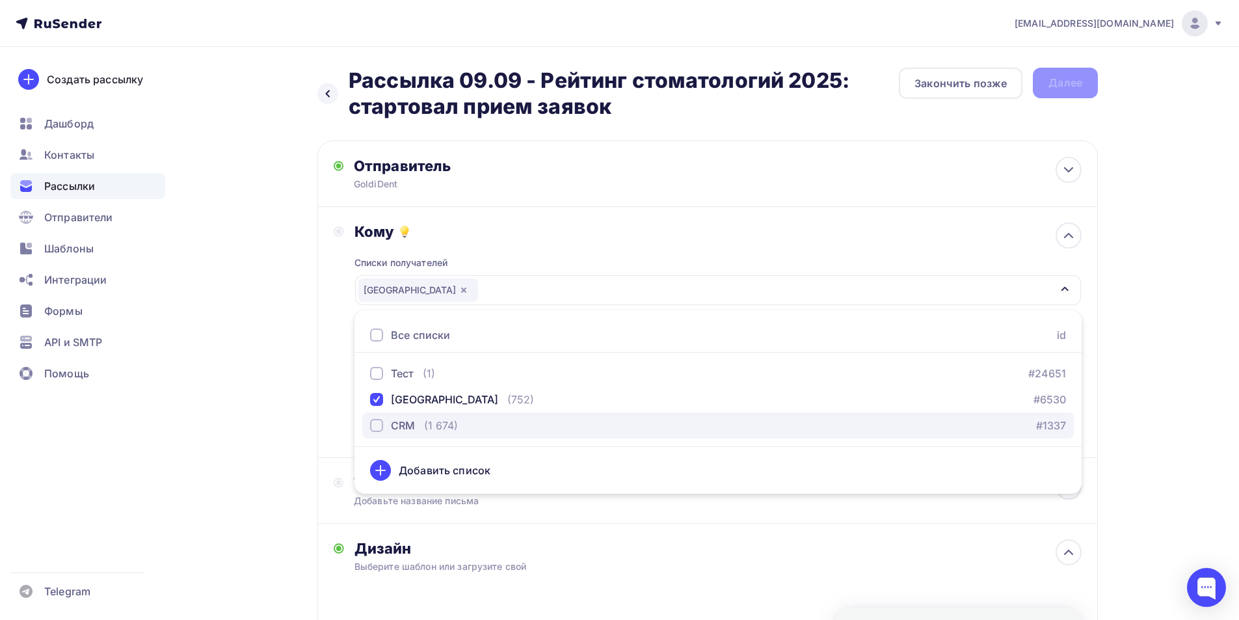
drag, startPoint x: 415, startPoint y: 427, endPoint x: 402, endPoint y: 429, distance: 13.2
click at [412, 429] on div "CRM (1 674)" at bounding box center [414, 425] width 88 height 16
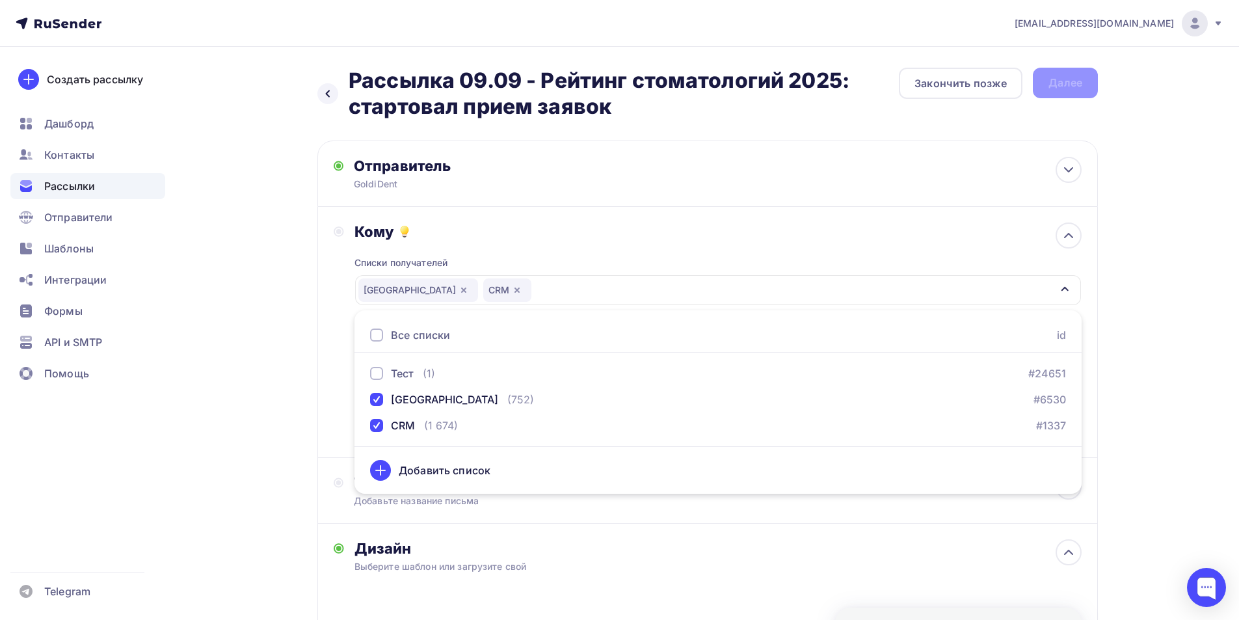
click at [277, 427] on div "Назад Рассылка 09.09 - Рейтинг стоматологий 2025: стартовал прием заявок Рассыл…" at bounding box center [619, 504] width 1066 height 914
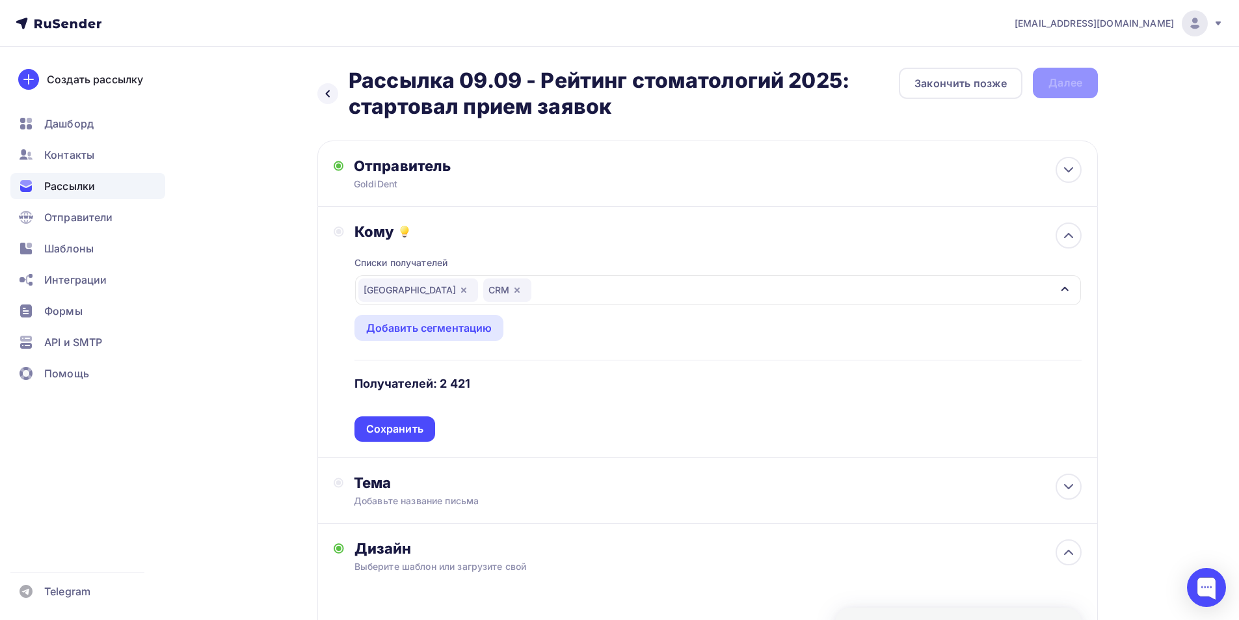
click at [400, 431] on div "Сохранить" at bounding box center [394, 428] width 57 height 15
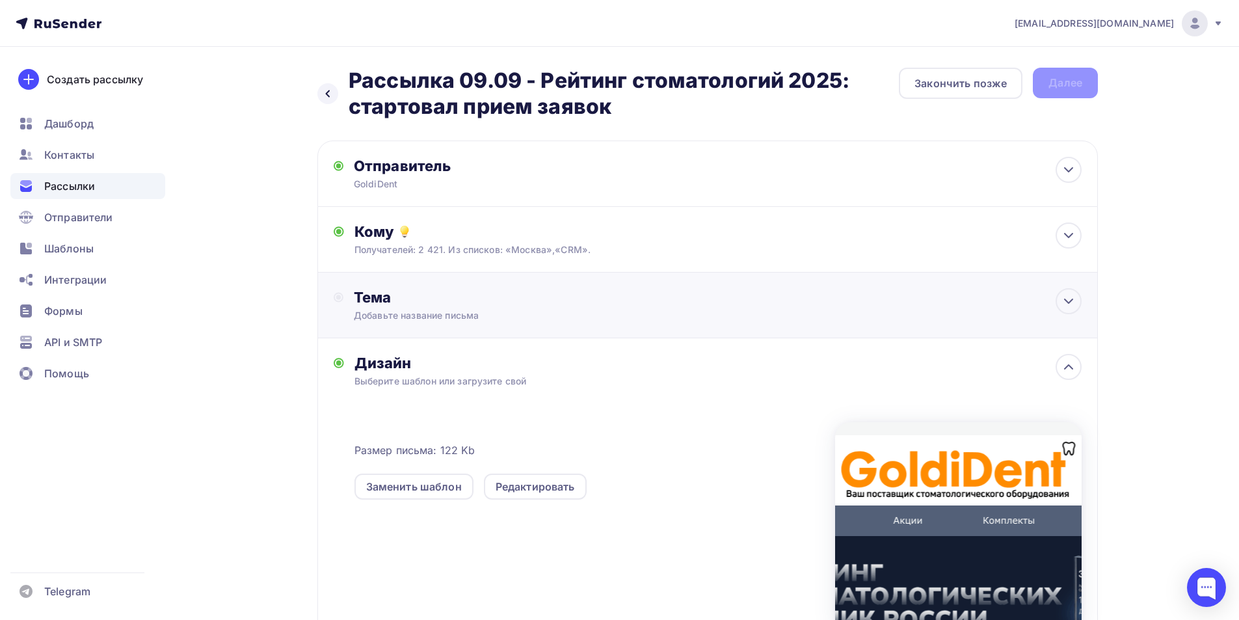
click at [430, 313] on div "Добавьте название письма" at bounding box center [469, 315] width 231 height 13
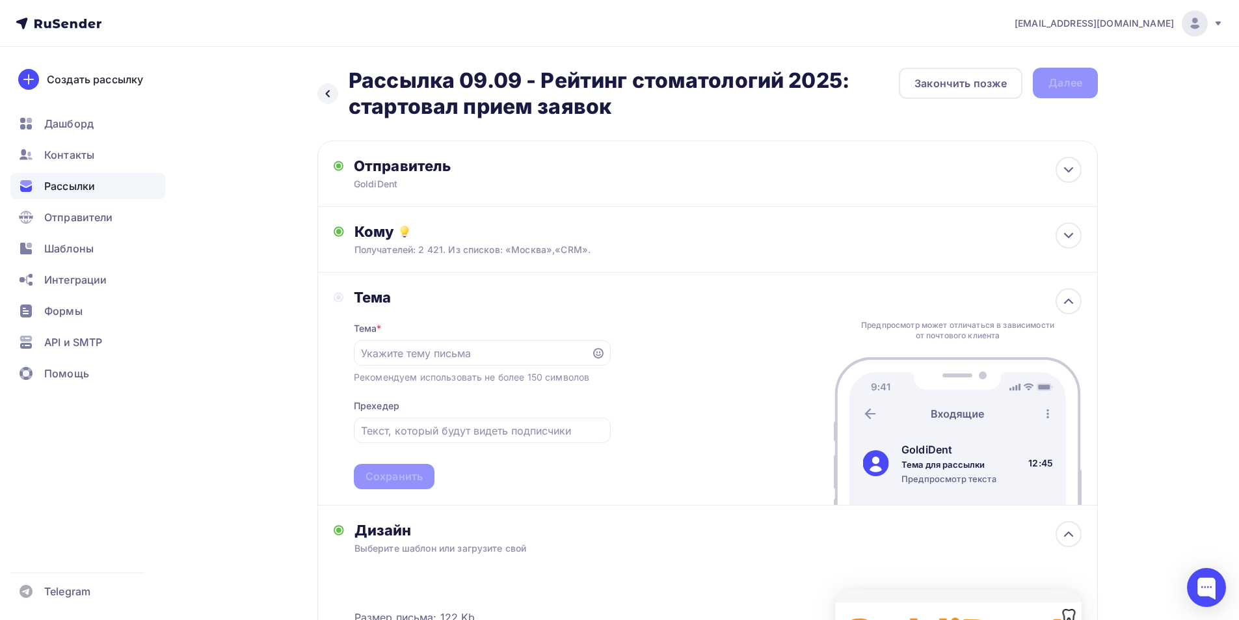
drag, startPoint x: 438, startPoint y: 359, endPoint x: 432, endPoint y: 384, distance: 26.2
click at [438, 359] on input "text" at bounding box center [472, 353] width 222 height 16
paste input "Рейтинг стоматологий 2025: стартовал прием заявок"
type input "Рейтинг стоматологий 2025: стартовал прием заявок"
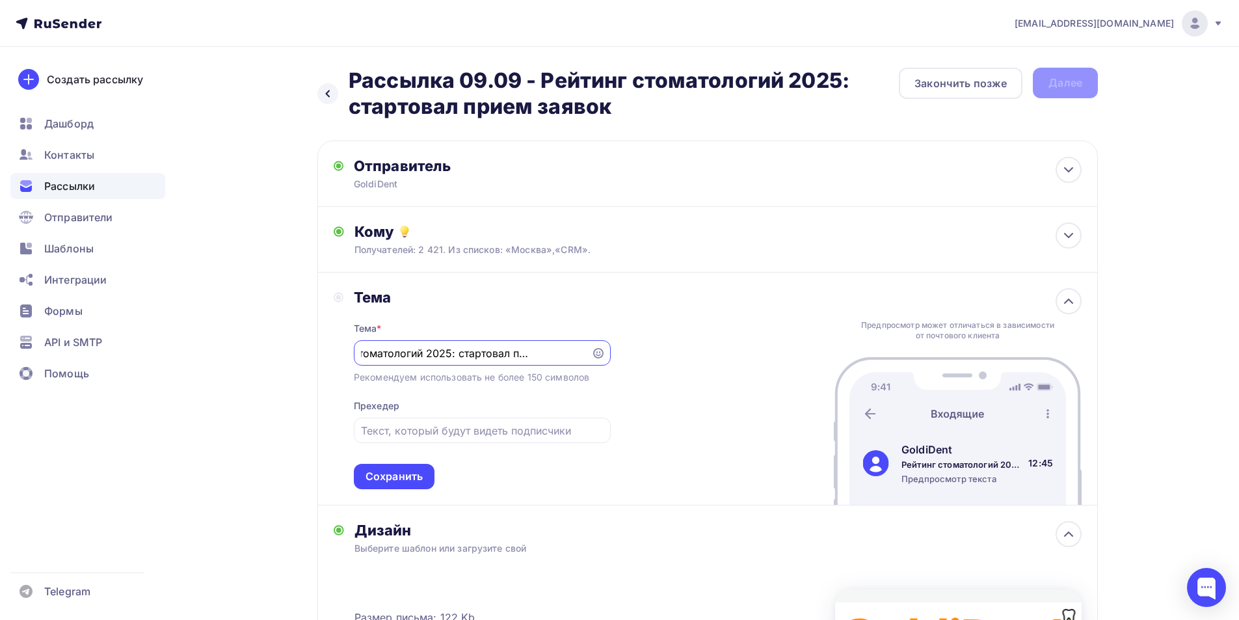
drag, startPoint x: 403, startPoint y: 470, endPoint x: 426, endPoint y: 480, distance: 24.8
click at [404, 469] on div "Сохранить" at bounding box center [393, 476] width 57 height 15
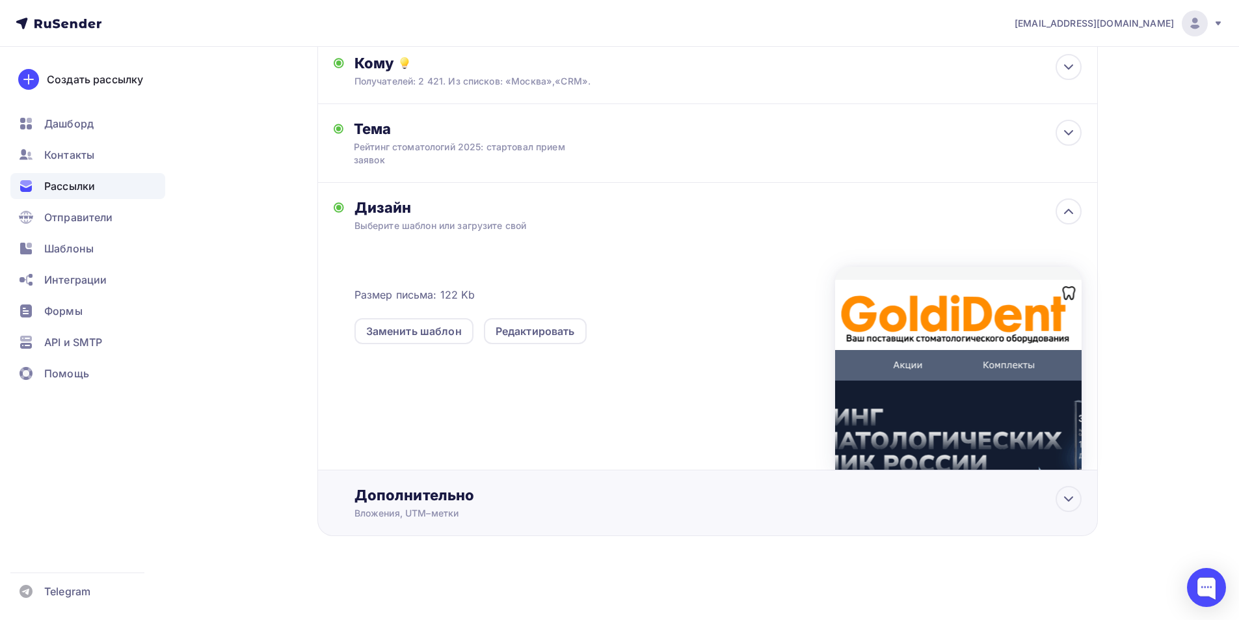
click at [462, 497] on div "Дополнительно" at bounding box center [717, 495] width 727 height 18
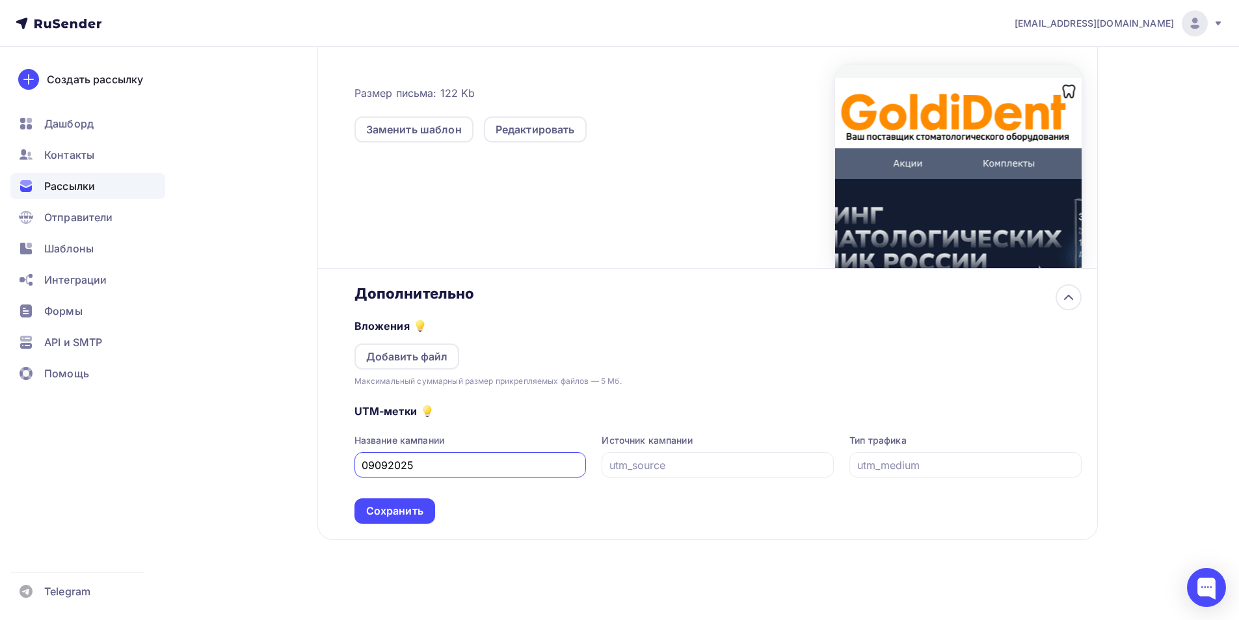
scroll to position [374, 0]
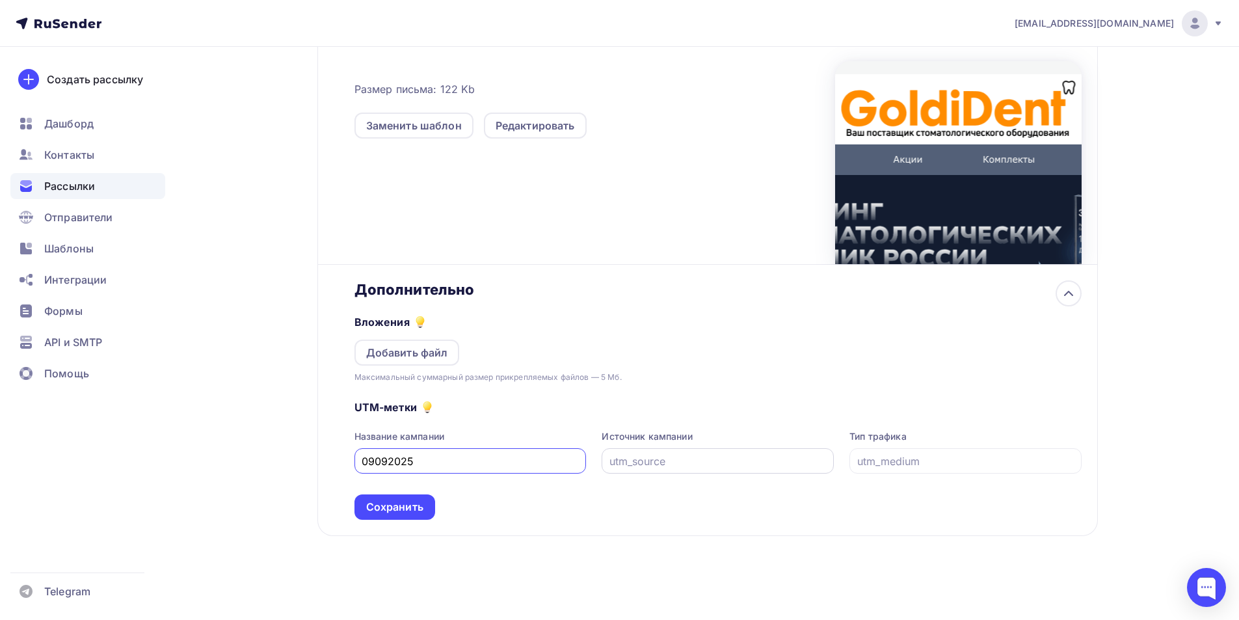
type input "09092025"
click at [728, 468] on input "text" at bounding box center [717, 461] width 217 height 16
drag, startPoint x: 659, startPoint y: 463, endPoint x: 566, endPoint y: 478, distance: 94.8
click at [566, 478] on div "UTM-метки Название кампании 09092025 Источник кампании email Тип трафика Сохран…" at bounding box center [717, 452] width 727 height 136
type input "email"
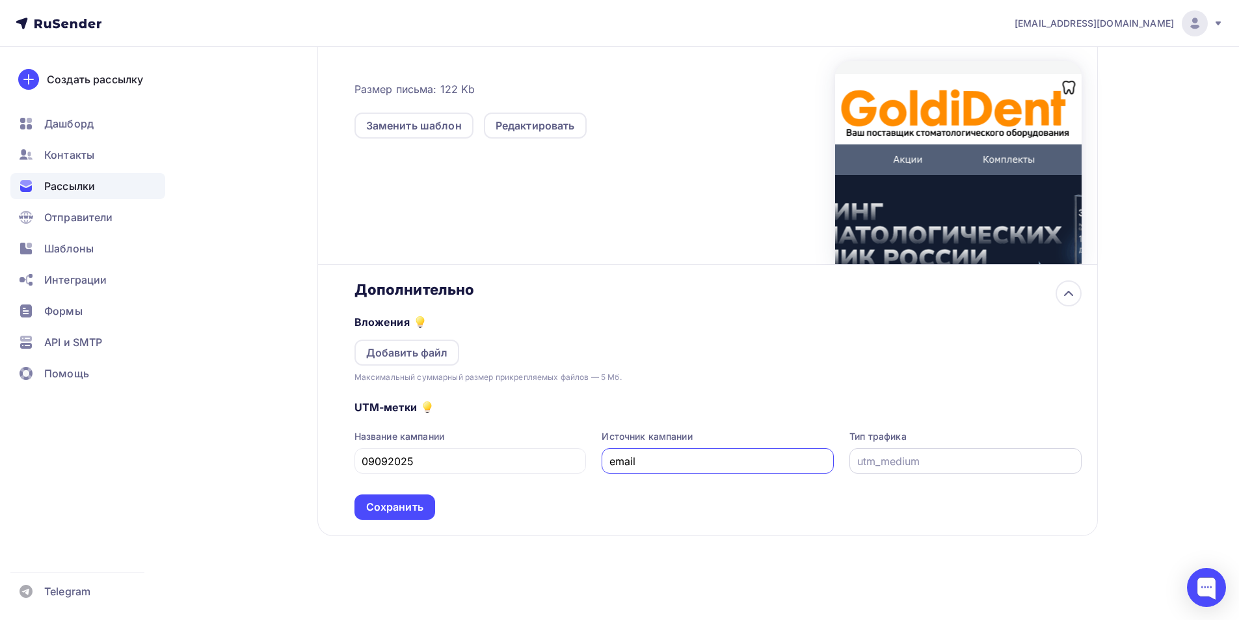
click at [906, 460] on input "text" at bounding box center [965, 461] width 217 height 16
paste input "email"
type input "email"
click at [402, 505] on div "Сохранить" at bounding box center [394, 506] width 57 height 15
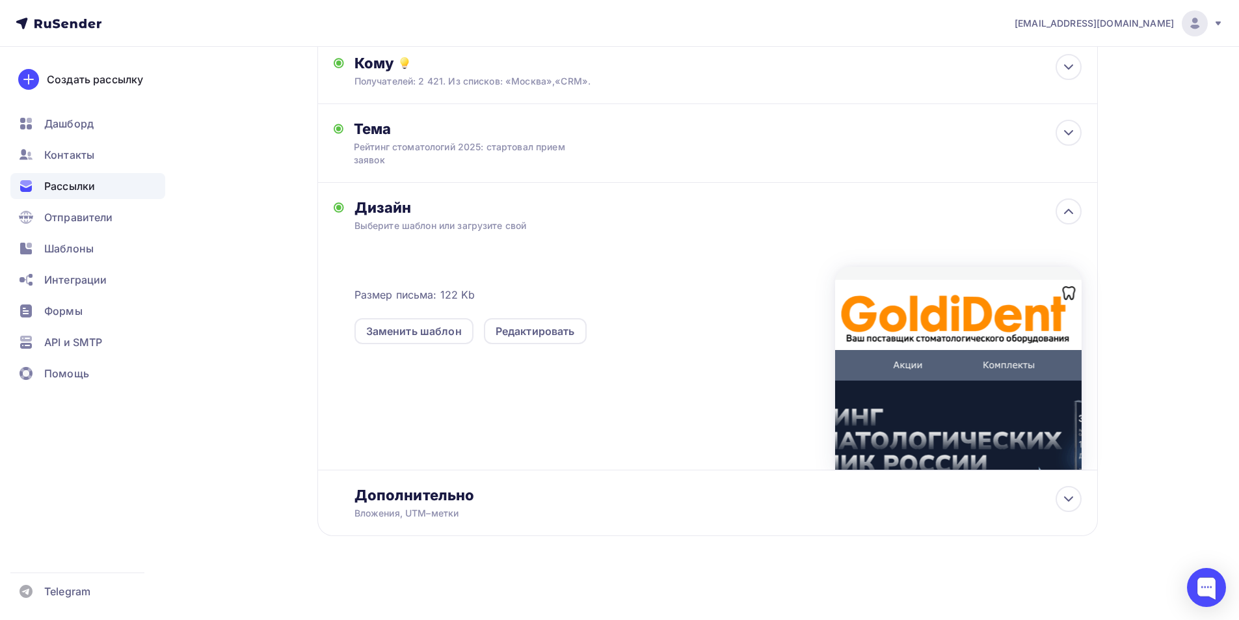
scroll to position [0, 0]
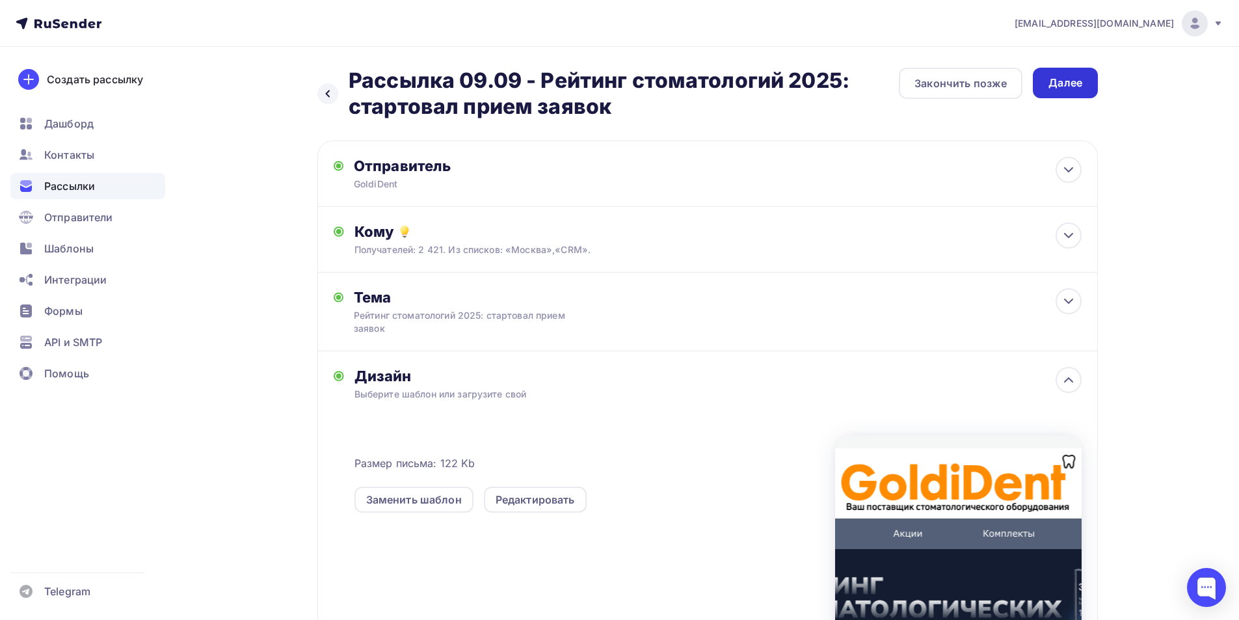
click at [1064, 81] on div "Далее" at bounding box center [1065, 82] width 34 height 15
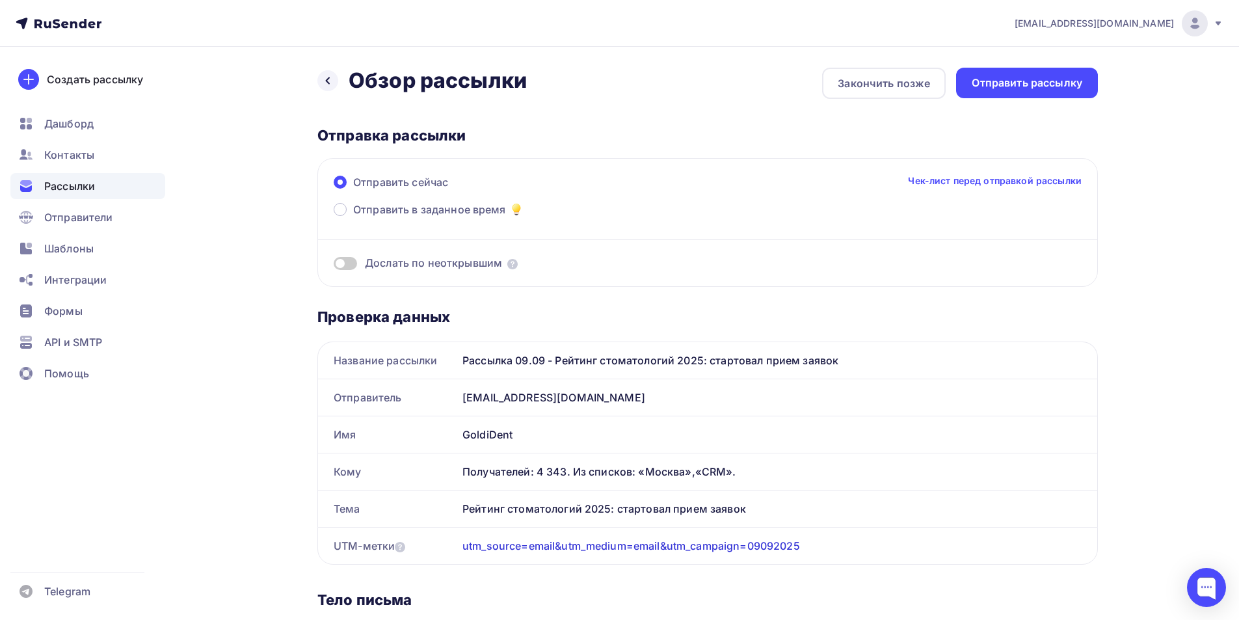
drag, startPoint x: 521, startPoint y: 429, endPoint x: 419, endPoint y: 430, distance: 102.1
click at [419, 430] on div "Имя GoldiDent" at bounding box center [707, 434] width 779 height 36
copy div "Имя GoldiDent"
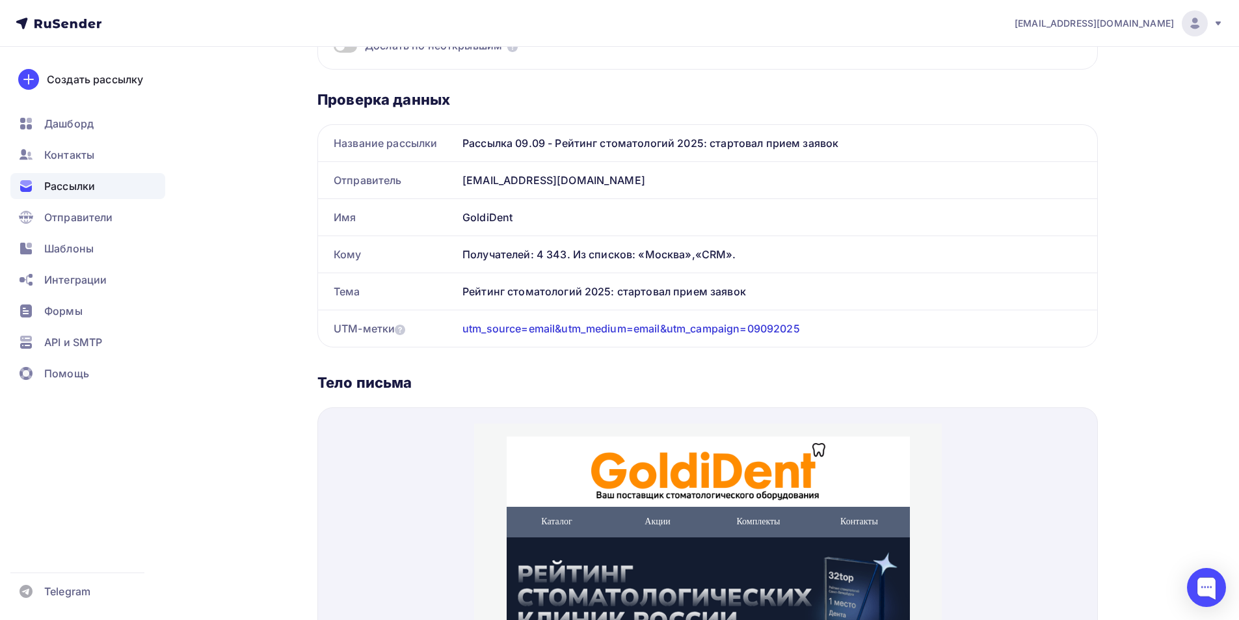
scroll to position [62, 0]
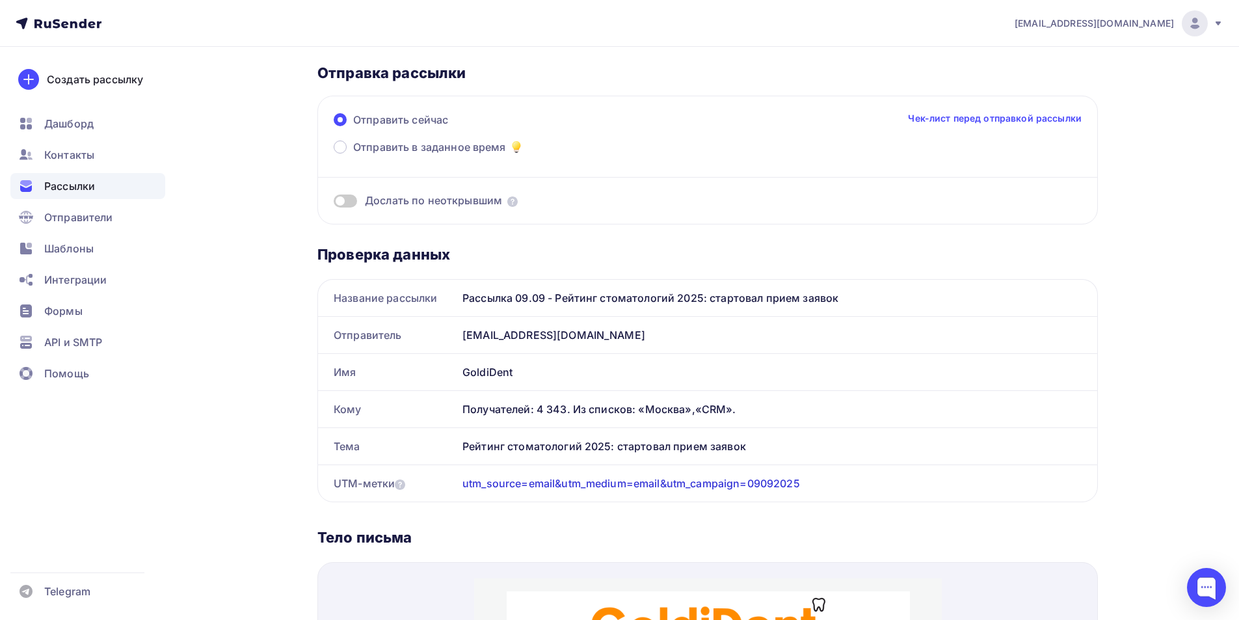
drag, startPoint x: 759, startPoint y: 450, endPoint x: 456, endPoint y: 454, distance: 303.0
click at [456, 454] on div "Тема Рейтинг стоматологий 2025: стартовал прием заявок" at bounding box center [707, 446] width 779 height 36
copy div "[PERSON_NAME] стоматологий 2025: стартовал прием заявок"
click at [1105, 462] on div "Назад Обзор рассылки Обзор рассылки Закончить позже Отправить рассылку Отправка…" at bounding box center [619, 561] width 1066 height 1155
click at [733, 440] on div "Рейтинг стоматологий 2025: стартовал прием заявок" at bounding box center [777, 446] width 640 height 36
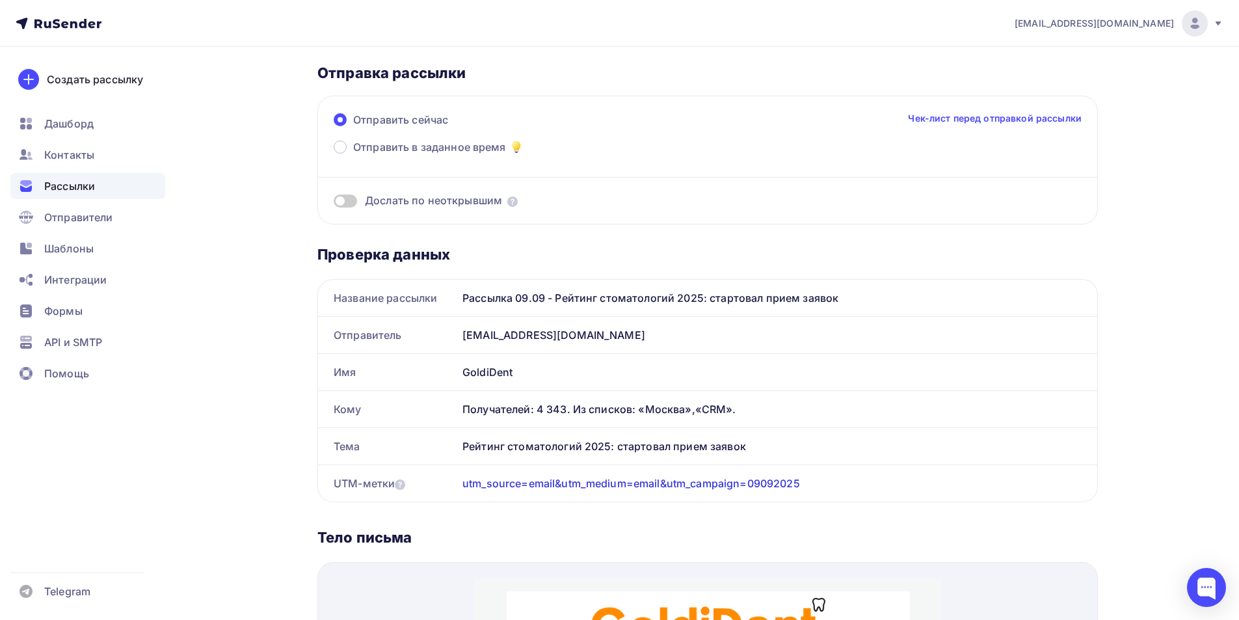
drag, startPoint x: 754, startPoint y: 437, endPoint x: 367, endPoint y: 201, distance: 452.6
click at [384, 446] on div "Тема Рейтинг стоматологий 2025: стартовал прием заявок" at bounding box center [707, 446] width 779 height 36
click at [1185, 408] on div "[EMAIL_ADDRESS][DOMAIN_NAME] Аккаунт Тарифы Выйти Создать рассылку [GEOGRAPHIC_…" at bounding box center [619, 539] width 1239 height 1202
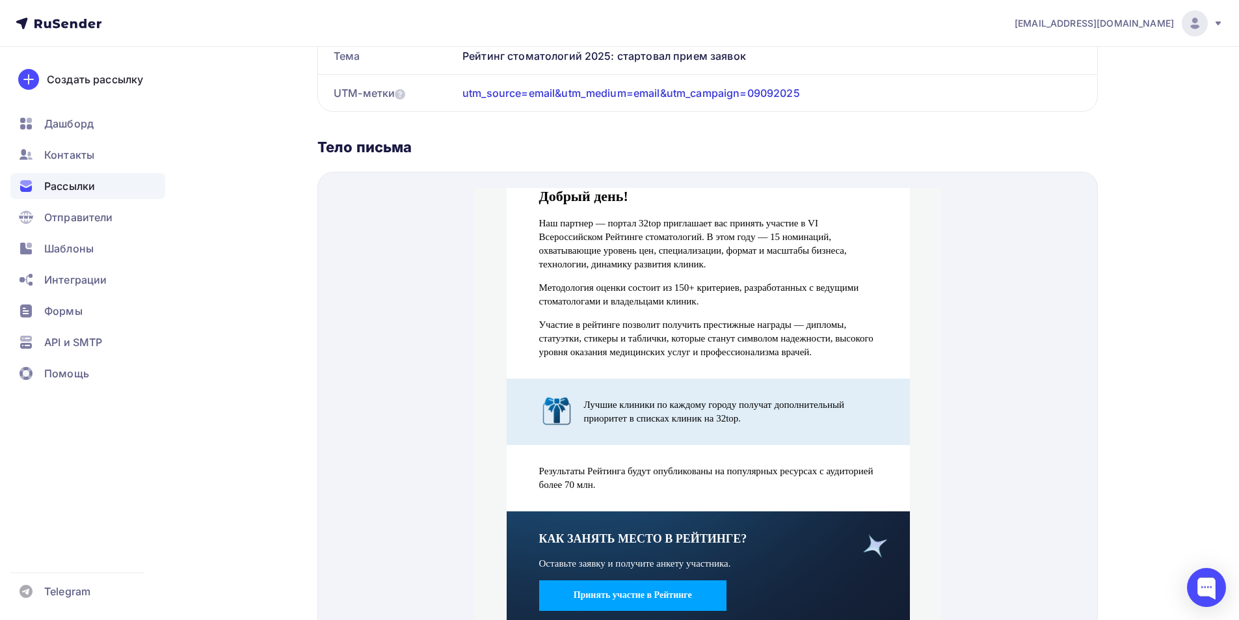
scroll to position [583, 0]
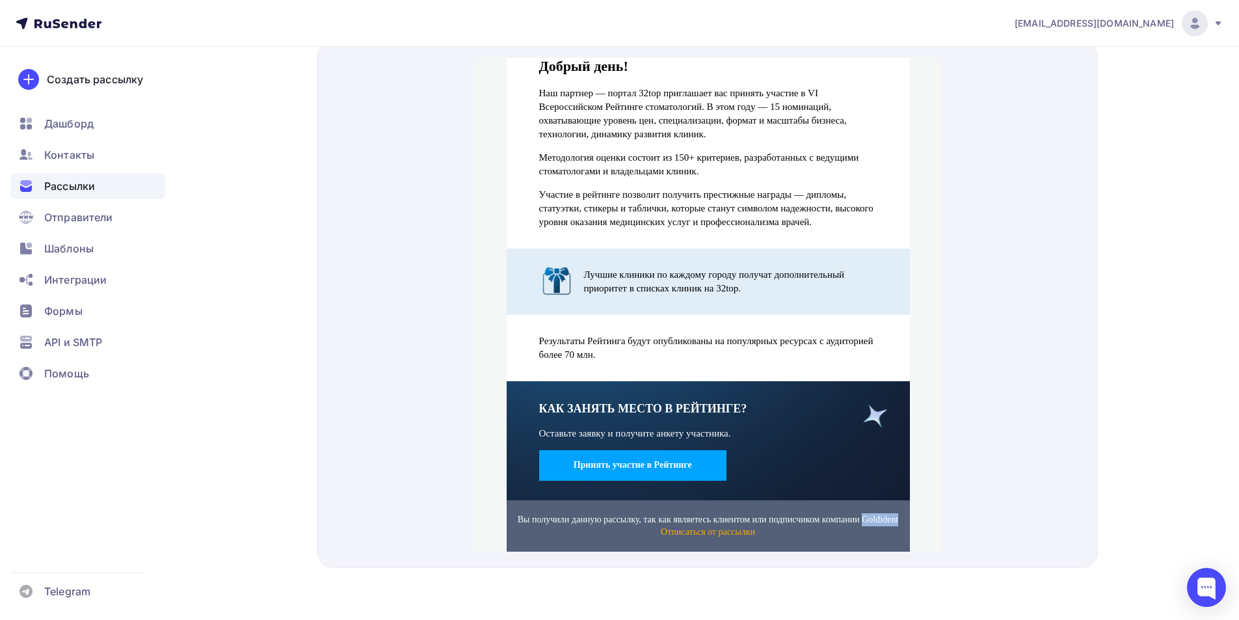
click at [648, 444] on strong "Принять участие в Рейтинге" at bounding box center [632, 449] width 118 height 10
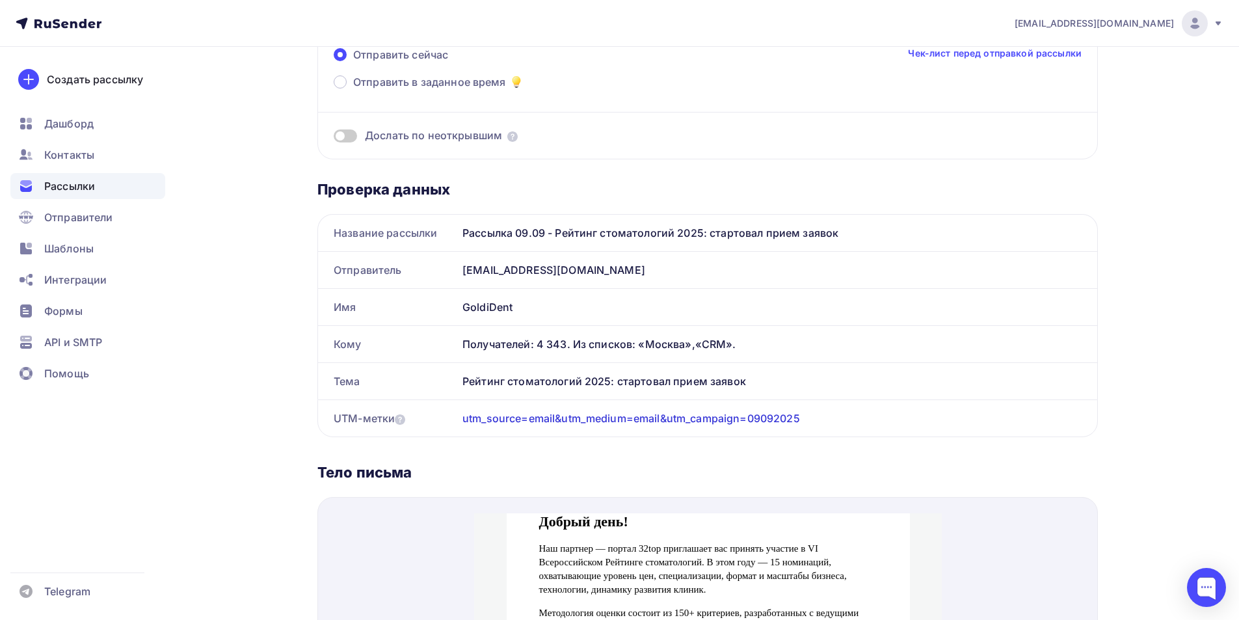
scroll to position [0, 0]
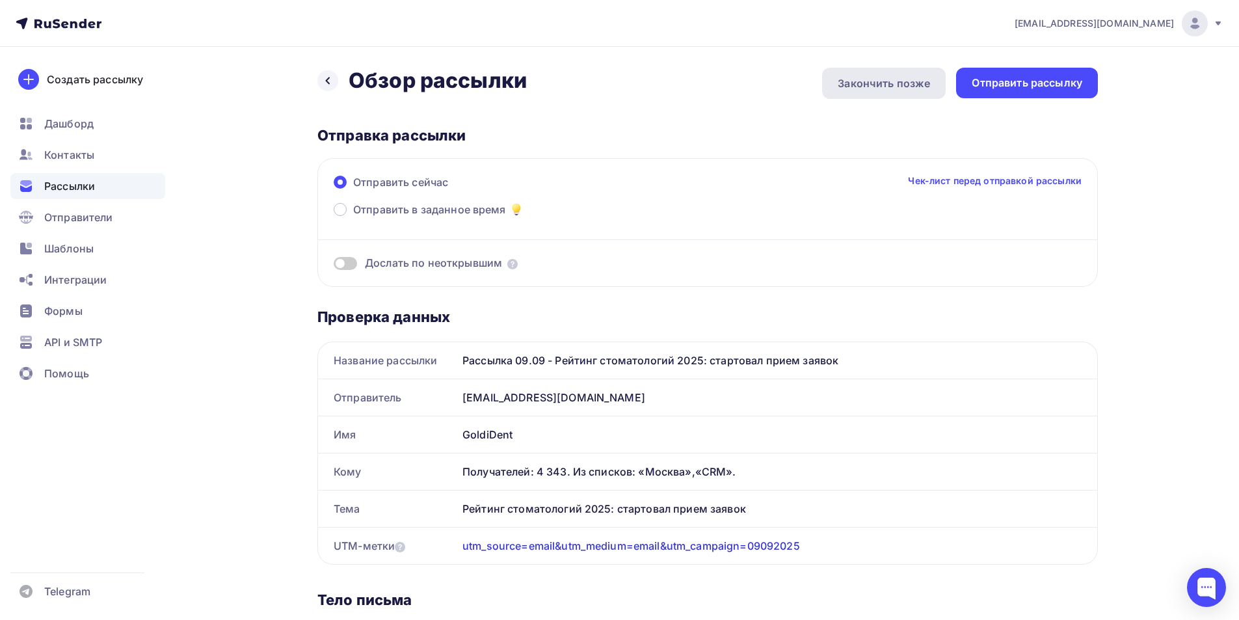
click at [880, 85] on div "Закончить позже" at bounding box center [883, 83] width 92 height 16
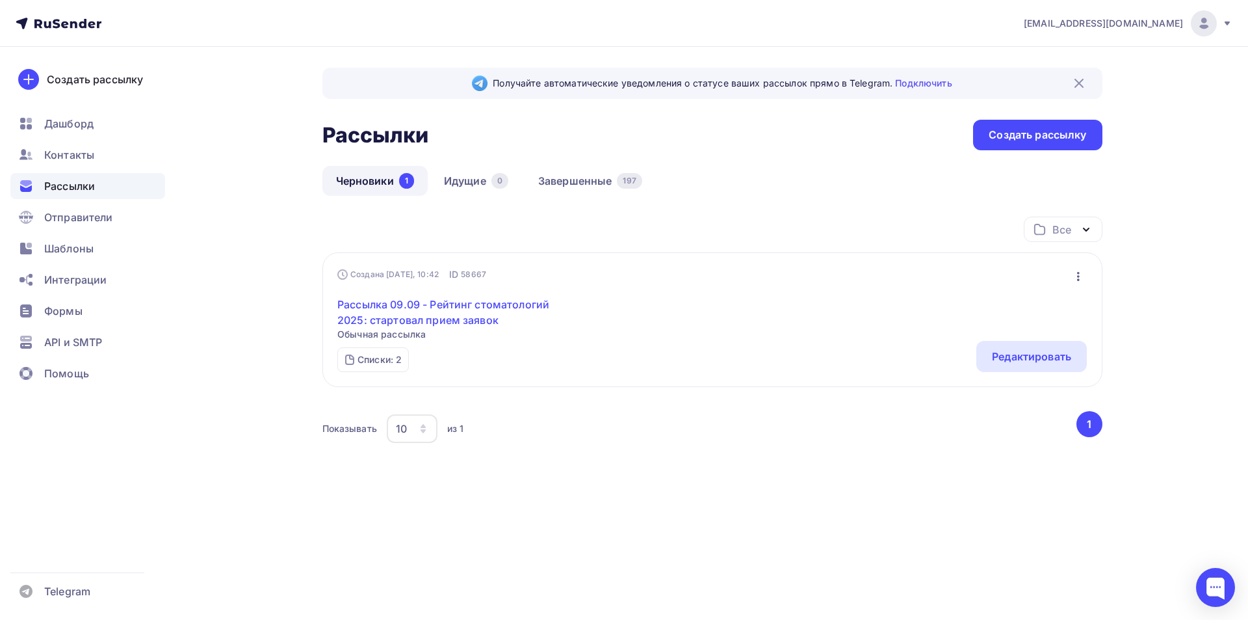
click at [391, 325] on link "Рассылка 09.09 - Рейтинг стоматологий 2025: стартовал прием заявок" at bounding box center [448, 312] width 223 height 31
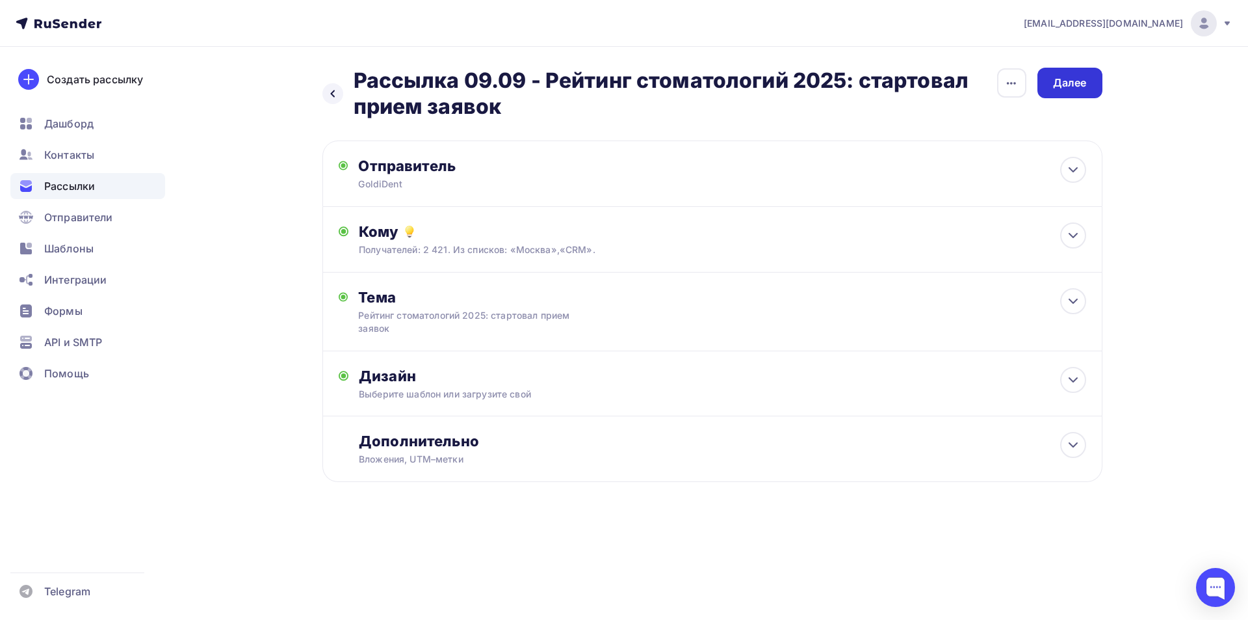
click at [1081, 83] on div "Далее" at bounding box center [1070, 82] width 34 height 15
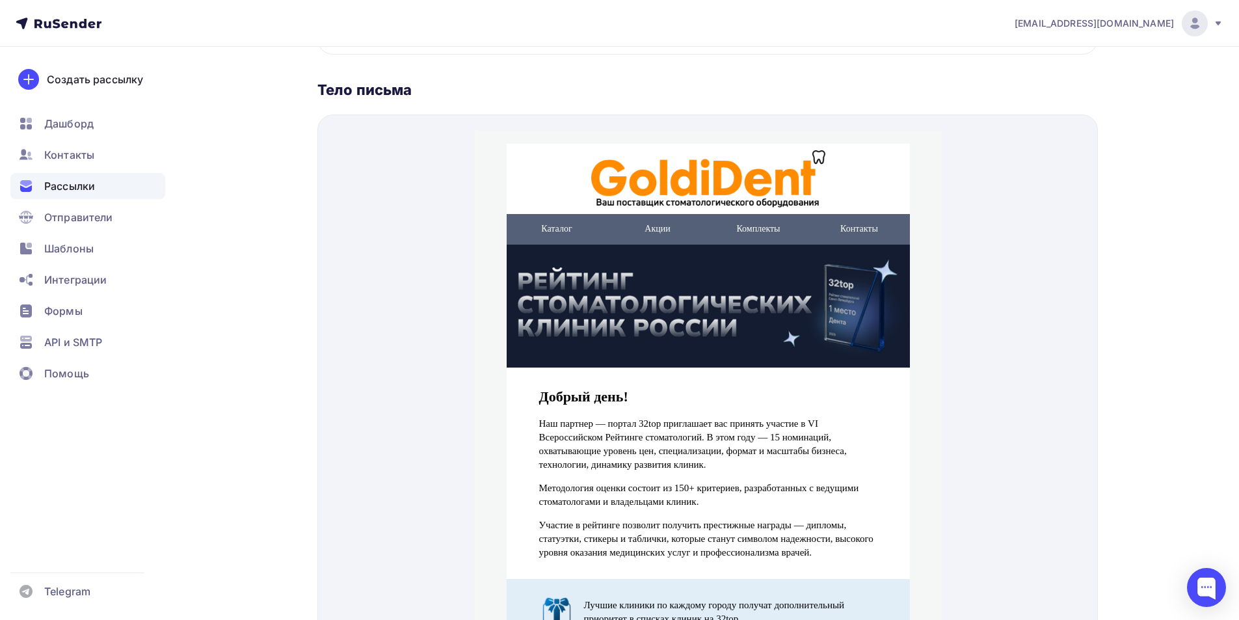
scroll to position [388, 0]
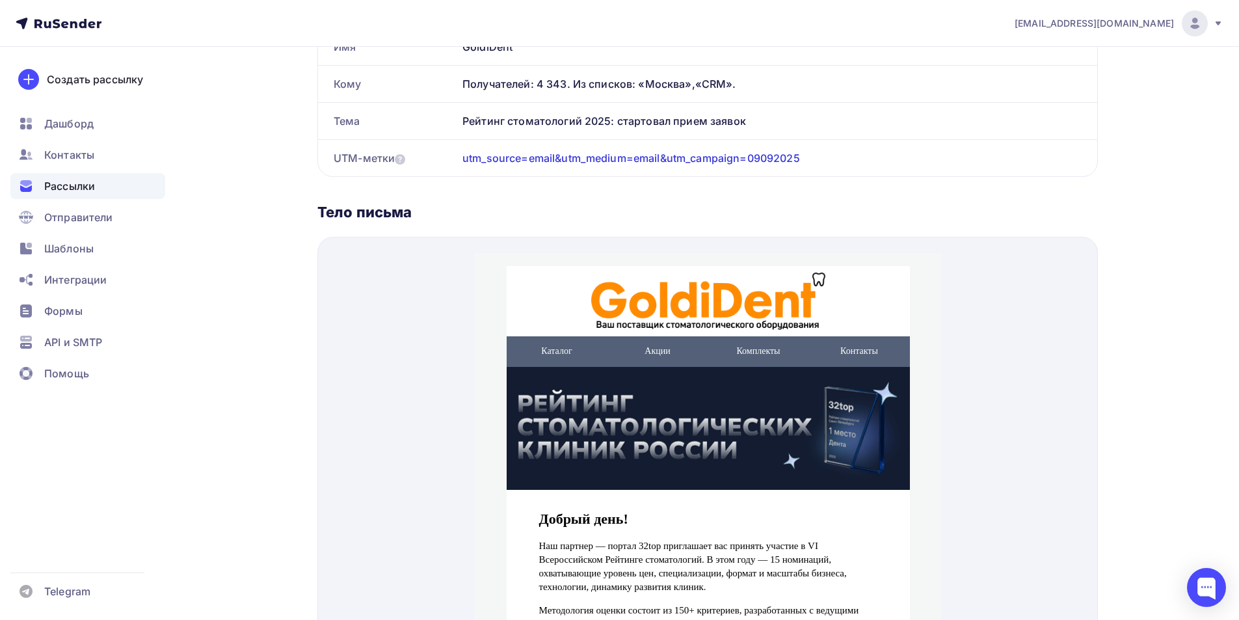
click at [101, 180] on div "Рассылки" at bounding box center [87, 186] width 155 height 26
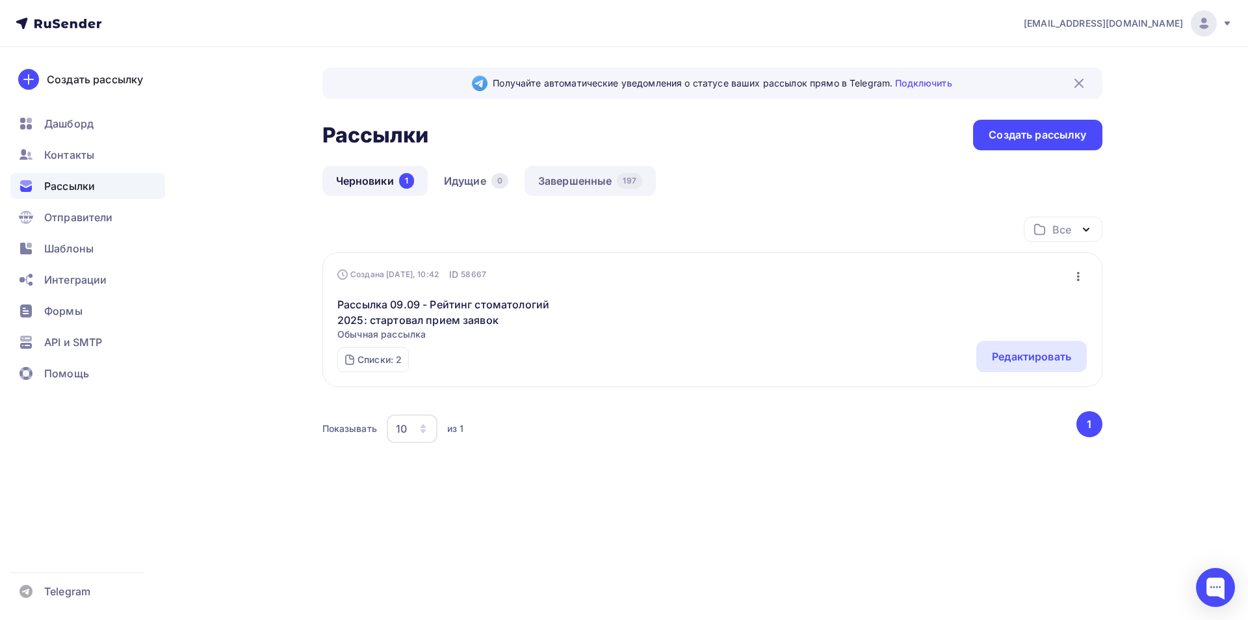
click at [568, 178] on link "Завершенные 197" at bounding box center [590, 181] width 131 height 30
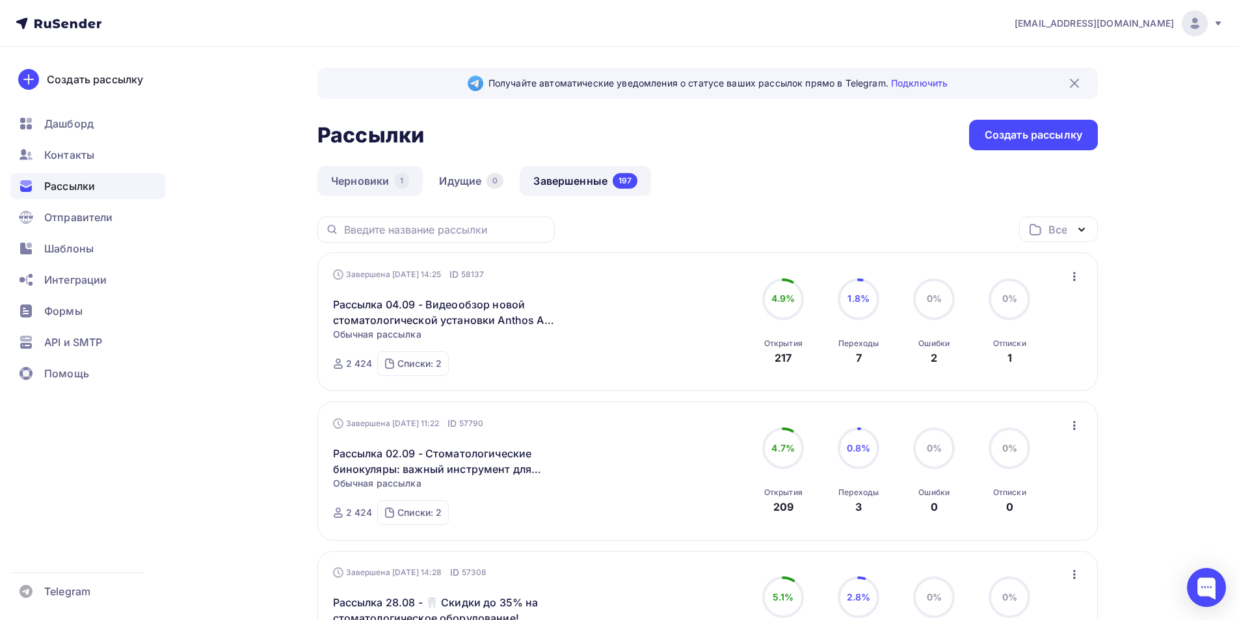
click at [369, 183] on link "Черновики 1" at bounding box center [369, 181] width 105 height 30
